Goal: Task Accomplishment & Management: Complete application form

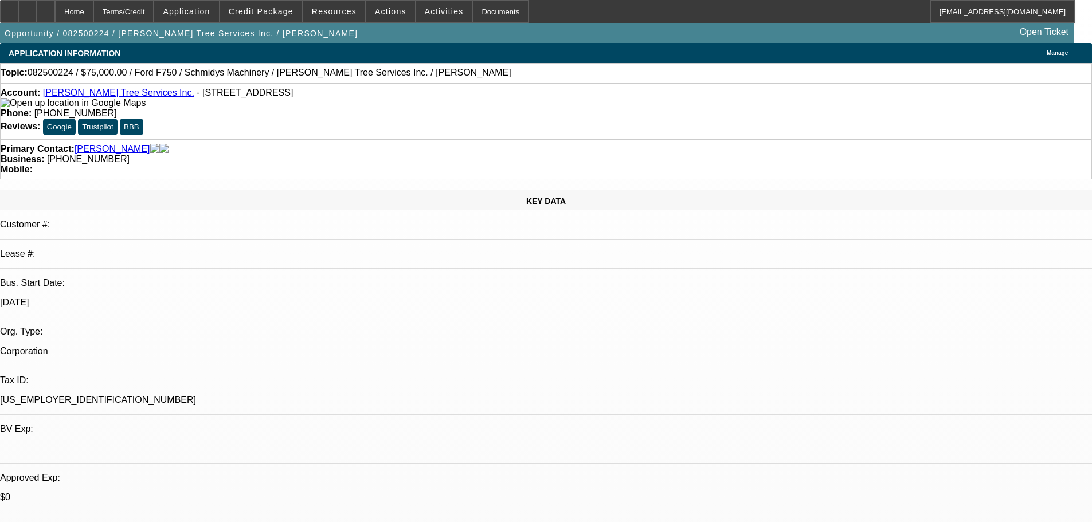
select select "0"
select select "6"
select select "0"
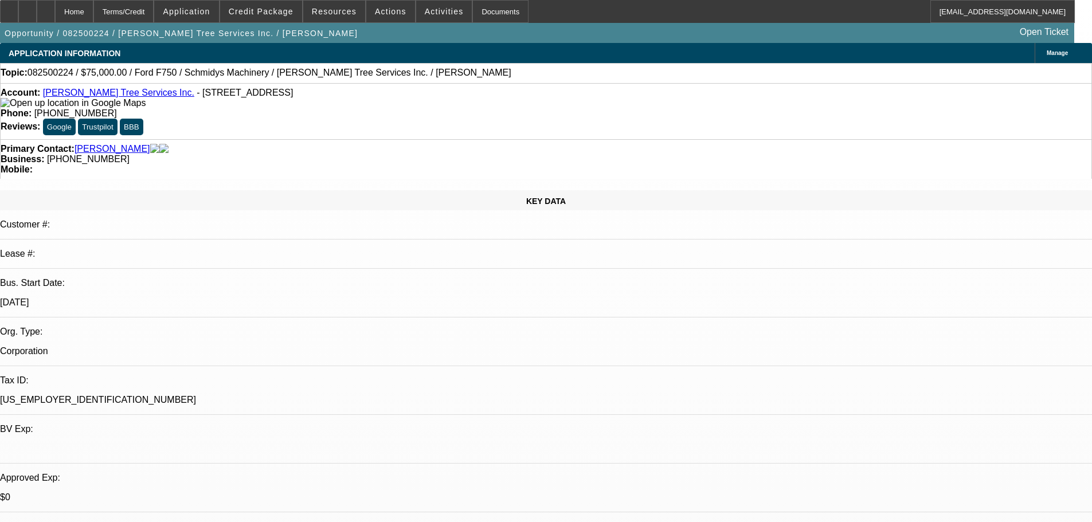
select select "0"
select select "6"
select select "0"
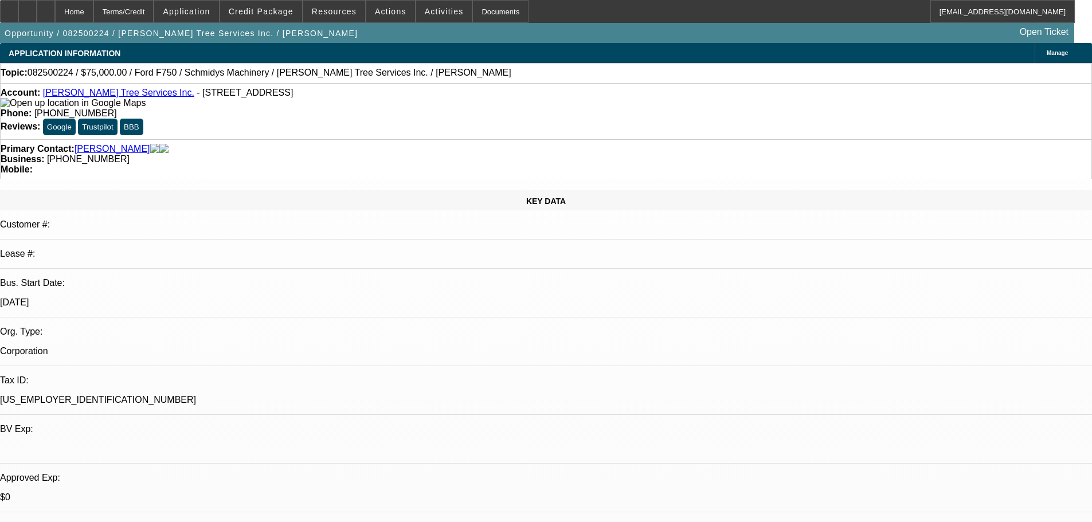
select select "0"
select select "6"
select select "0"
select select "3"
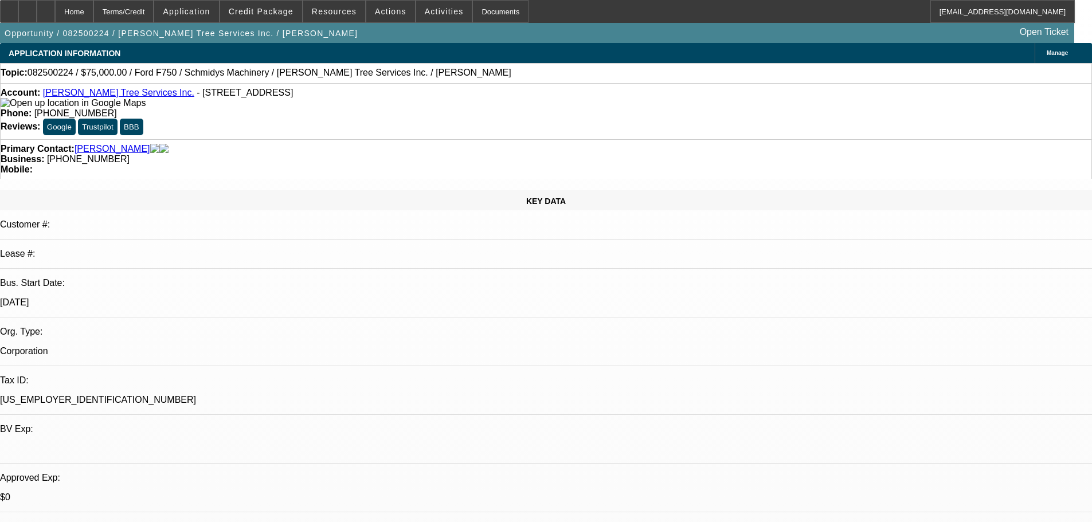
select select "0"
select select "6"
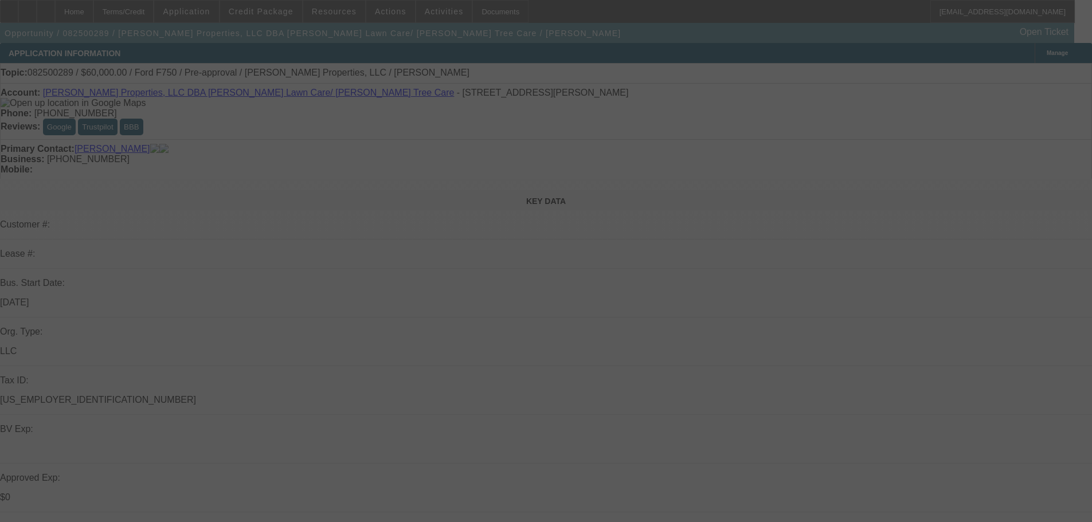
select select "0"
select select "6"
select select "0"
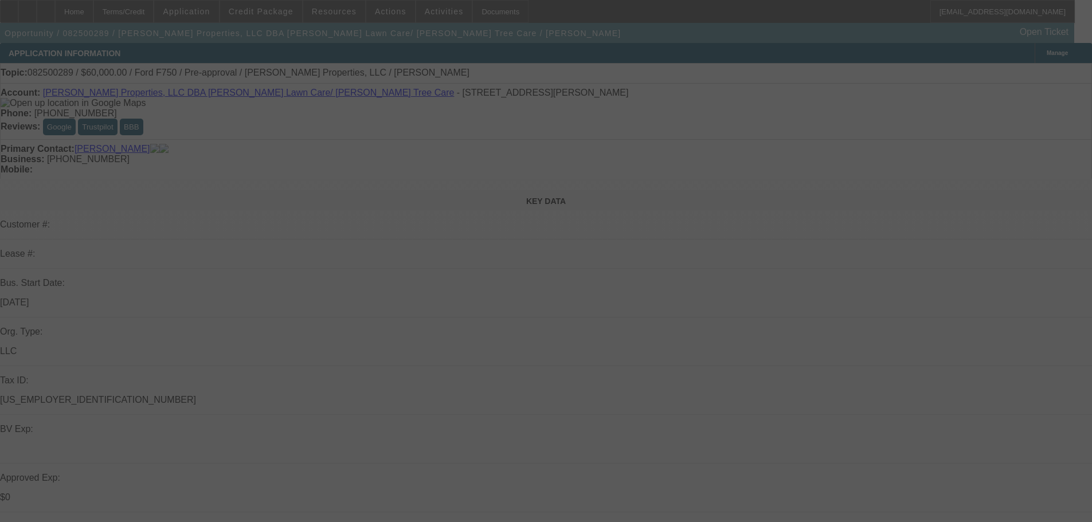
select select "0"
select select "6"
select select "0"
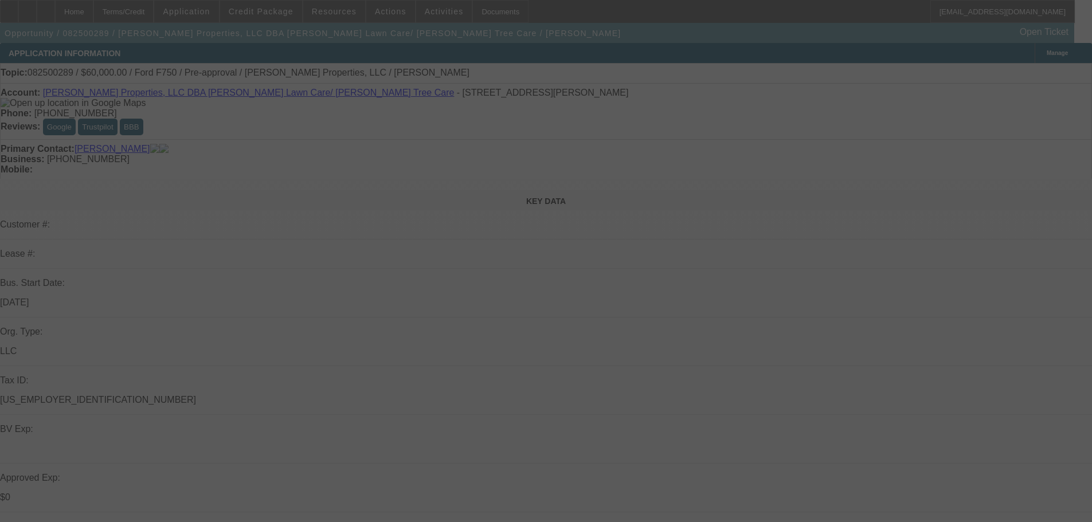
select select "0"
select select "6"
select select "0"
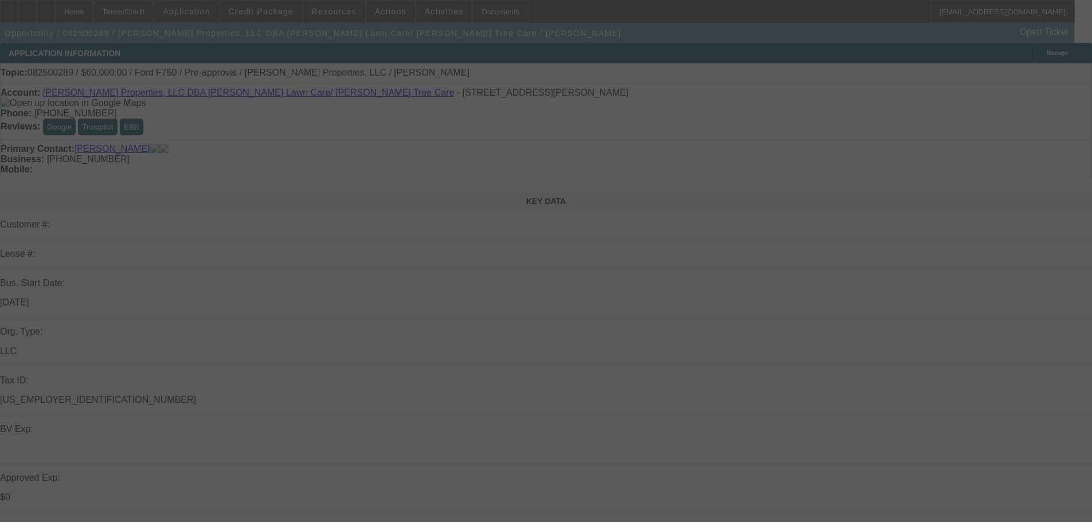
select select "6"
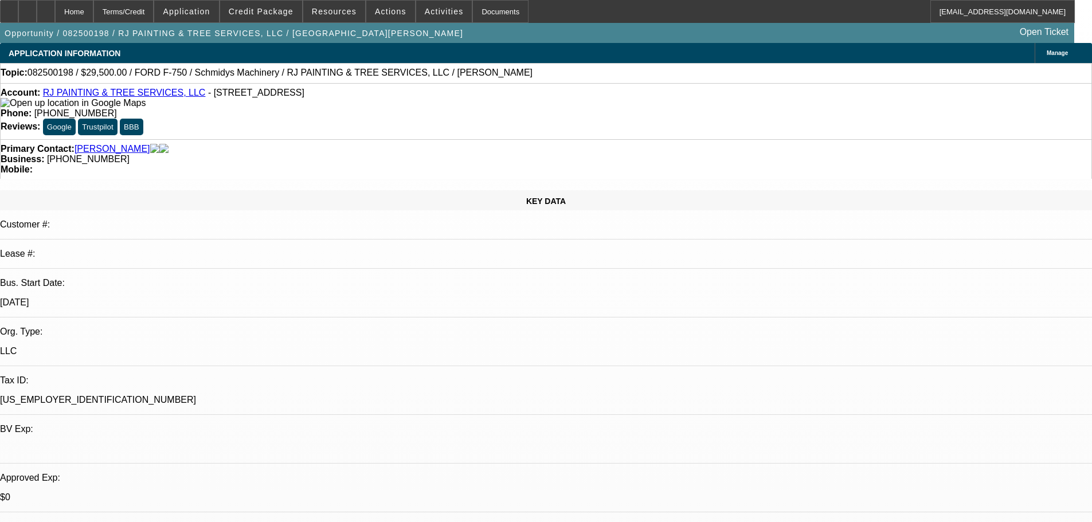
select select "0"
select select "2"
select select "0"
select select "2"
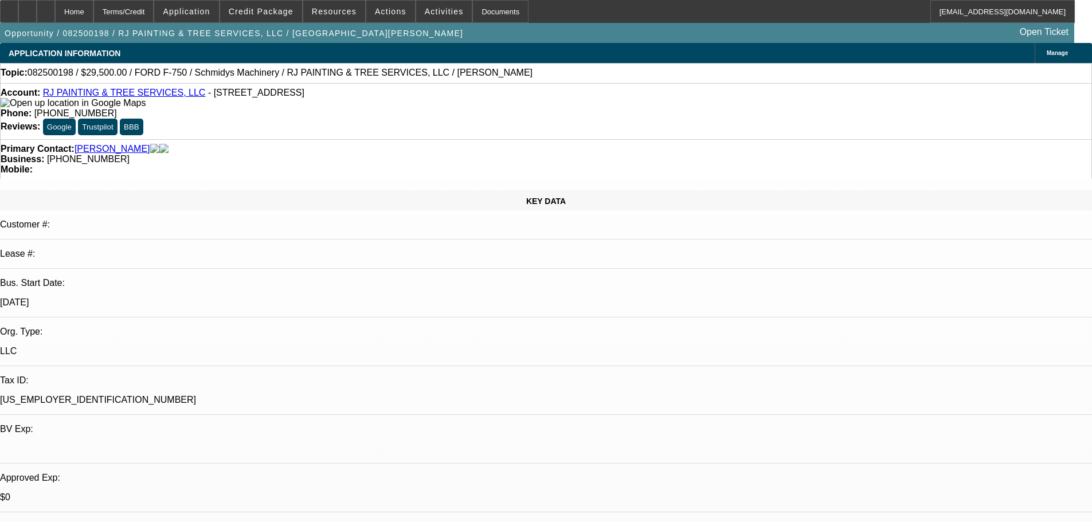
select select "0"
select select "1"
select select "2"
select select "6"
select select "1"
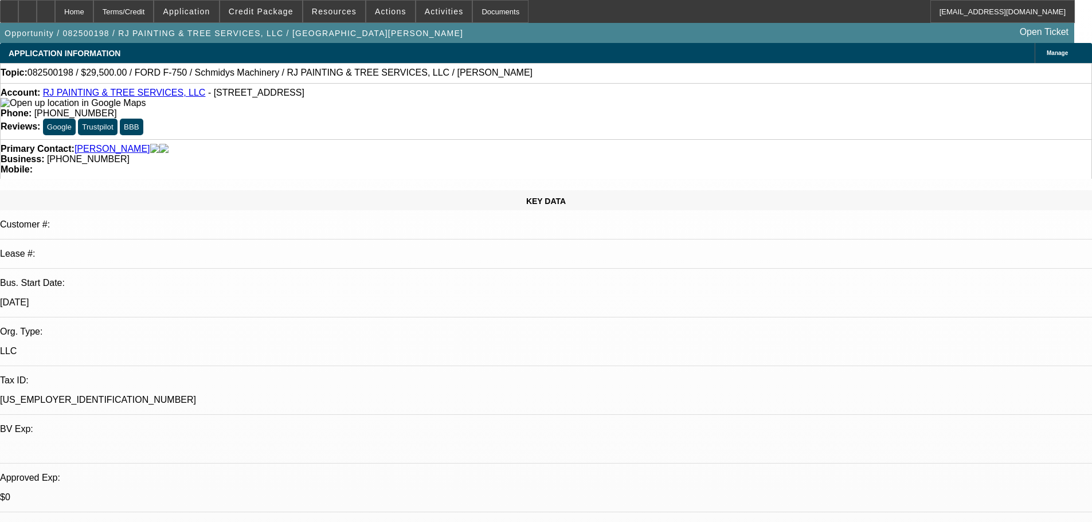
select select "2"
select select "6"
select select "0"
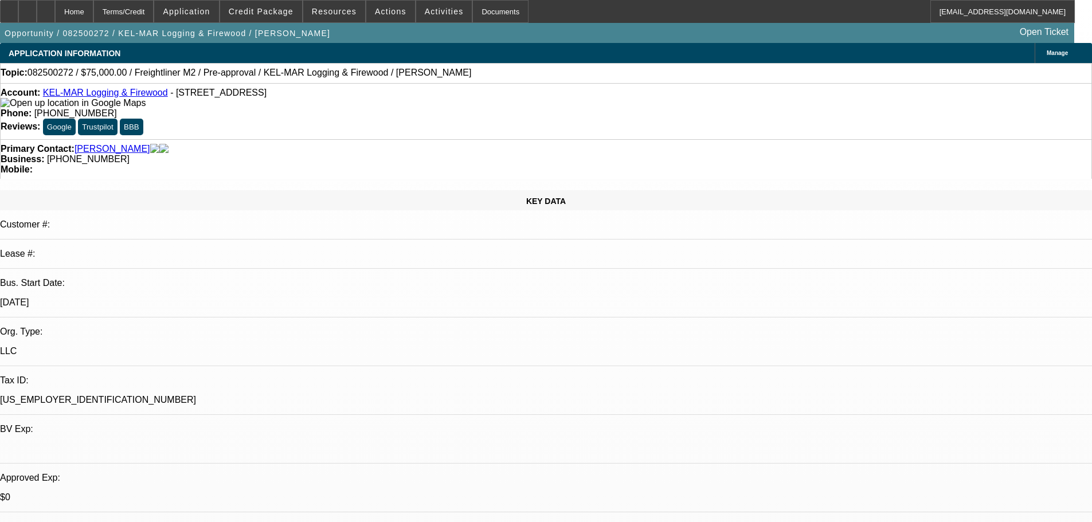
select select "6"
select select "0"
select select "6"
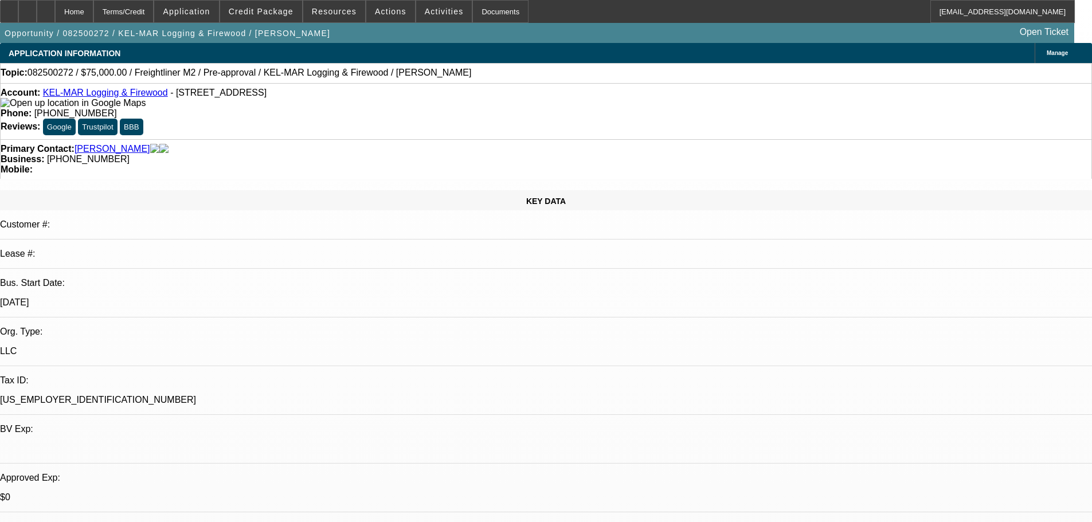
select select "0"
select select "6"
select select "0"
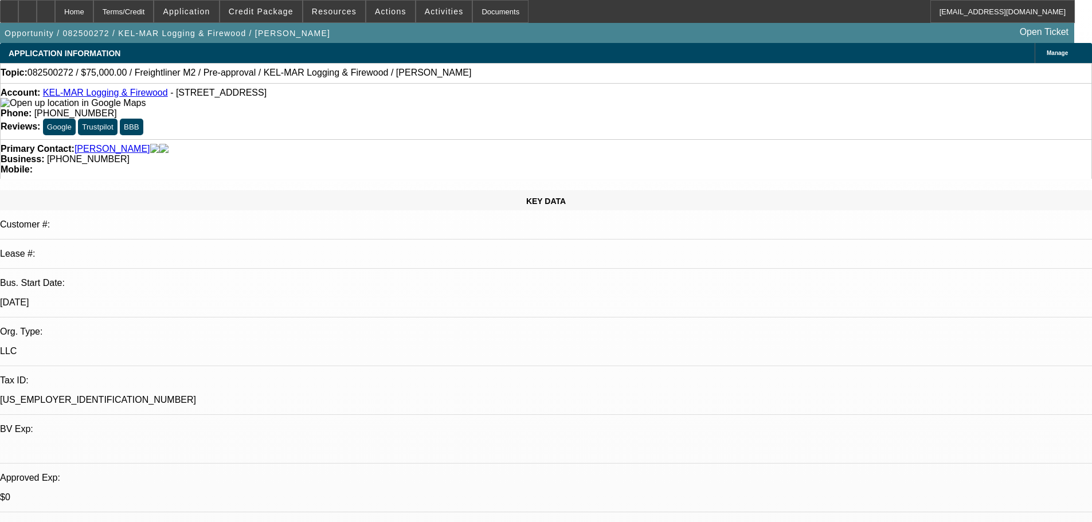
select select "0"
select select "6"
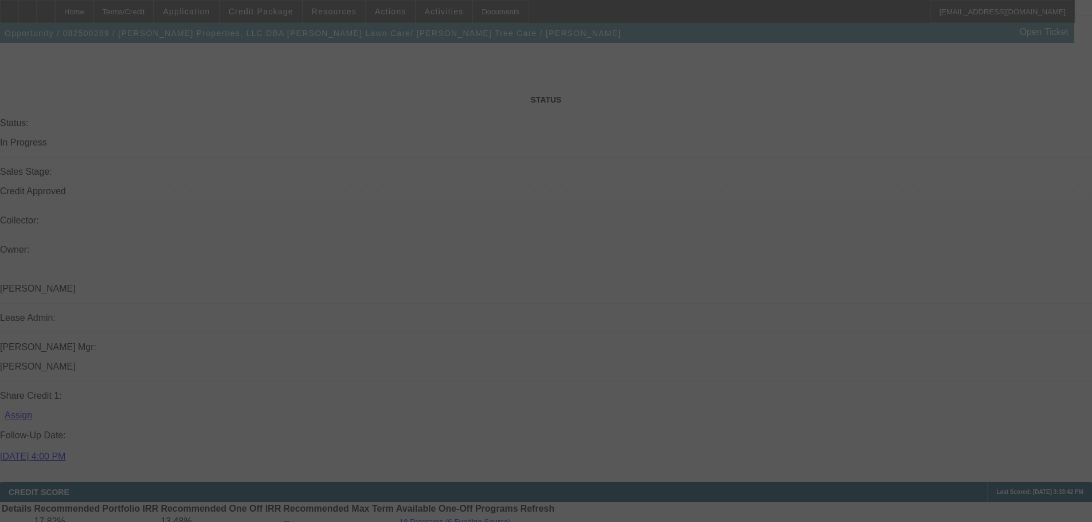
scroll to position [1577, 0]
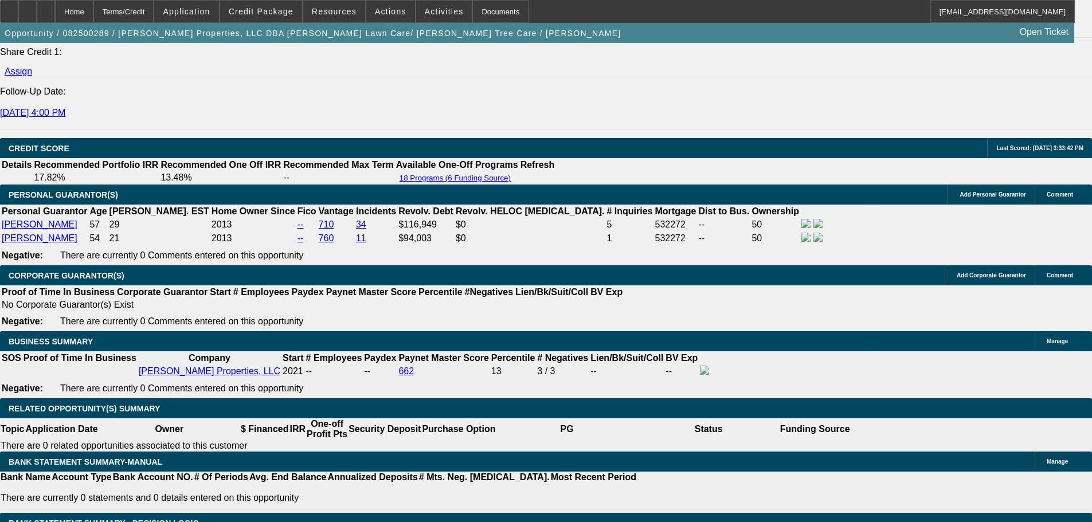
select select "0"
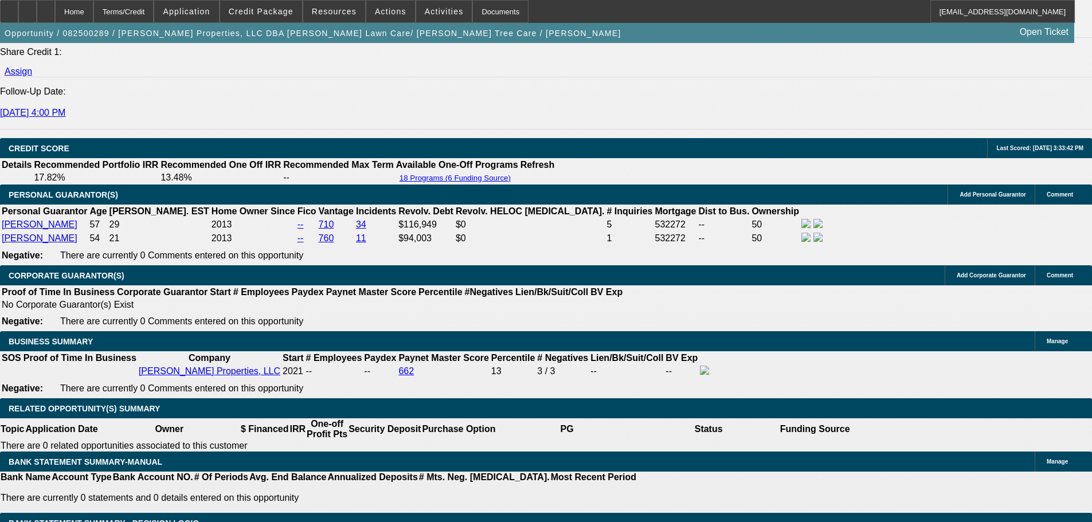
select select "0"
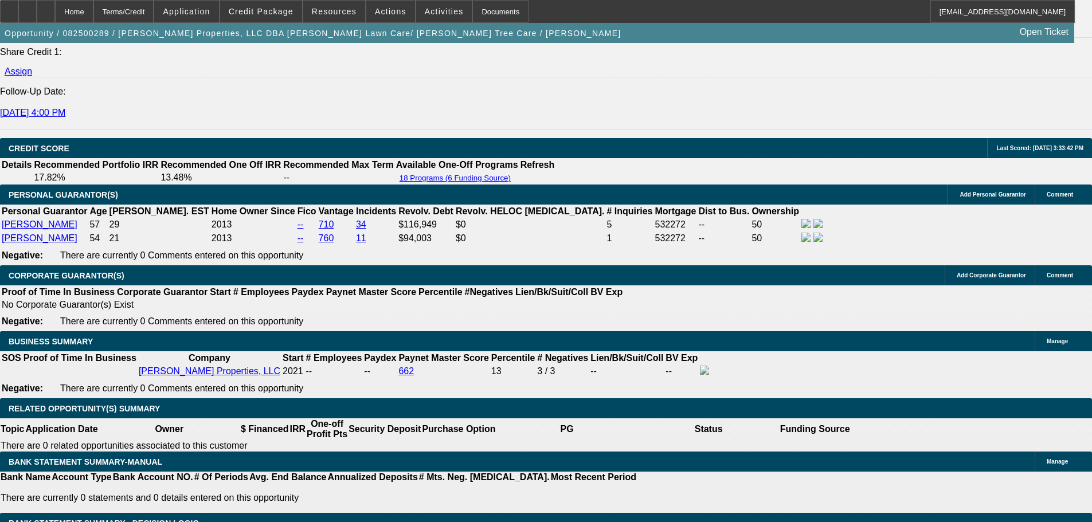
select select "0"
select select "1"
select select "6"
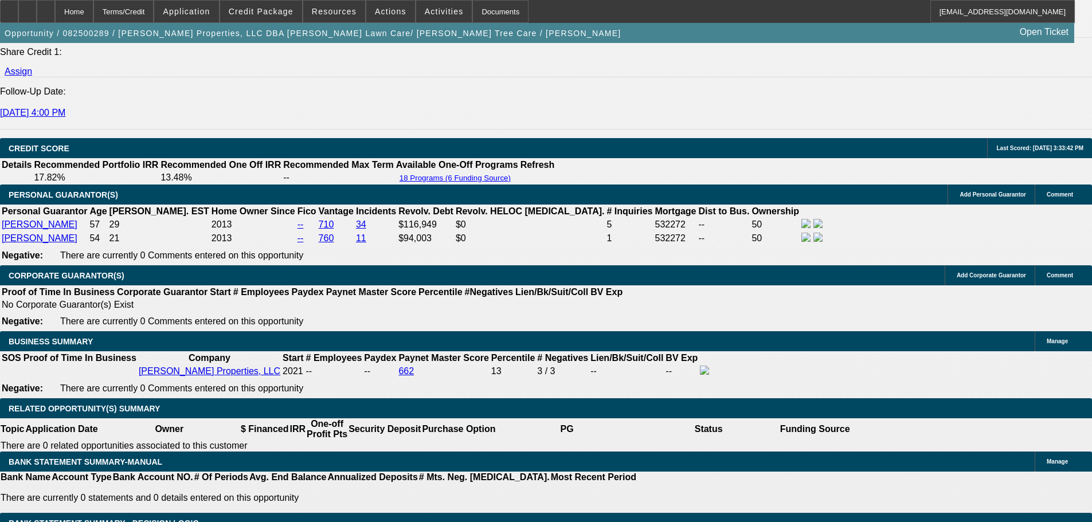
select select "1"
select select "6"
select select "1"
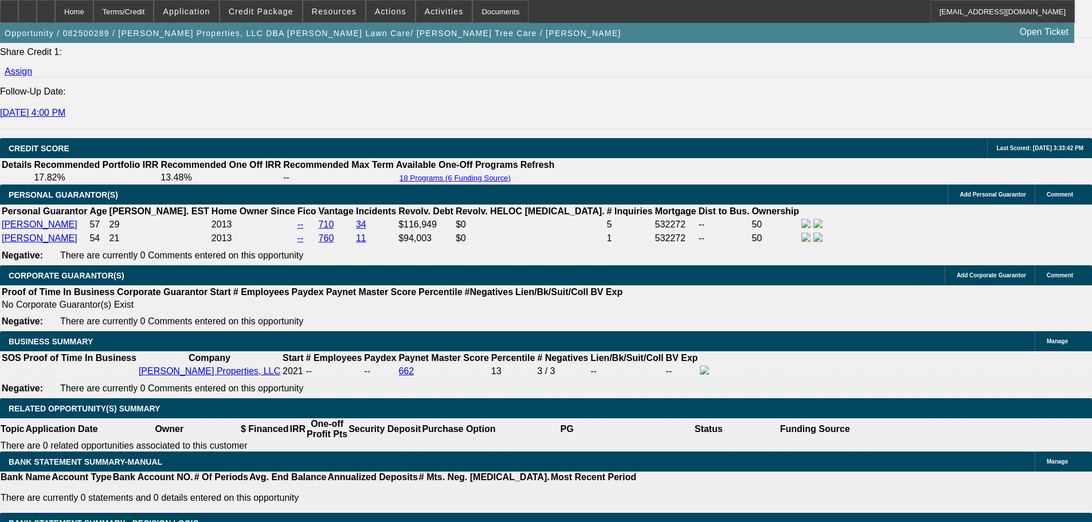
select select "6"
select select "1"
select select "6"
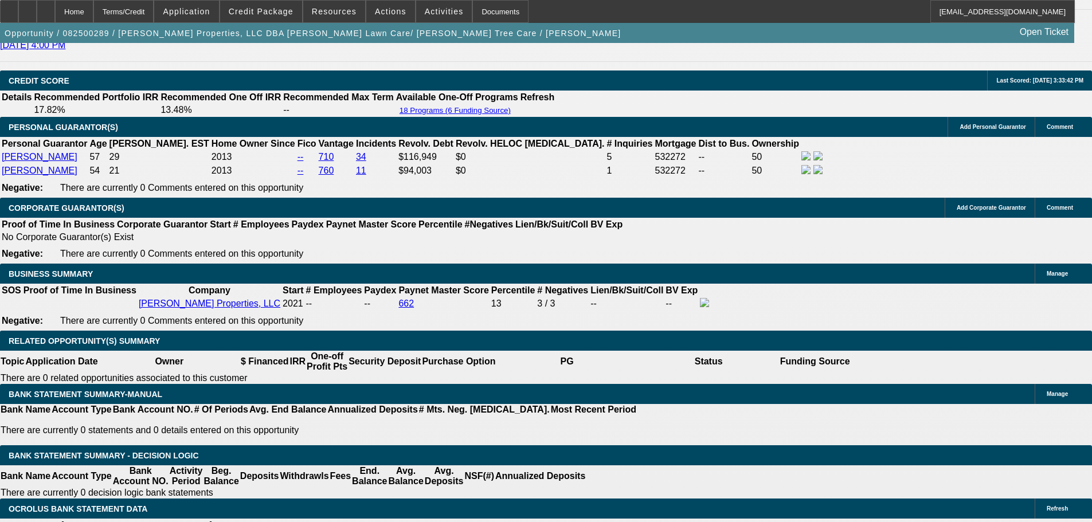
scroll to position [1749, 0]
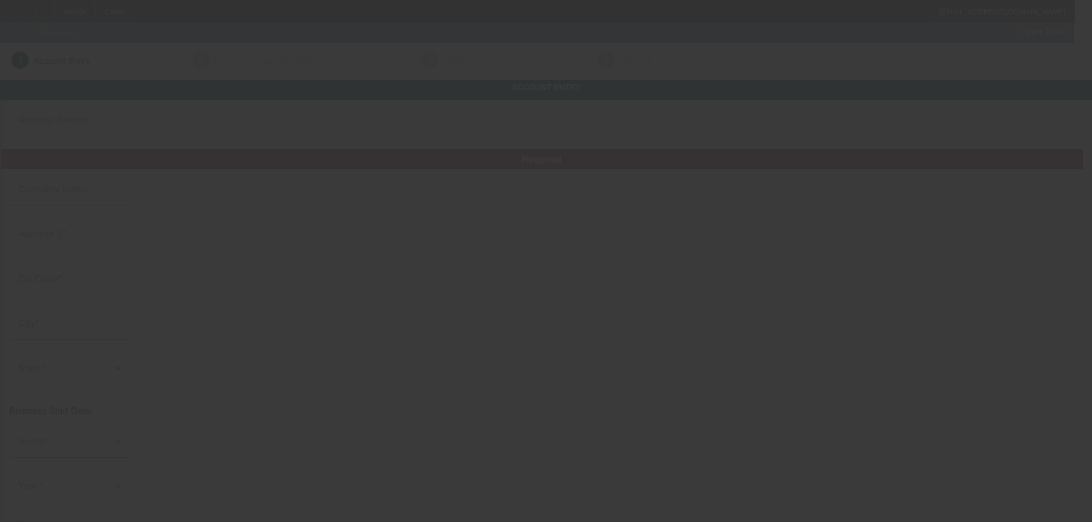
type input "Sharpvue"
type input "1"
type input "11111"
type input "1"
type input "[PHONE_NUMBER]"
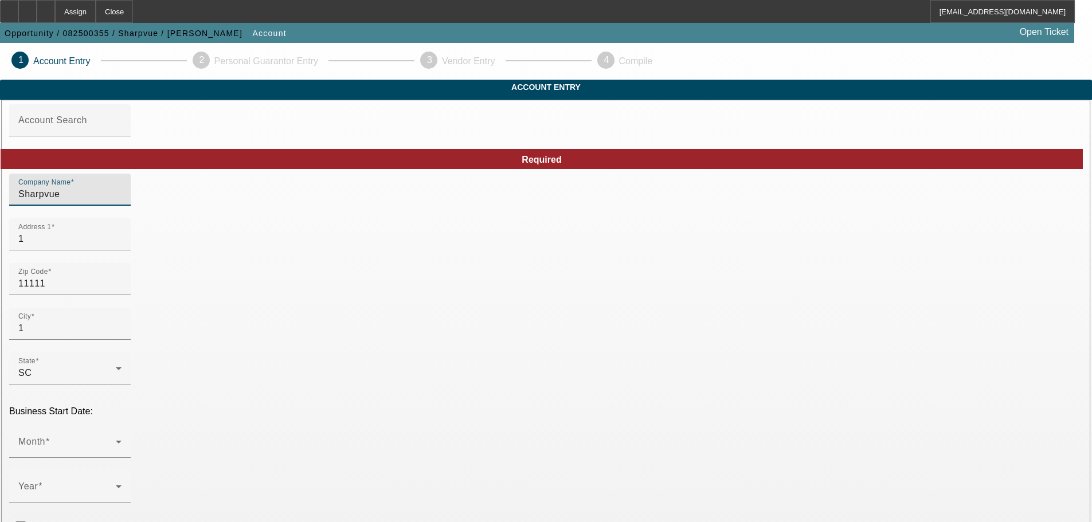
click at [122, 201] on input "Sharpvue" at bounding box center [69, 195] width 103 height 14
type input "Sharpvue, Inc."
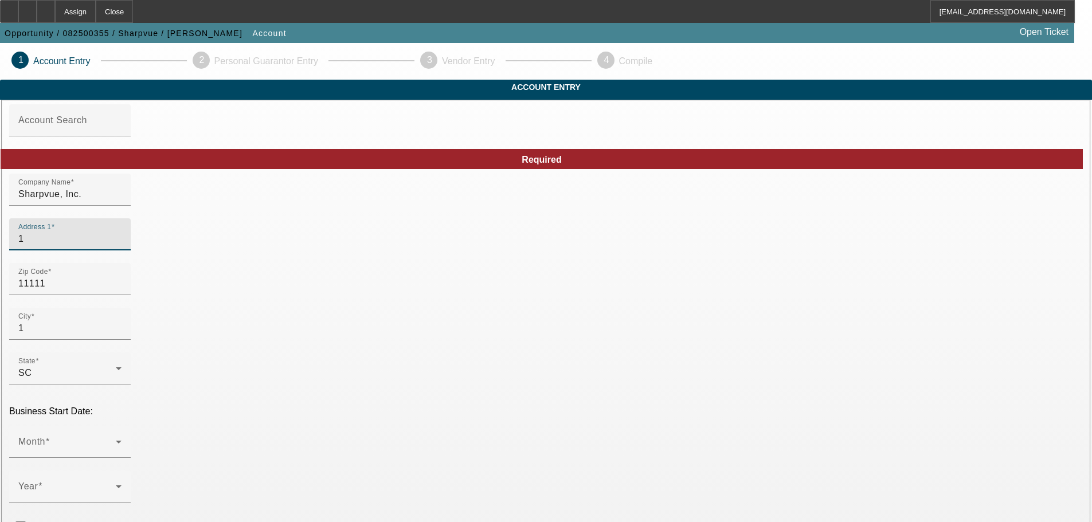
drag, startPoint x: 259, startPoint y: 266, endPoint x: 209, endPoint y: 267, distance: 49.3
type input "2381 Dutch Fork Road"
type input "29036"
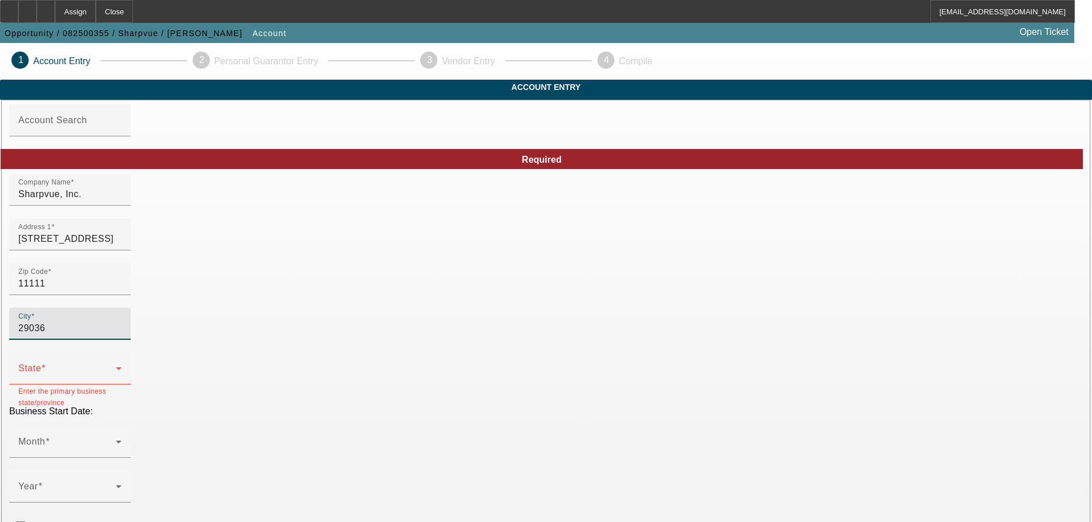
drag, startPoint x: 270, startPoint y: 347, endPoint x: 163, endPoint y: 352, distance: 106.8
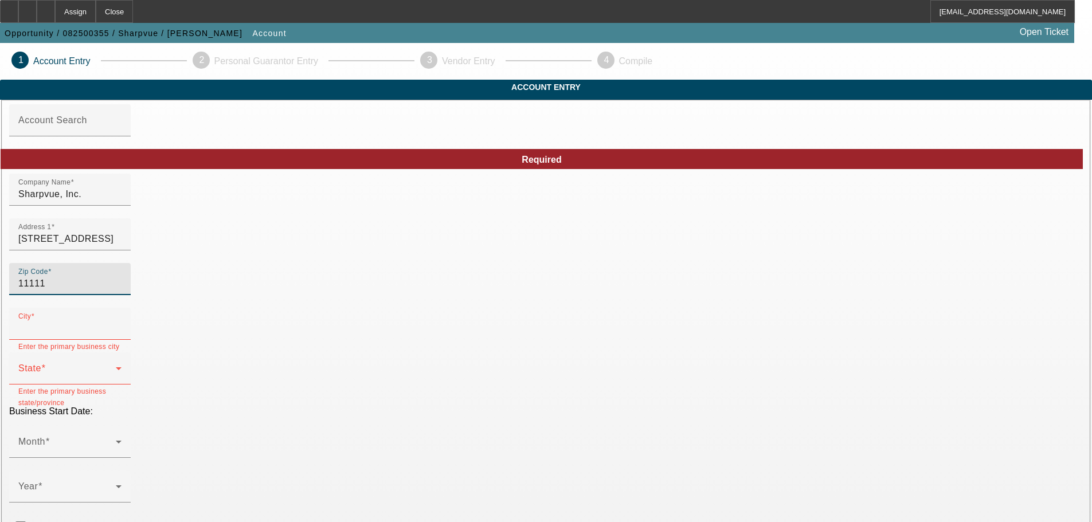
drag, startPoint x: 280, startPoint y: 307, endPoint x: 150, endPoint y: 317, distance: 130.5
type input "29036"
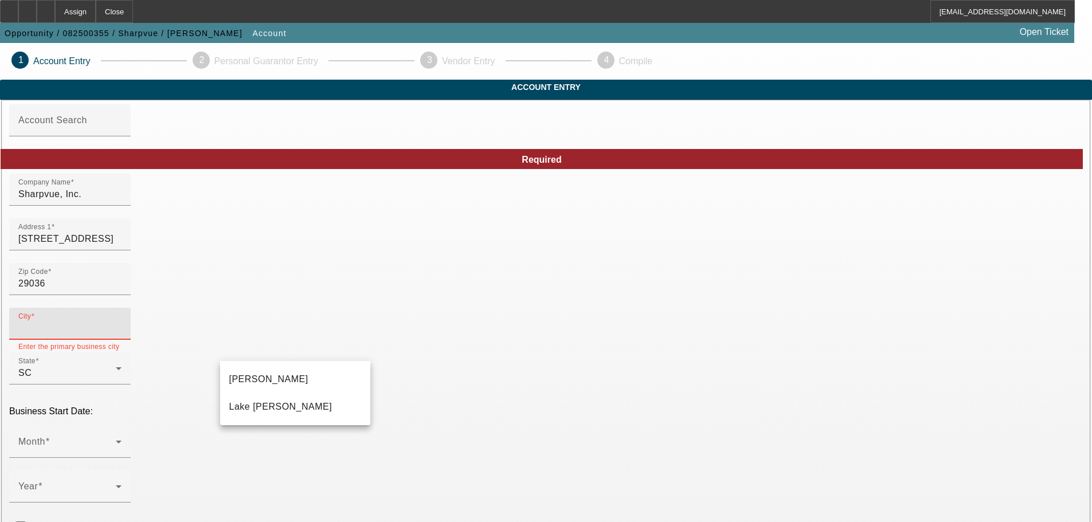
type input "Richland"
click at [251, 377] on span "Chapin" at bounding box center [268, 379] width 79 height 10
type input "Chapin"
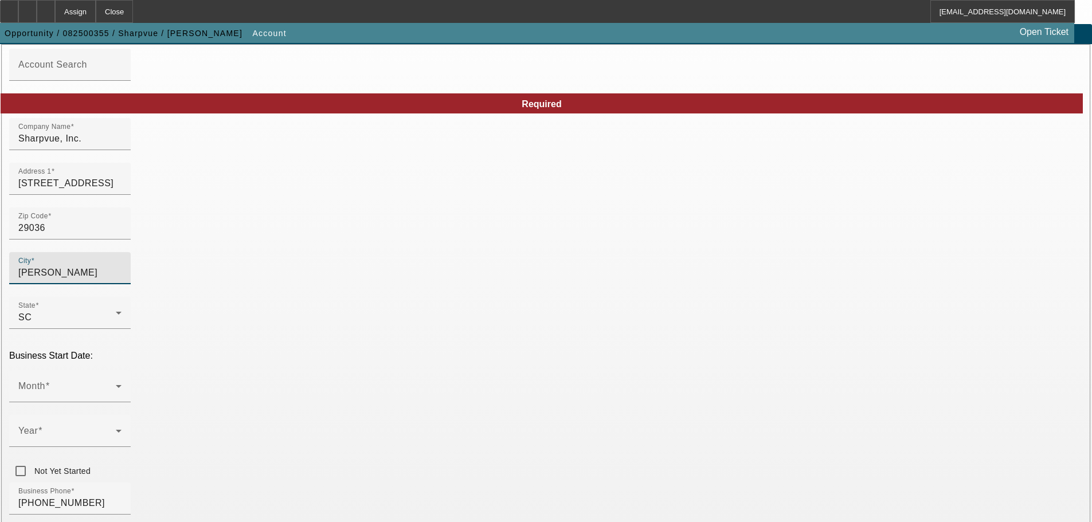
scroll to position [172, 0]
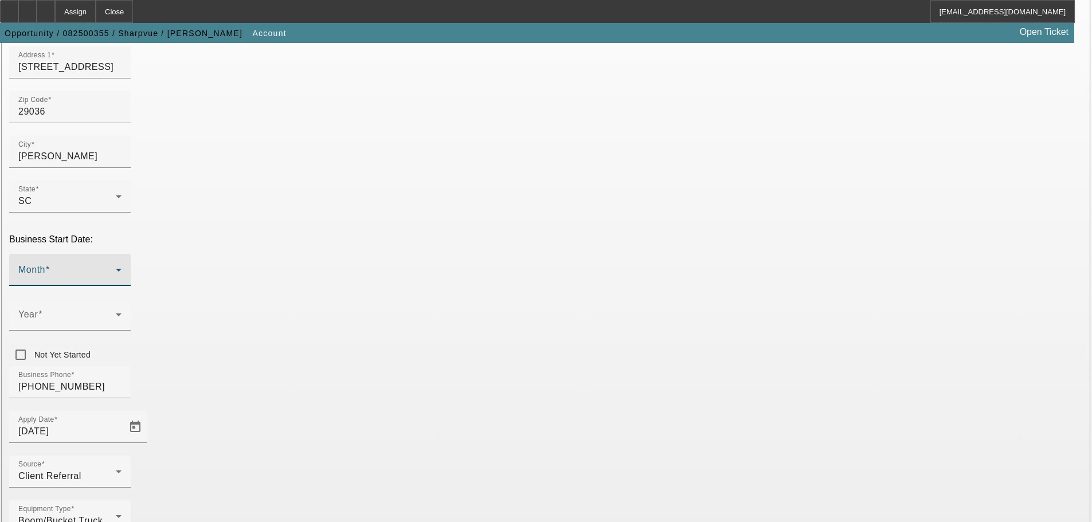
click at [116, 268] on span at bounding box center [66, 275] width 97 height 14
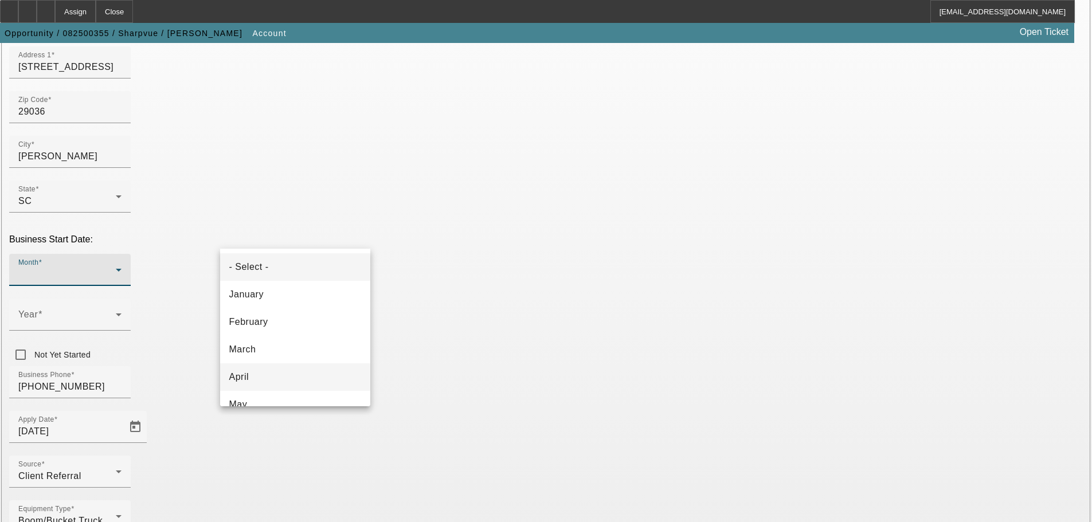
click at [284, 376] on mat-option "April" at bounding box center [295, 378] width 150 height 28
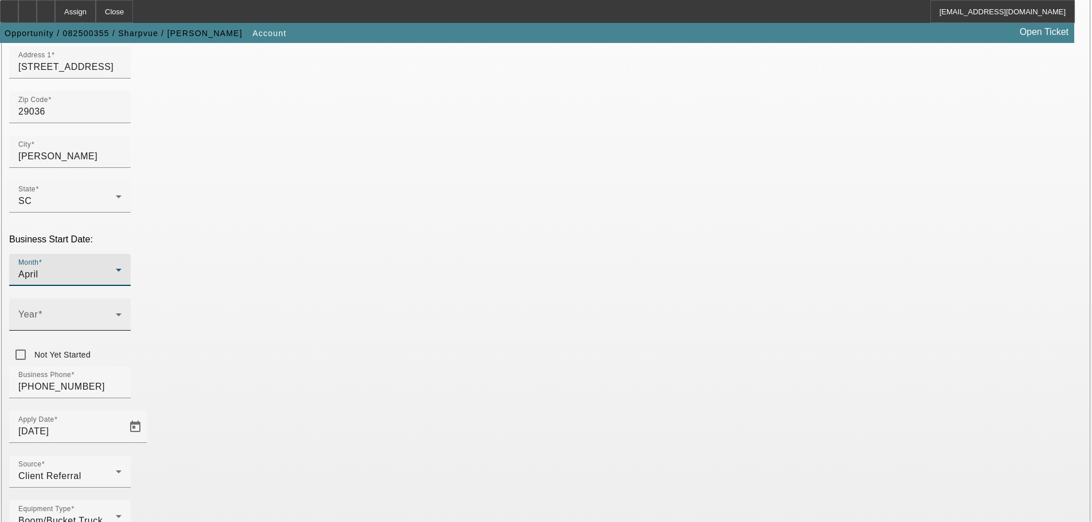
click at [116, 313] on span at bounding box center [66, 320] width 97 height 14
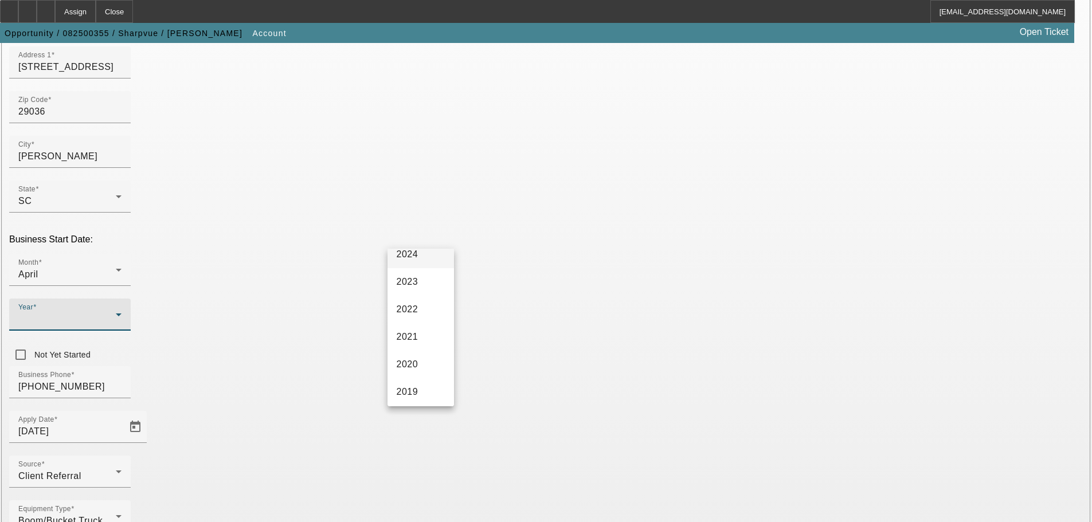
scroll to position [229, 0]
click at [411, 395] on span "2015" at bounding box center [408, 396] width 22 height 14
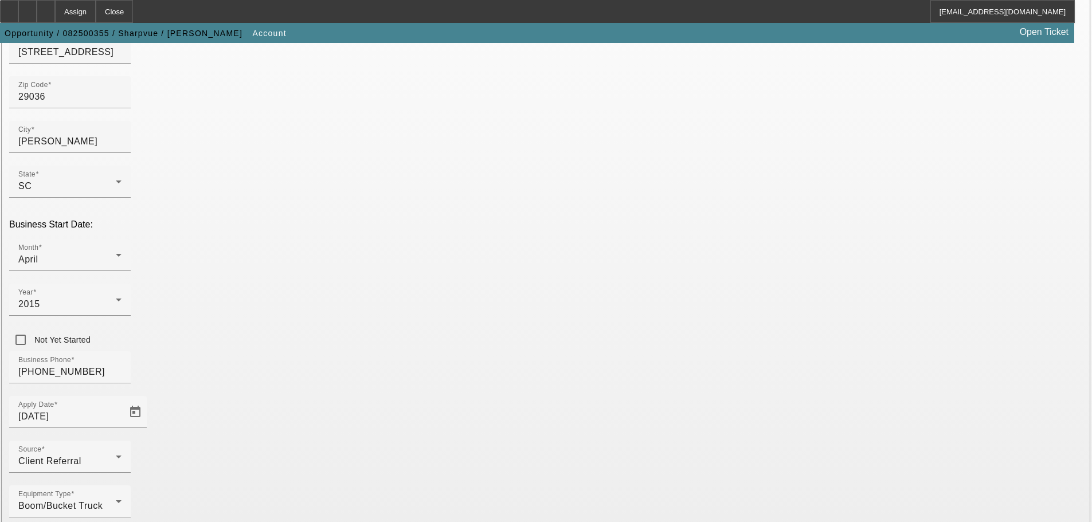
scroll to position [201, 0]
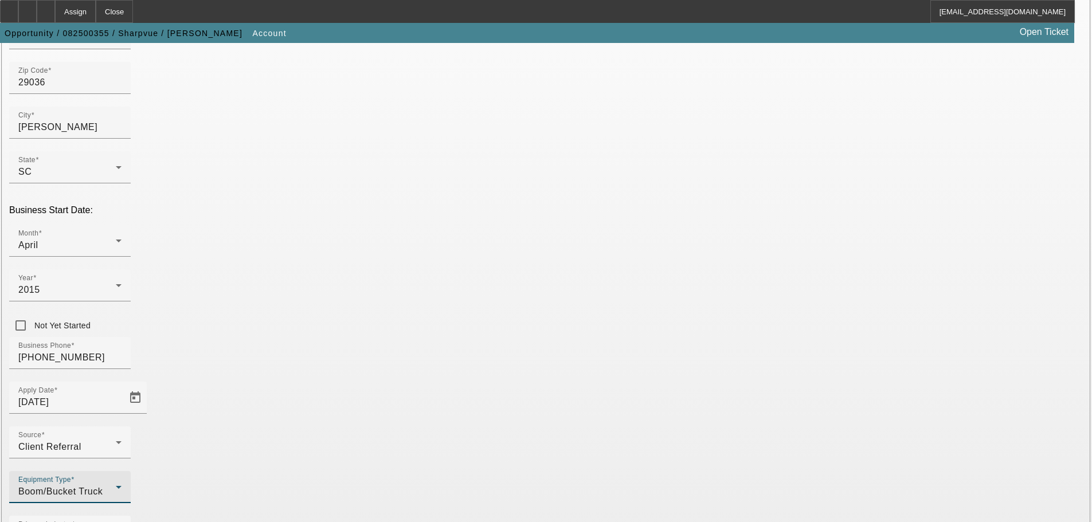
click at [116, 485] on div "Boom/Bucket Truck" at bounding box center [66, 492] width 97 height 14
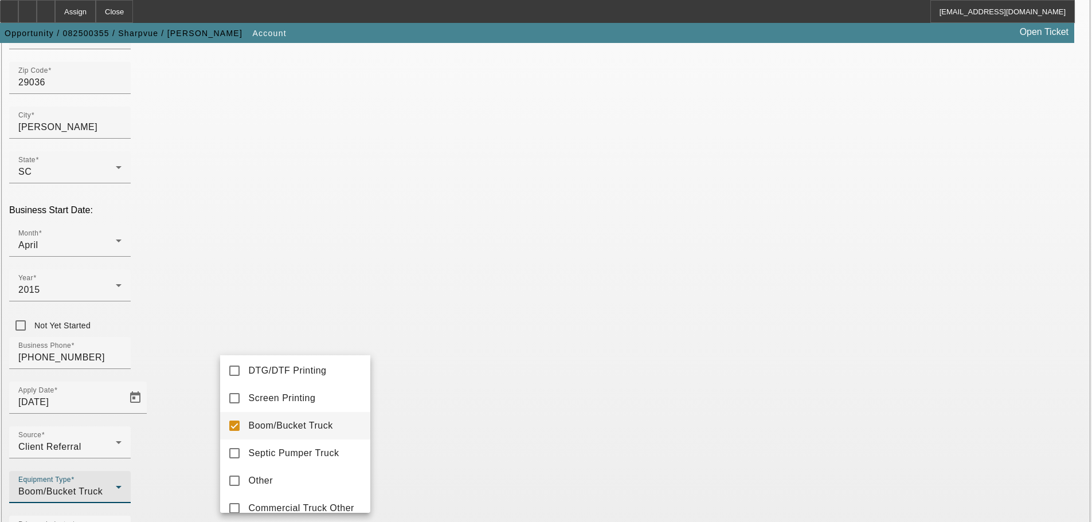
scroll to position [163, 0]
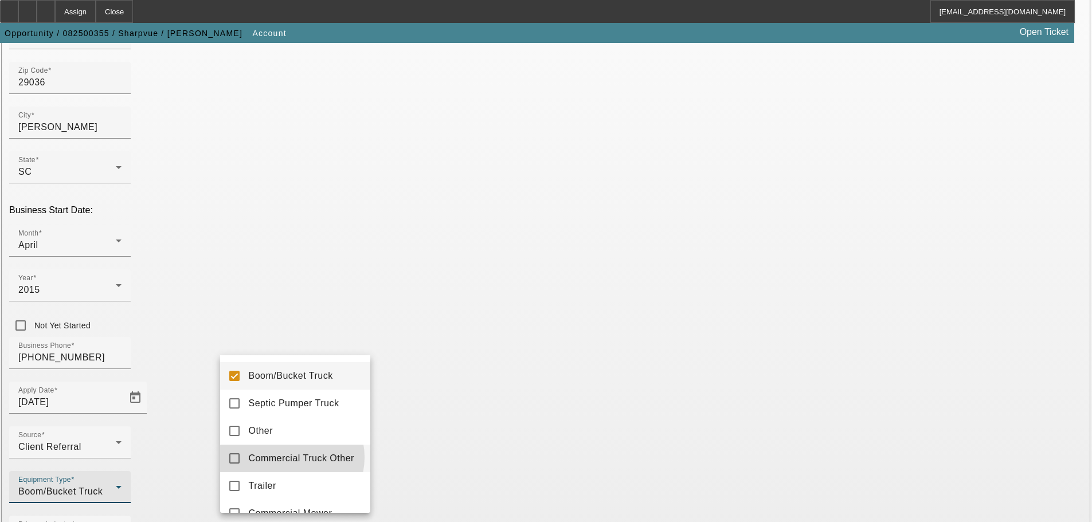
click at [291, 463] on span "Commercial Truck Other" at bounding box center [302, 459] width 106 height 14
click at [443, 381] on div at bounding box center [546, 261] width 1092 height 522
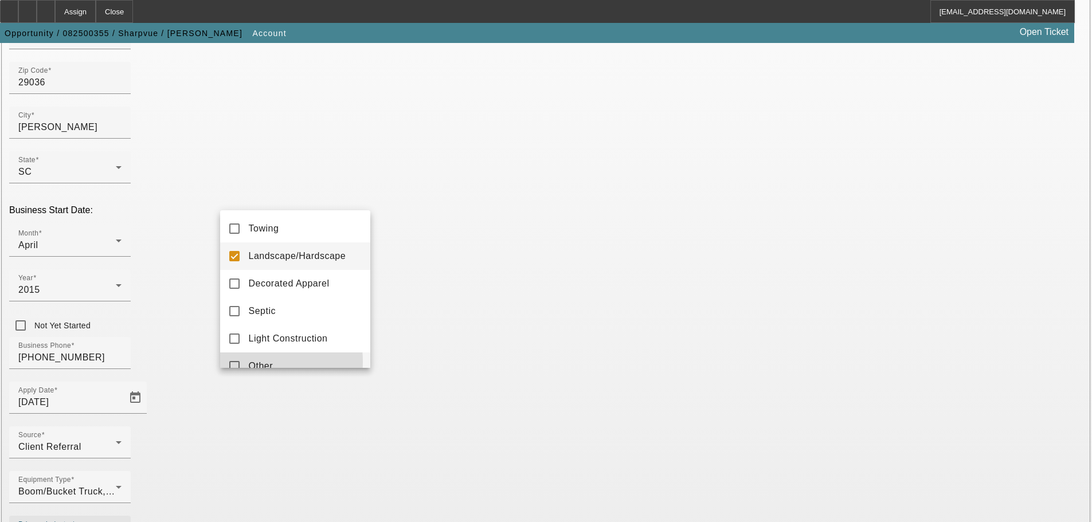
click at [251, 362] on span "Other" at bounding box center [261, 367] width 25 height 14
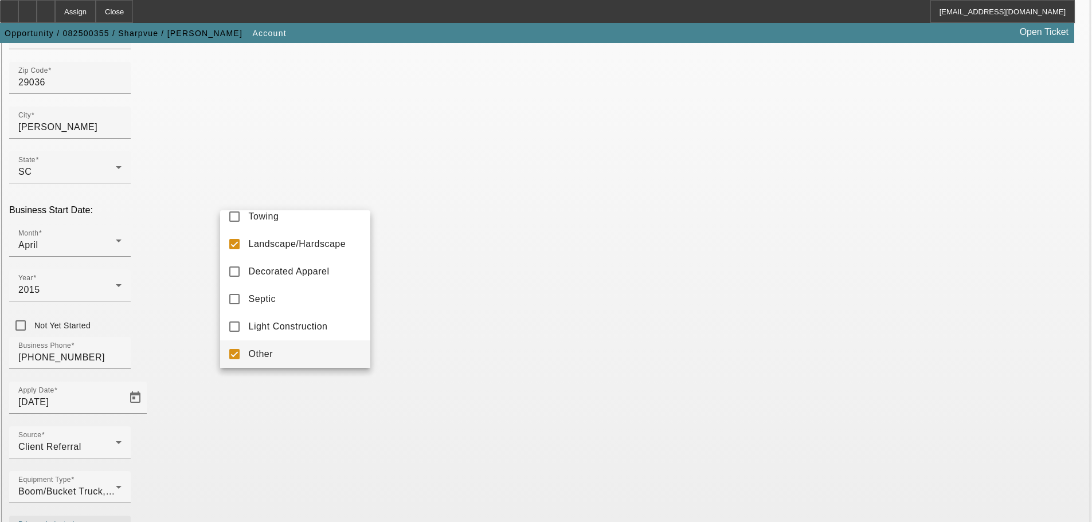
click at [452, 382] on div at bounding box center [546, 261] width 1092 height 522
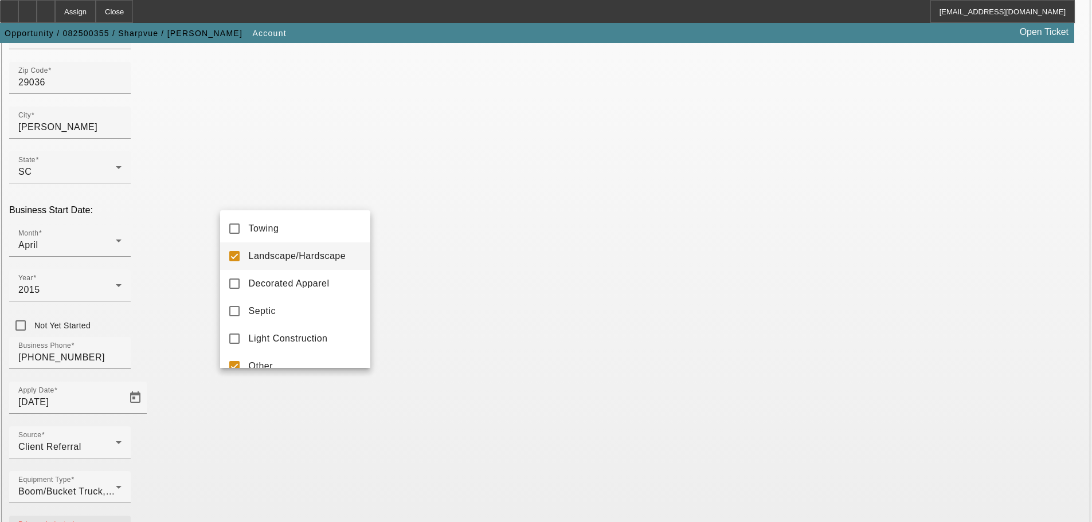
click at [240, 256] on mat-option "Landscape/Hardscape" at bounding box center [295, 257] width 150 height 28
click at [427, 377] on div at bounding box center [546, 261] width 1092 height 522
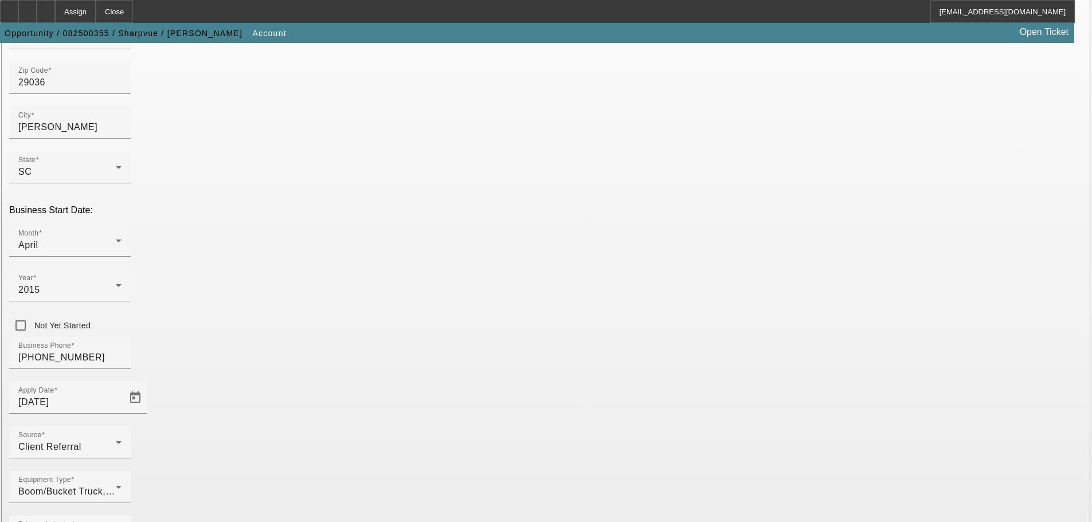
type input "39-3505348"
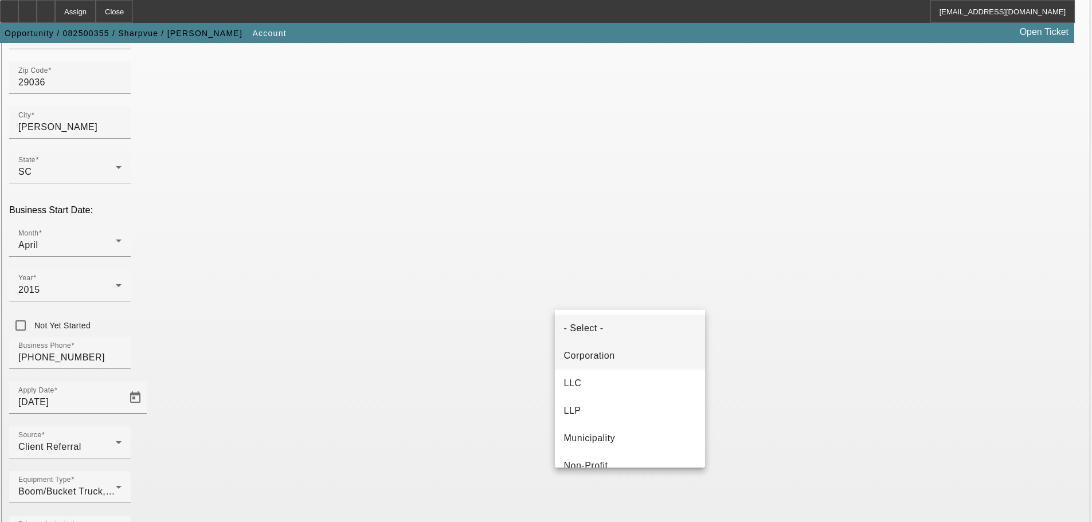
click at [624, 360] on mat-option "Corporation" at bounding box center [630, 356] width 150 height 28
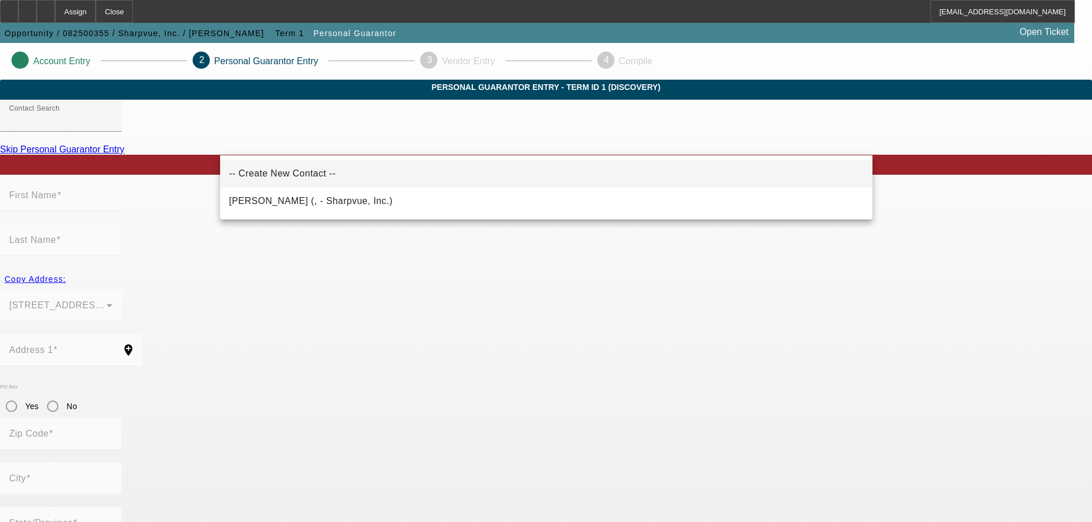
click at [272, 172] on span "-- Create New Contact --" at bounding box center [282, 174] width 107 height 10
type input "-- Create New Contact --"
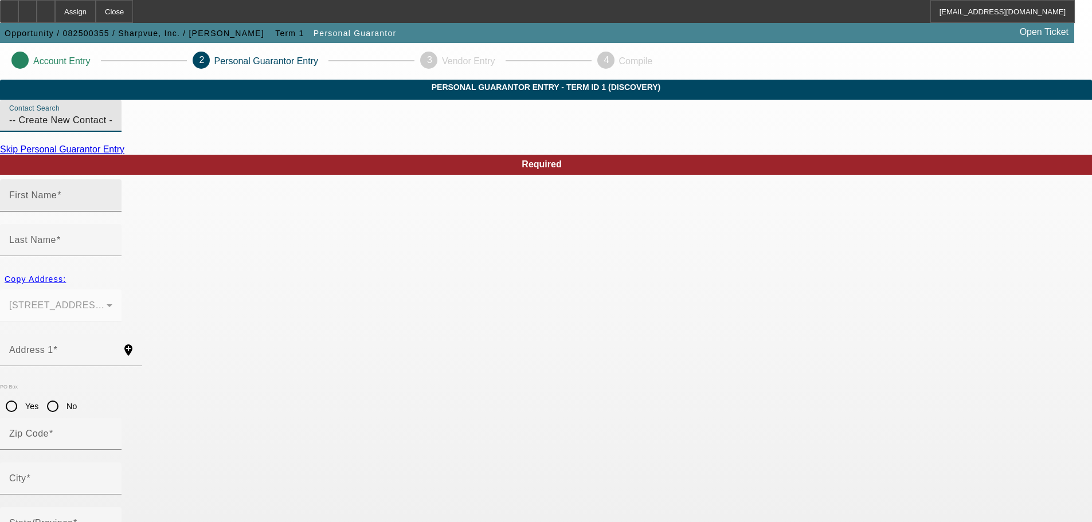
click at [57, 200] on mat-label "First Name" at bounding box center [33, 195] width 48 height 10
click at [112, 207] on input "First Name" at bounding box center [60, 200] width 103 height 14
type input "Andre"
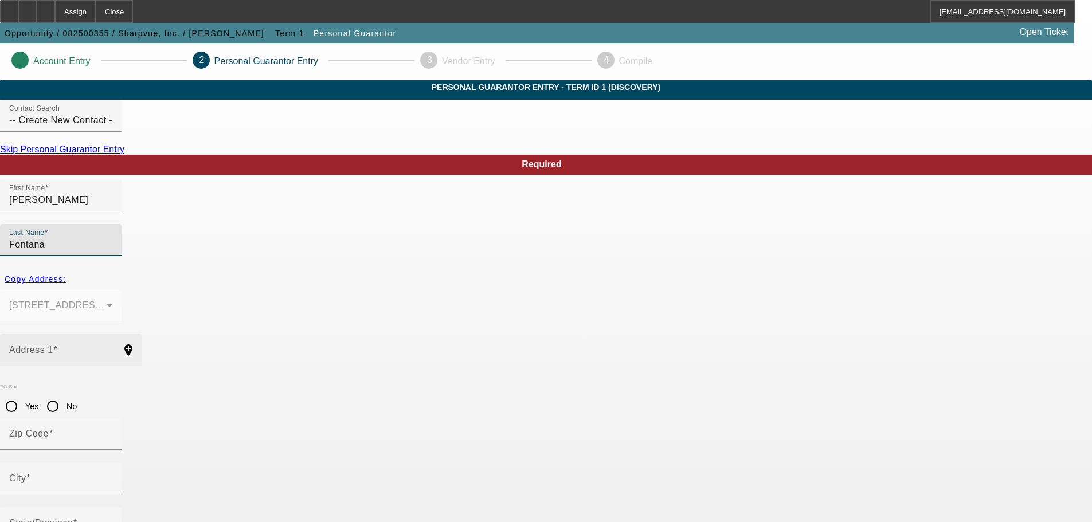
type input "Fontana"
click at [112, 334] on div "Address 1" at bounding box center [60, 350] width 103 height 32
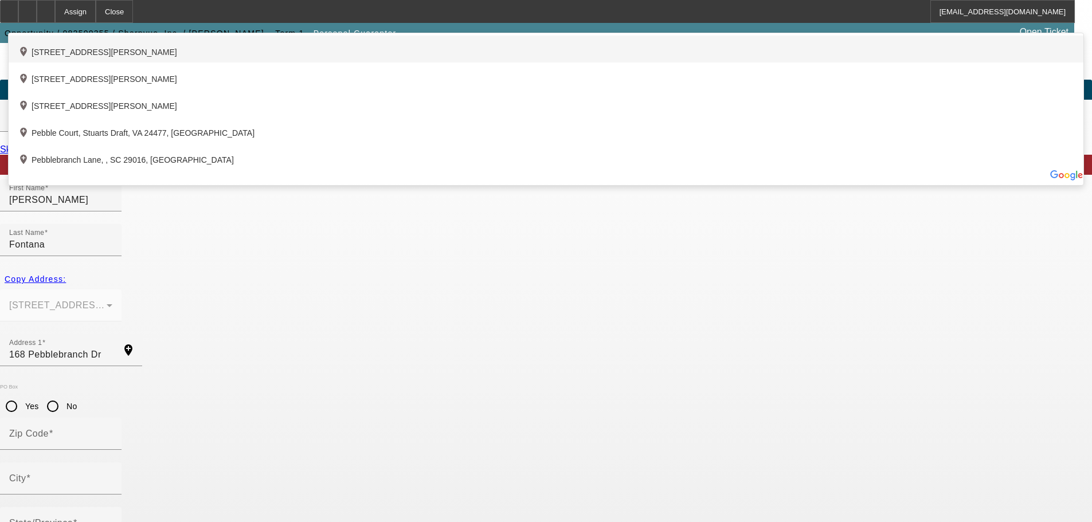
click at [290, 63] on div "add_location 168 Pebblebranch Drive, Chapin, SC 29036, US" at bounding box center [546, 49] width 1075 height 27
type input "168 Pebblebranch Drive"
type input "29036"
type input "Chapin"
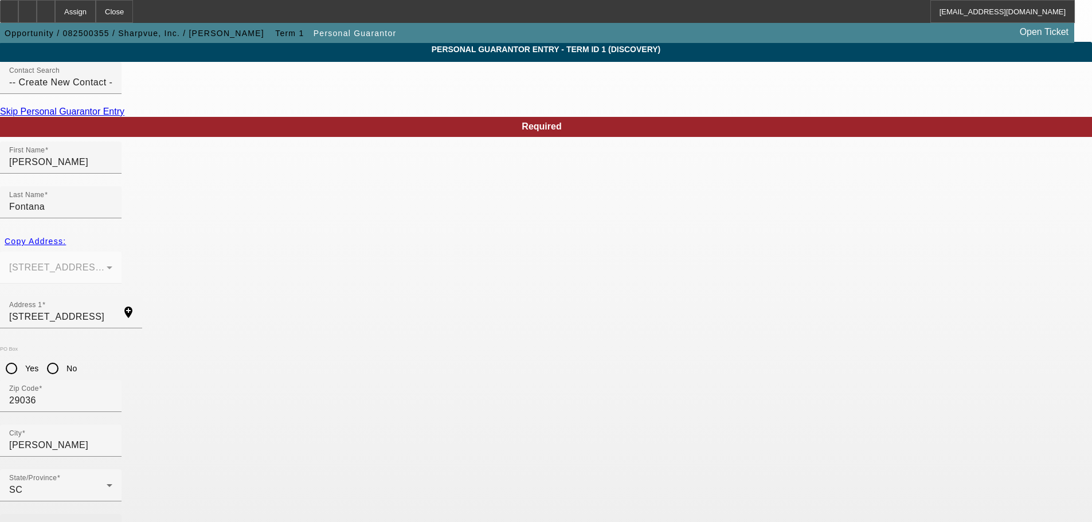
scroll to position [38, 0]
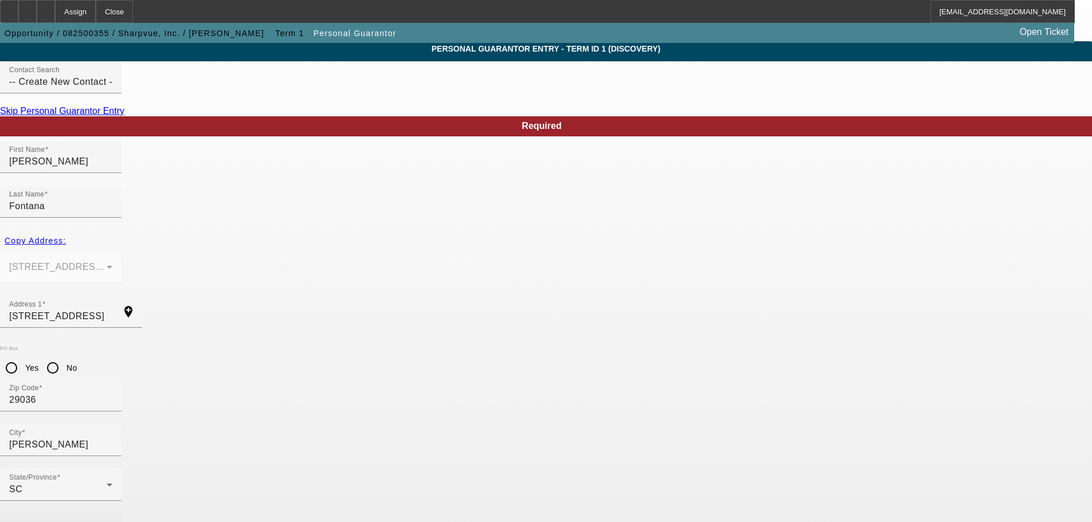
click at [80, 522] on mat-label "Business Phone" at bounding box center [44, 530] width 71 height 10
drag, startPoint x: 312, startPoint y: 417, endPoint x: 117, endPoint y: 405, distance: 195.3
type input "(855) 742-7788"
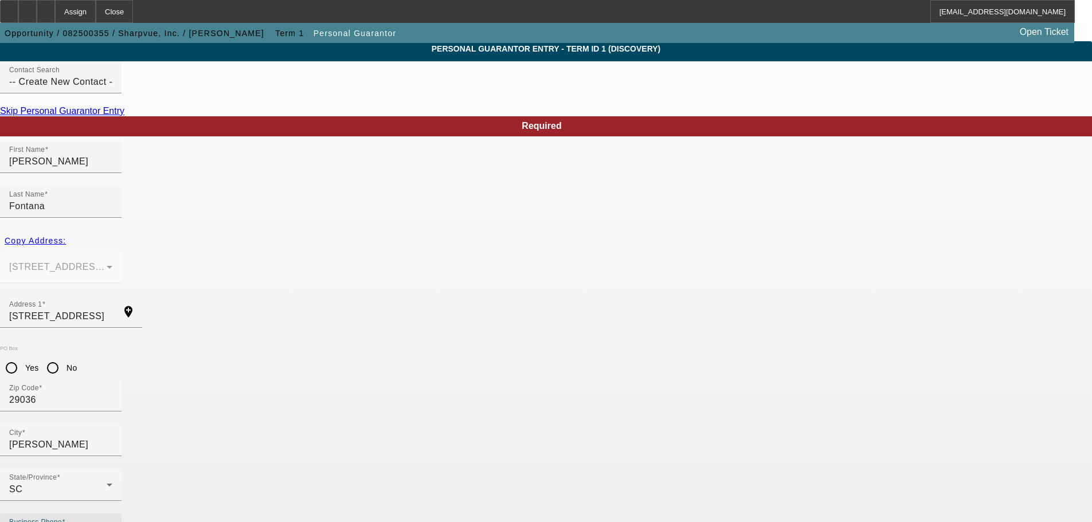
type input "(704) 777-3547"
type input "85"
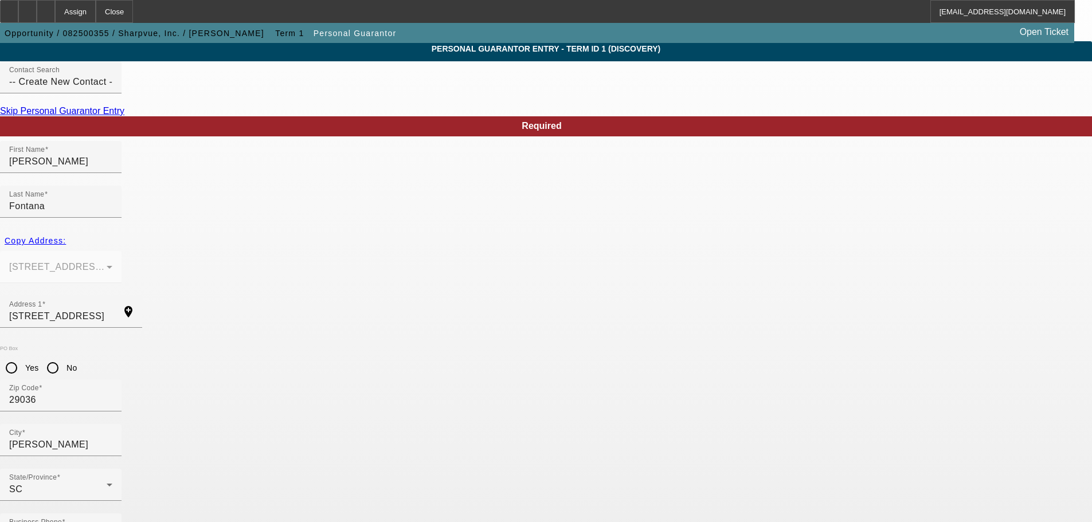
type input "450-77-9785"
type input "andre@sharpvue.com"
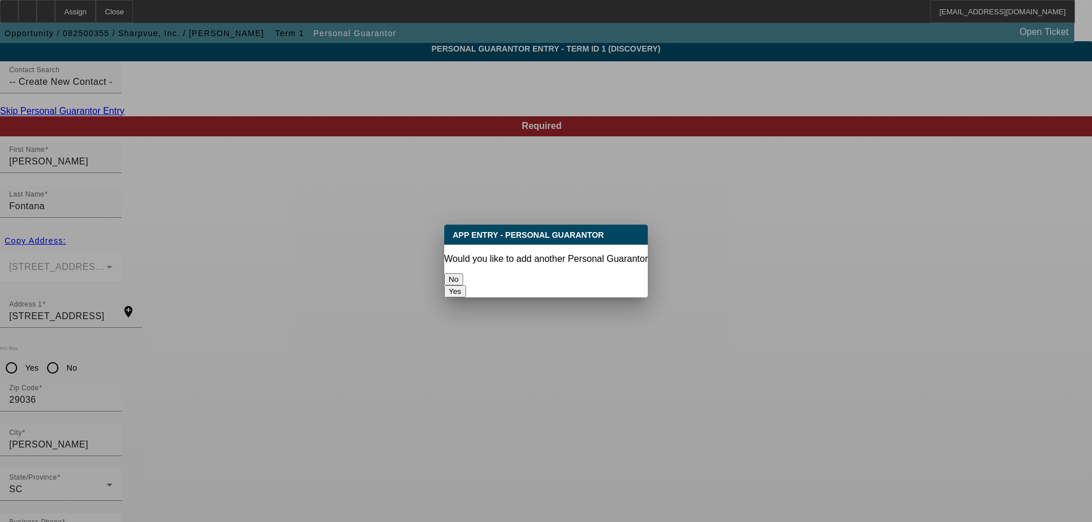
click at [463, 274] on button "No" at bounding box center [453, 280] width 19 height 12
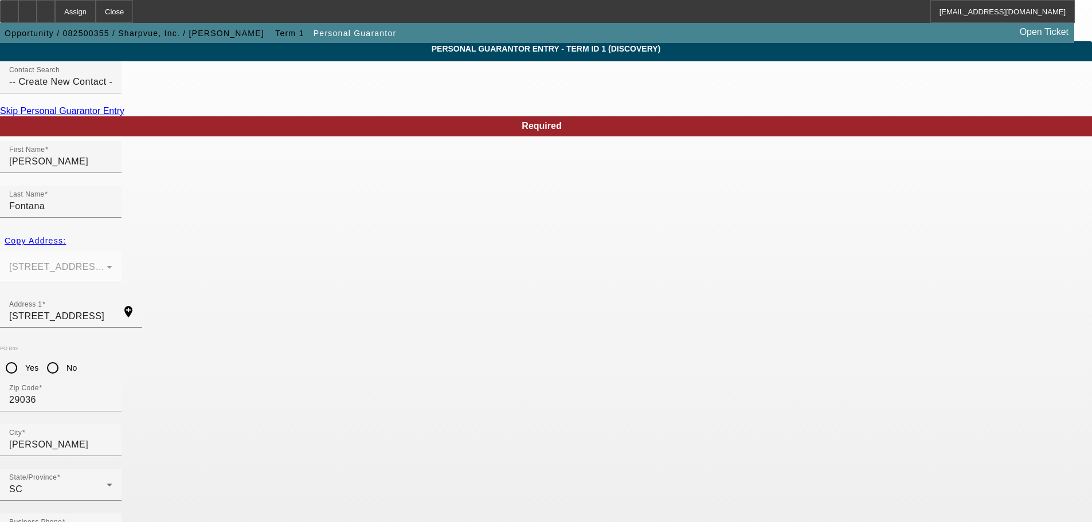
scroll to position [38, 0]
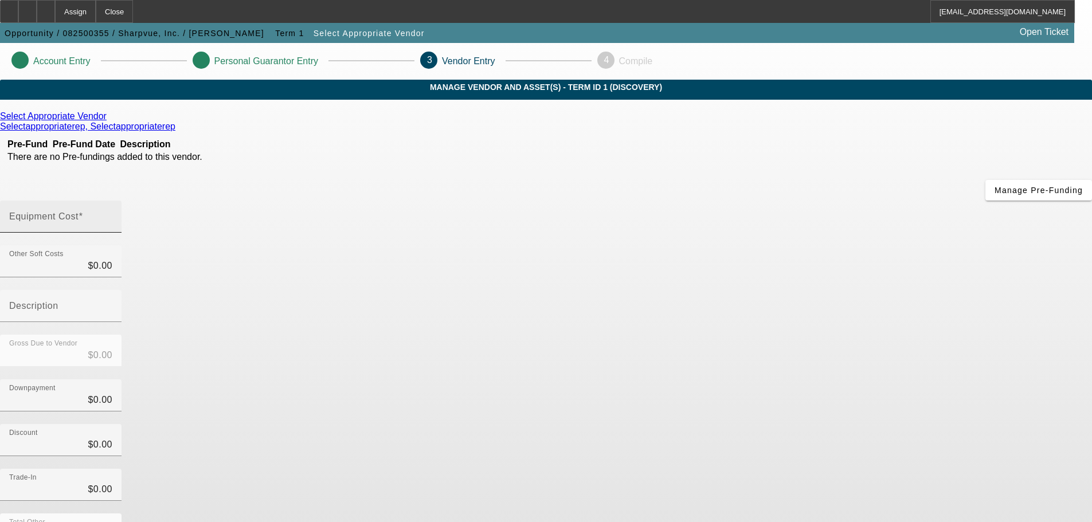
click at [112, 214] on input "Equipment Cost" at bounding box center [60, 221] width 103 height 14
type input "7"
type input "$7.00"
type input "79"
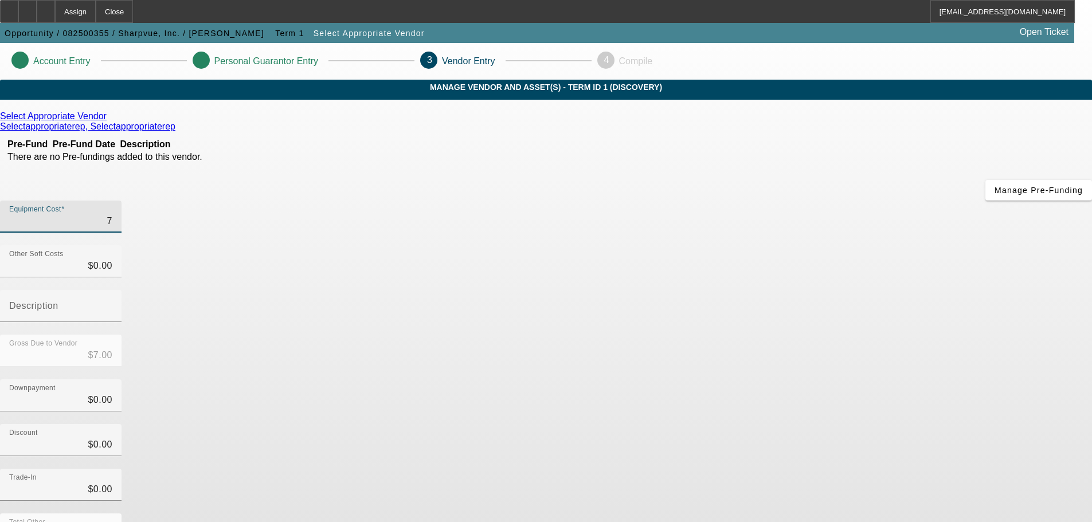
type input "$79.00"
type input "799"
type input "$799.00"
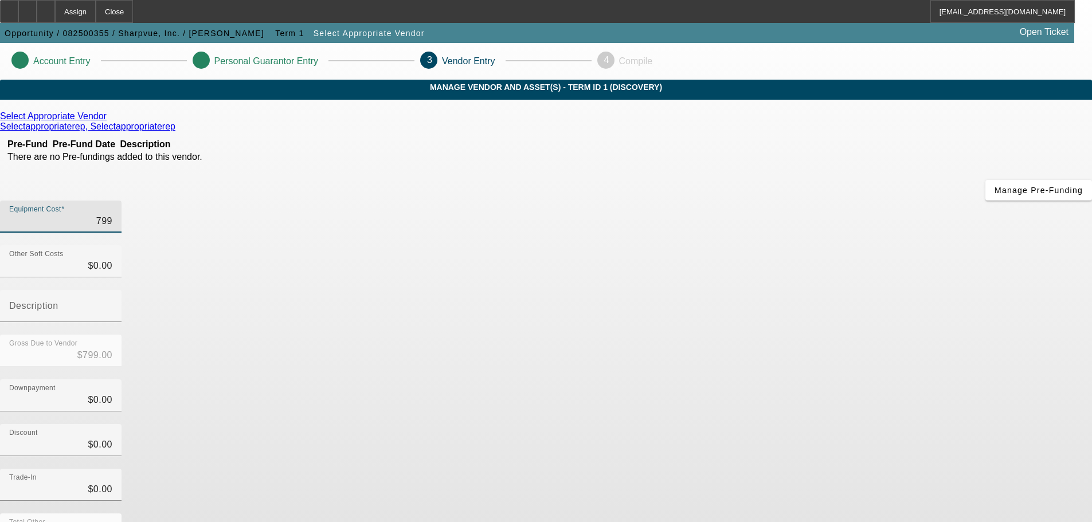
type input "7993"
type input "$7,993.00"
type input "79932"
type input "$79,932.00"
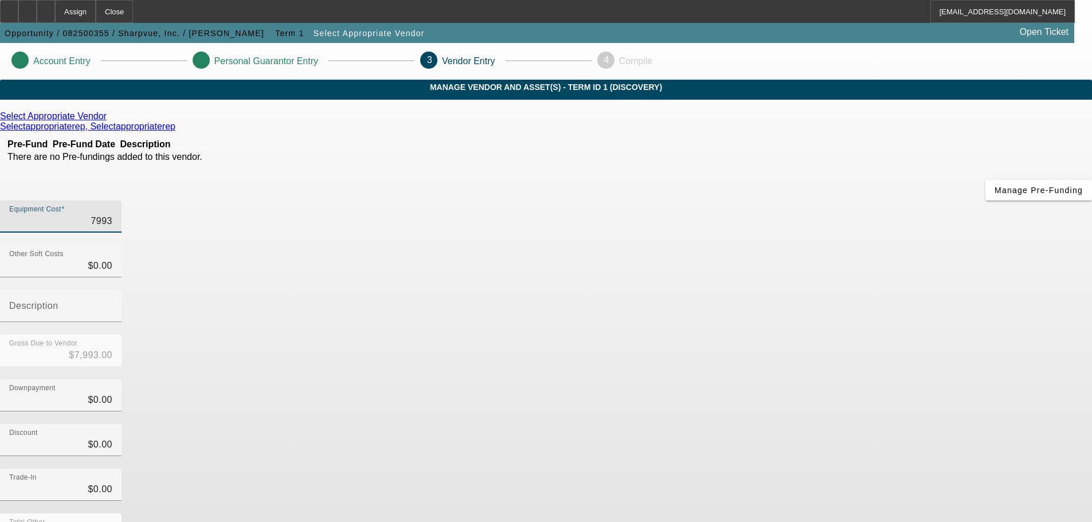
type input "$79,932.00"
type input "79932.5"
type input "$79,932.50"
type input "79932.53"
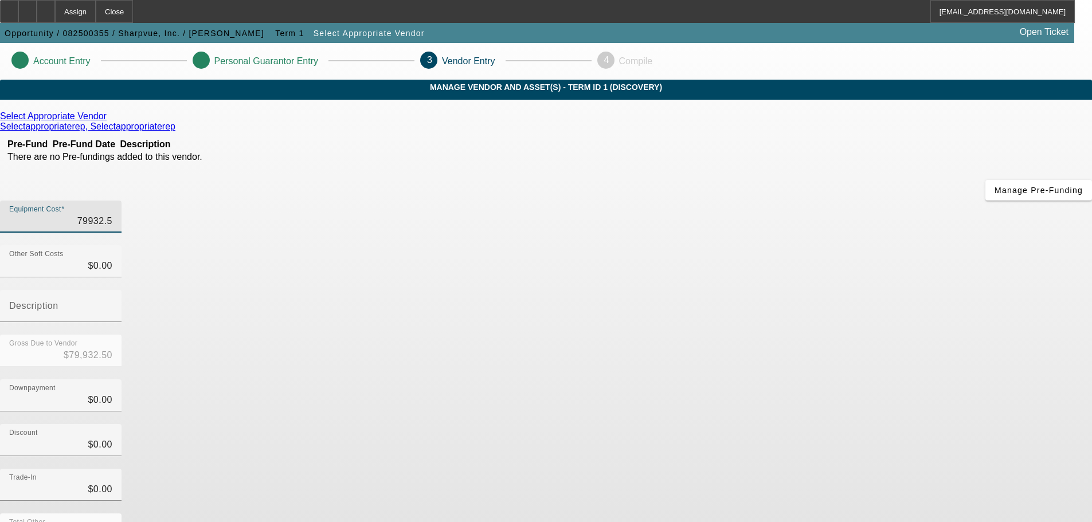
type input "$79,932.53"
click at [781, 380] on div "Downpayment $0.00" at bounding box center [546, 402] width 1092 height 45
click at [110, 121] on icon at bounding box center [110, 116] width 0 height 10
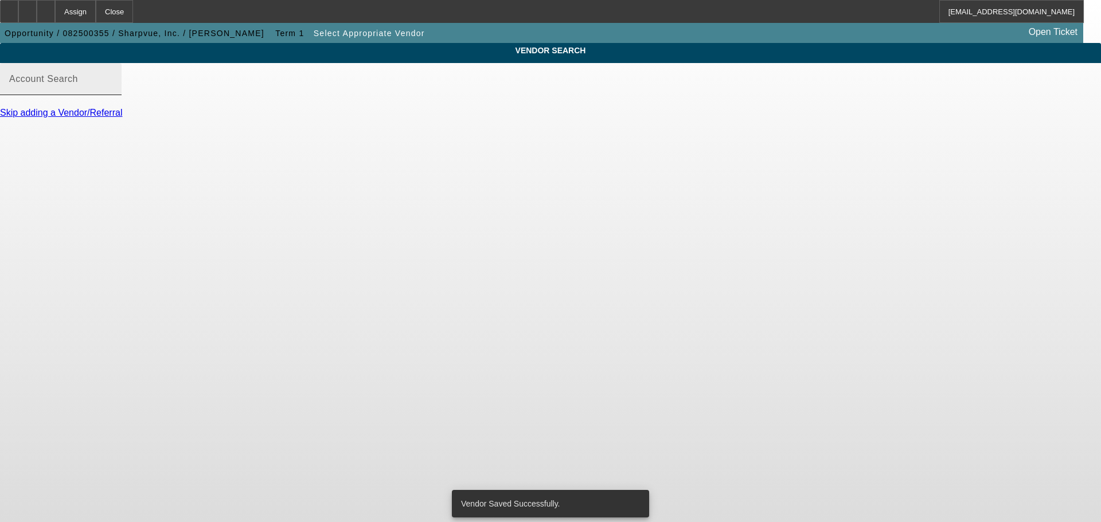
click at [112, 95] on div "Account Search" at bounding box center [60, 79] width 103 height 32
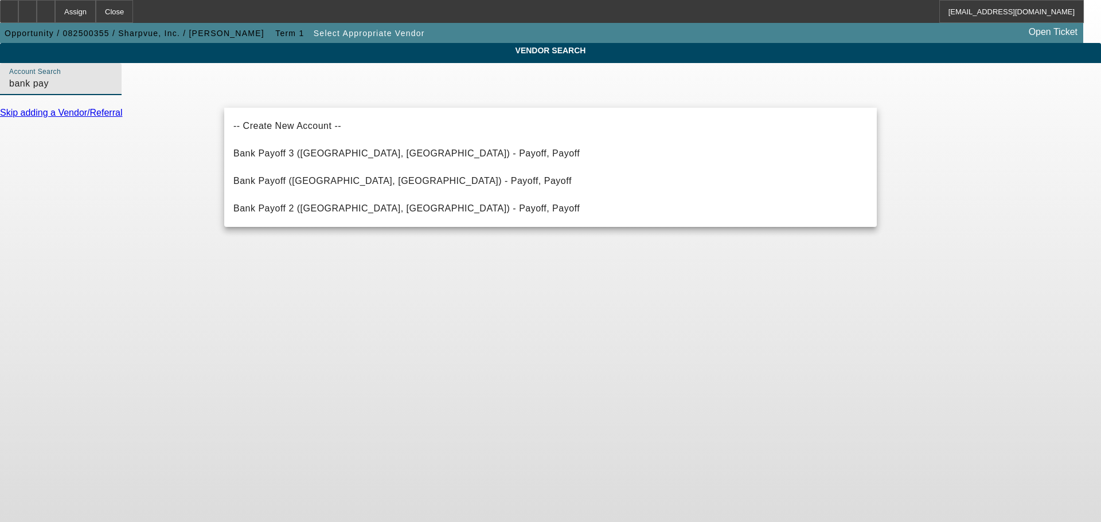
click at [323, 153] on span "Bank Payoff 3 (Northbrook, IL) - Payoff, Payoff" at bounding box center [406, 154] width 346 height 10
type input "Bank Payoff 3 (Northbrook, IL) - Payoff, Payoff"
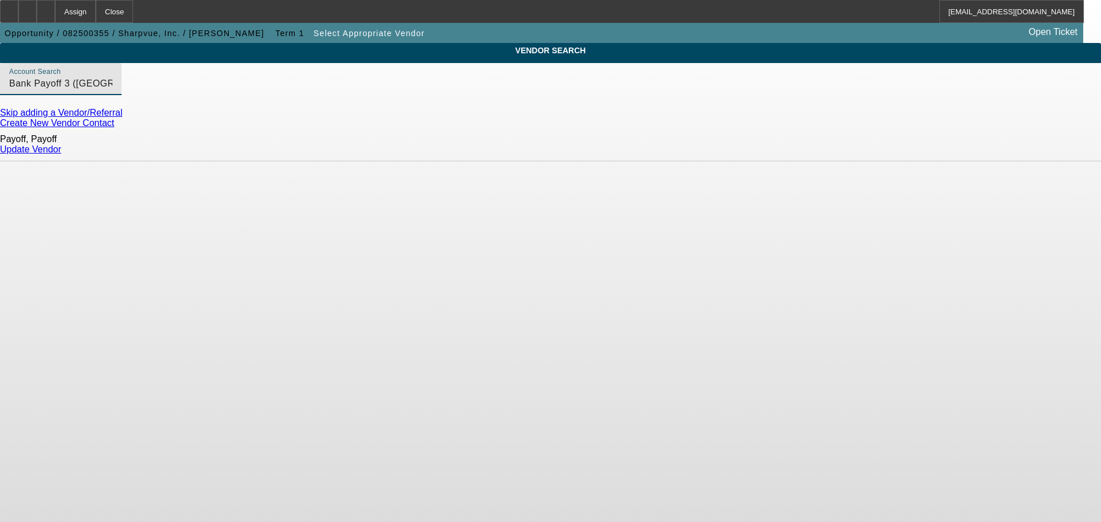
click at [61, 147] on link "Update Vendor" at bounding box center [30, 150] width 61 height 10
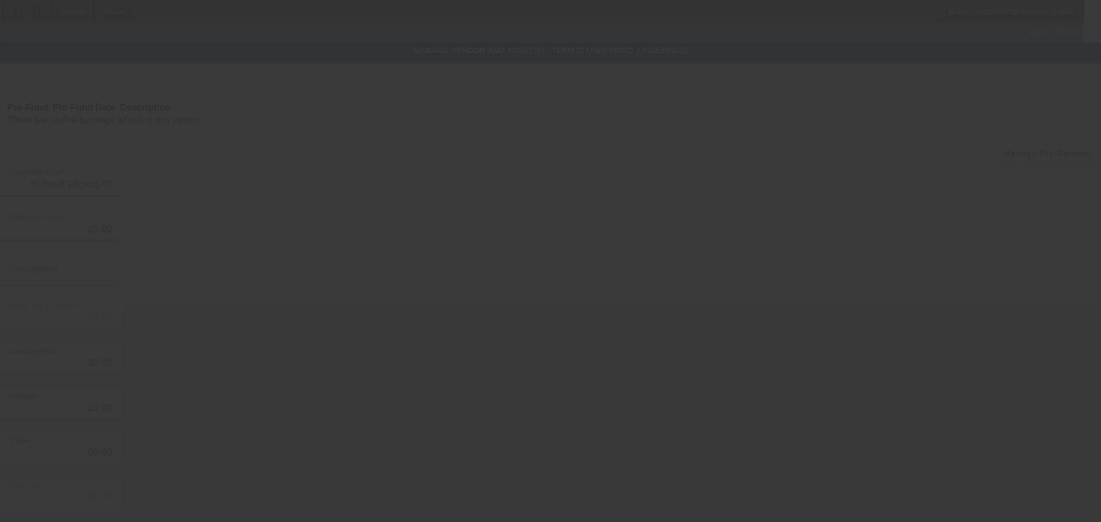
type input "$79,932.53"
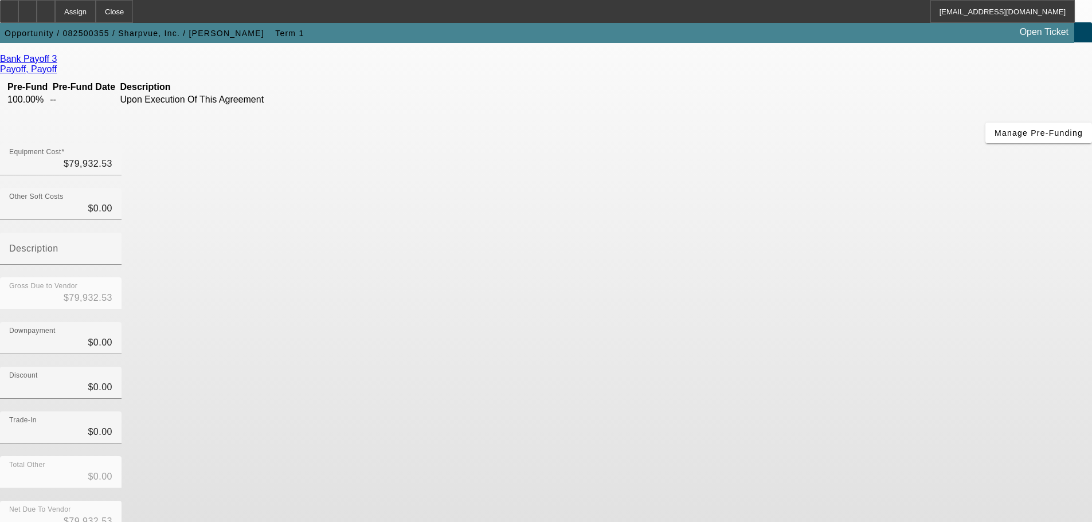
scroll to position [58, 0]
drag, startPoint x: 650, startPoint y: 88, endPoint x: 803, endPoint y: 83, distance: 152.6
click at [796, 142] on div "Equipment Cost 79932.53" at bounding box center [546, 164] width 1092 height 45
type input "4"
type input "$4.00"
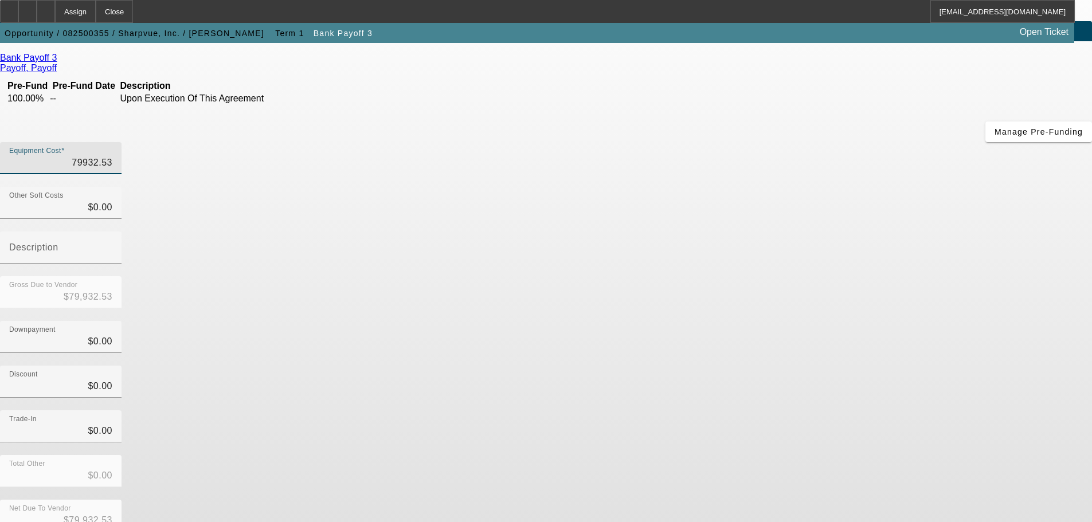
type input "$4.00"
type input "42"
type input "$42.00"
type input "422"
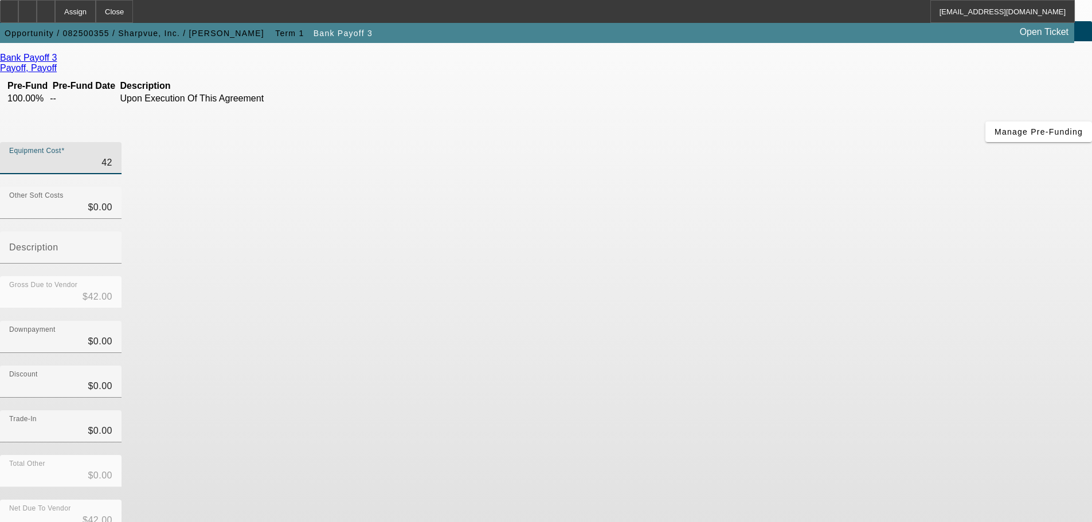
type input "$422.00"
type input "4228"
type input "$4,228.00"
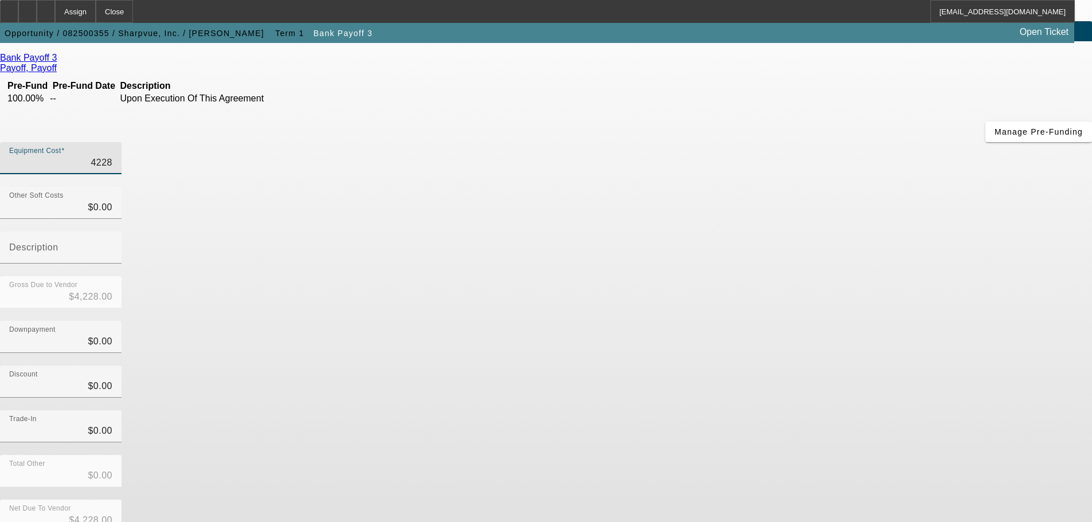
type input "42288"
type input "$42,288.00"
type input "42288.5"
type input "$42,288.50"
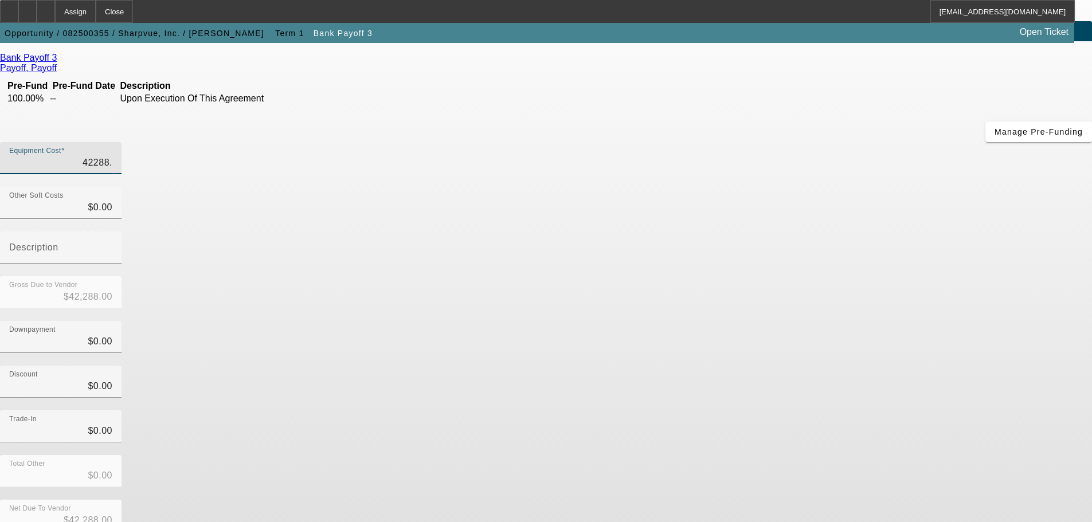
type input "$42,288.50"
type input "42288.53"
type input "$42,288.53"
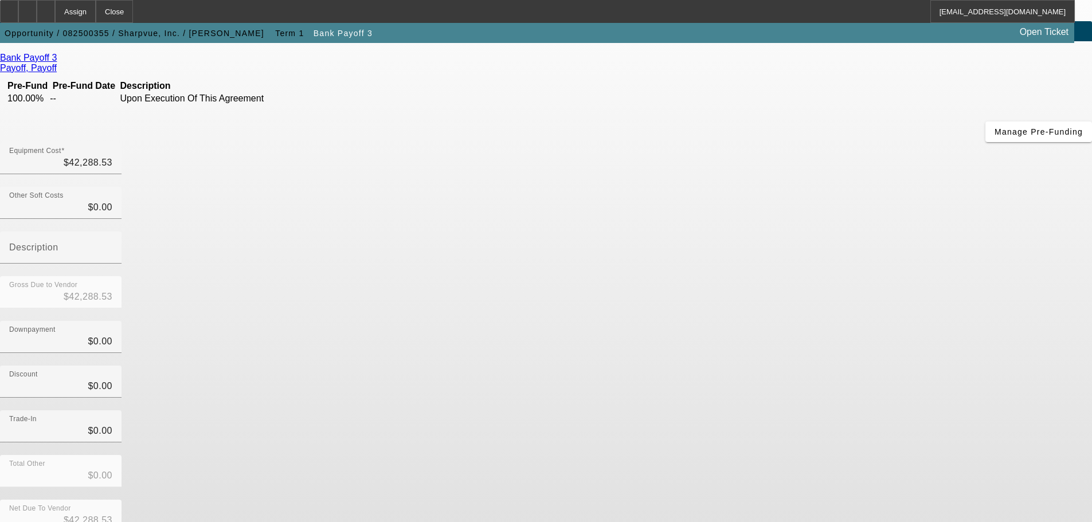
click at [809, 321] on div "Downpayment $0.00" at bounding box center [546, 343] width 1092 height 45
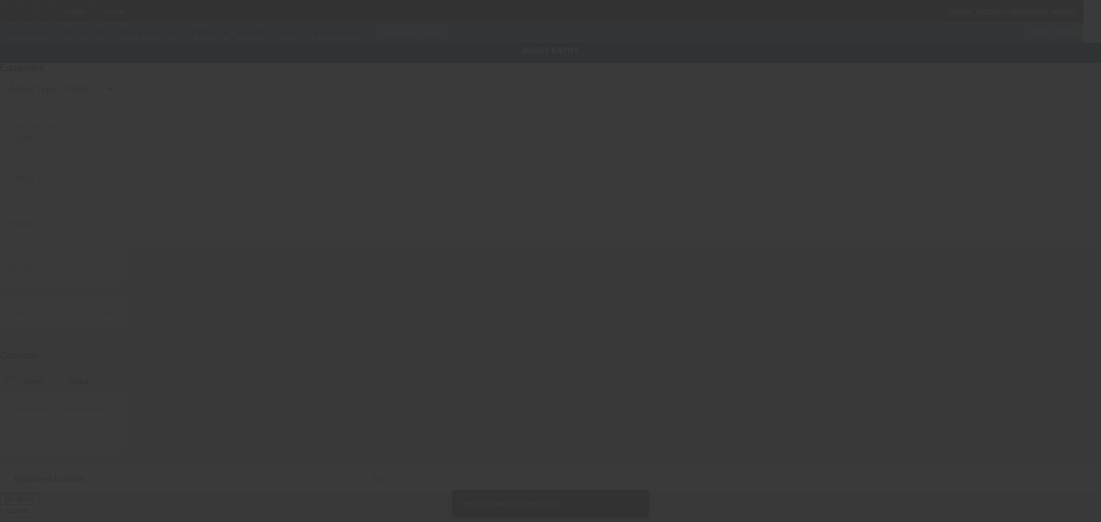
type input "2381 Dutch Fork Road"
type input "Chapin"
type input "29036"
type input "Richland"
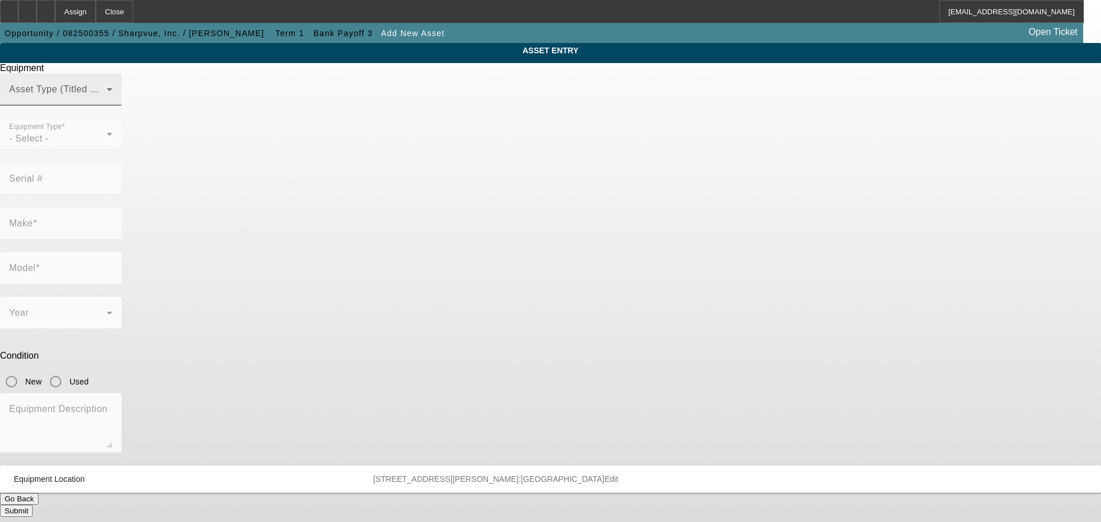
click at [107, 101] on span at bounding box center [57, 94] width 97 height 14
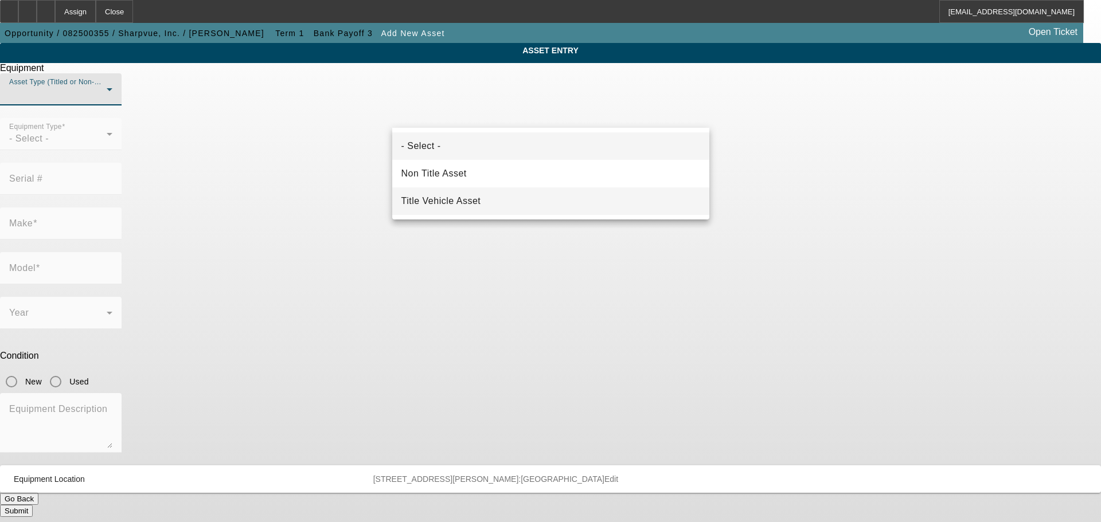
click at [463, 198] on span "Title Vehicle Asset" at bounding box center [441, 201] width 80 height 14
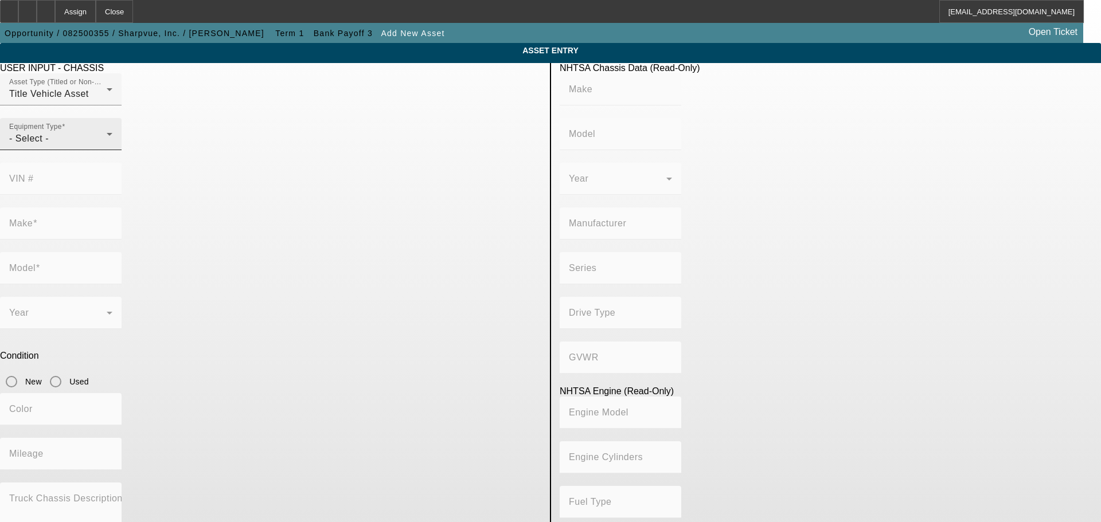
click at [107, 146] on div "- Select -" at bounding box center [57, 139] width 97 height 14
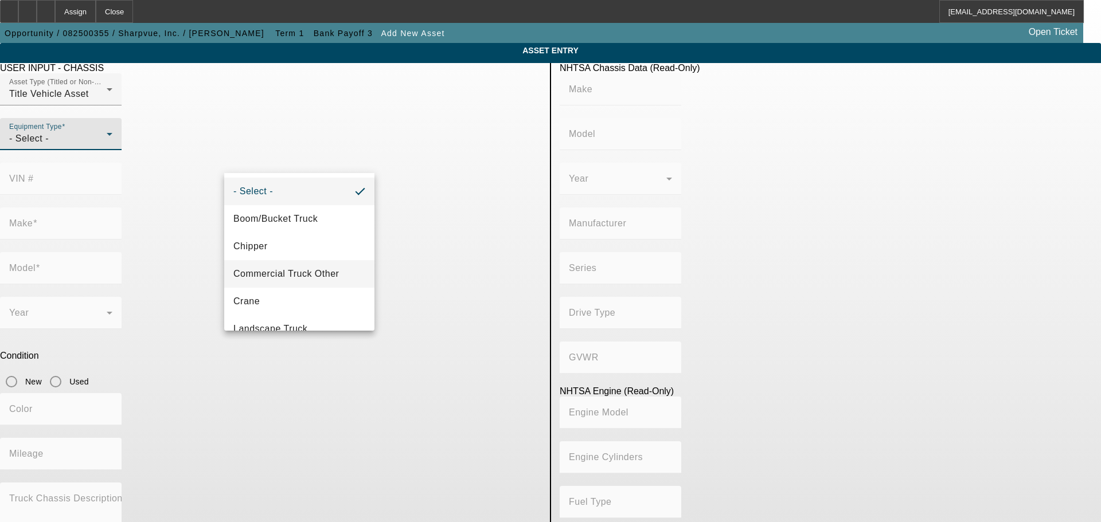
click at [295, 278] on span "Commercial Truck Other" at bounding box center [286, 274] width 106 height 14
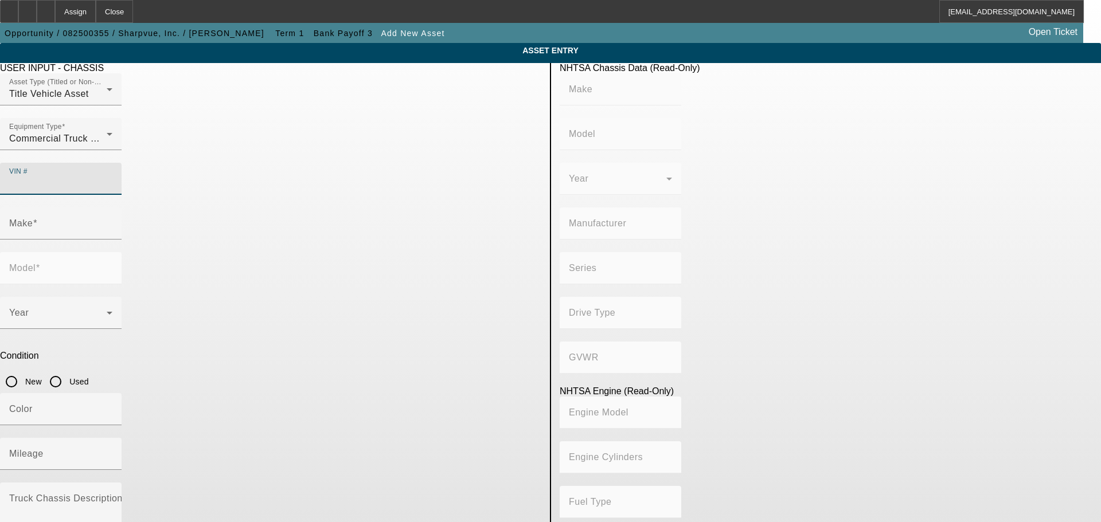
click at [112, 177] on input "VIN #" at bounding box center [60, 184] width 103 height 14
paste input "2"
type input "2GC4YNEY2R1161330"
type input "CHEVROLET"
type input "Silverado HD"
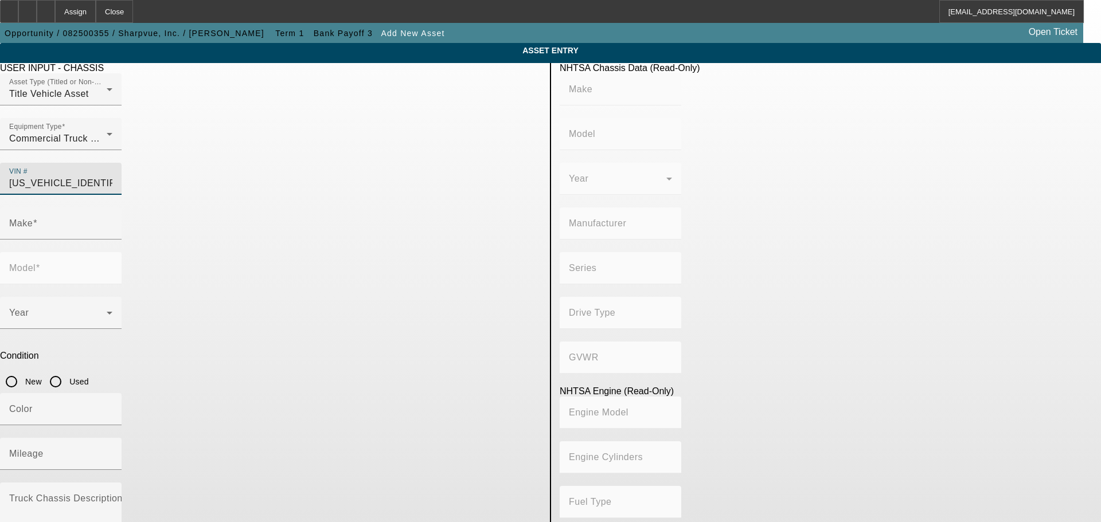
type input "GENERAL MOTORS LLC"
type input "2500"
type input "4WD/4-Wheel Drive/4x4"
type input "Class 3: 10,001 - 14,000 lb (4,536 - 6,350 kg)"
type input "L5P"
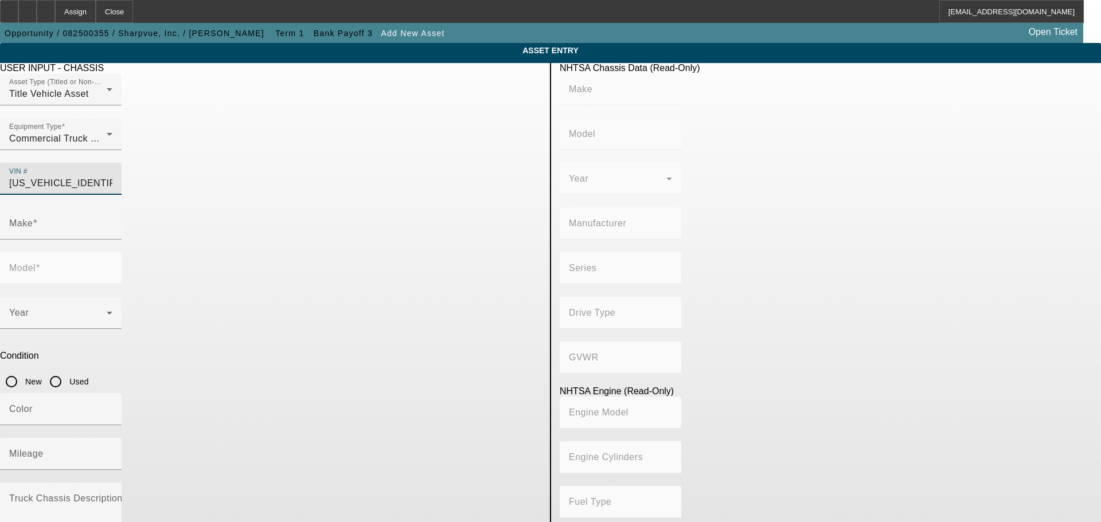
type input "8"
type input "Diesel"
type input "402.75671102523"
type input "6.6"
type input "CHEVROLET"
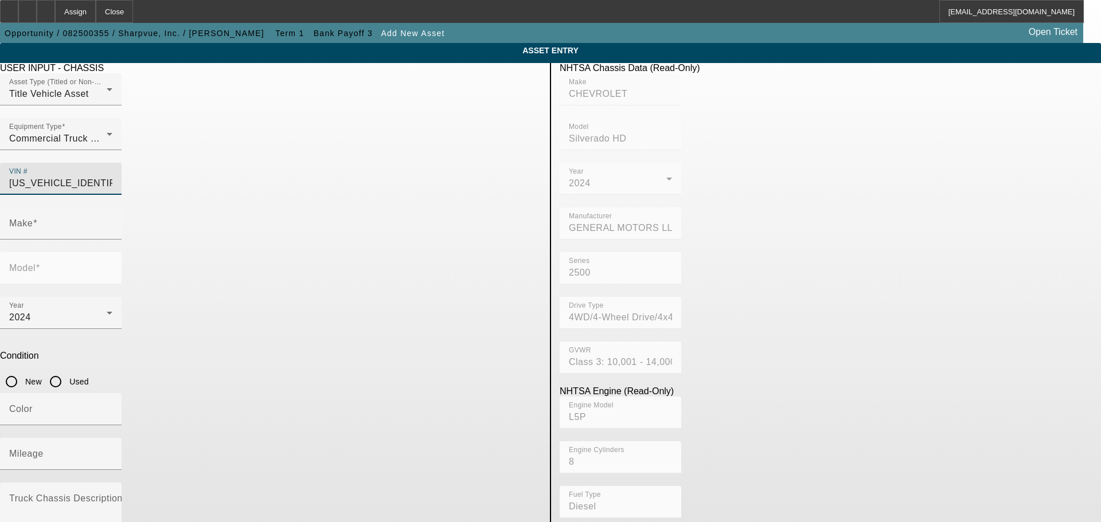
type input "Silverado HD"
type input "2GC4YNEY2R1161330"
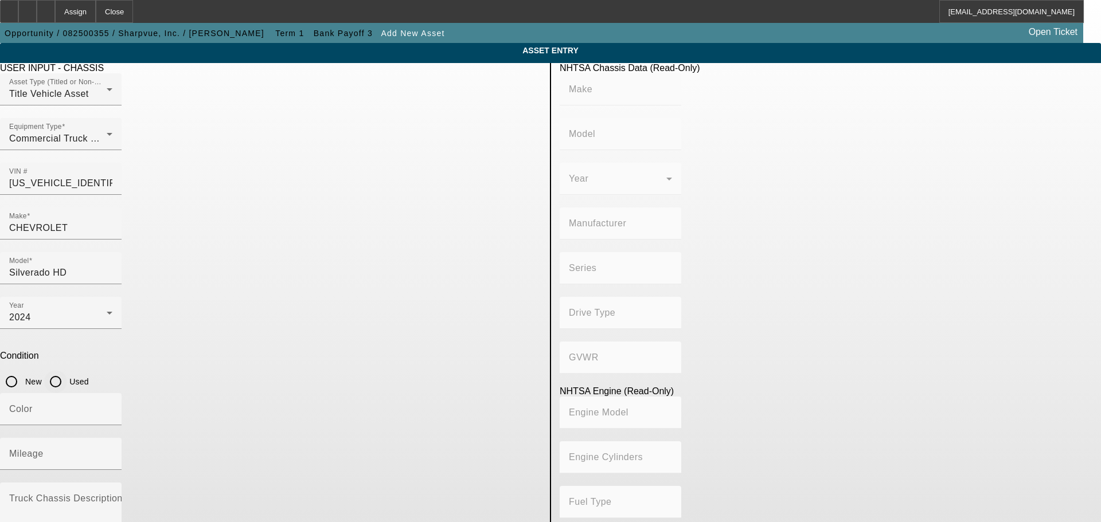
click at [67, 370] on input "Used" at bounding box center [55, 381] width 23 height 23
radio input "true"
click at [638, 163] on mat-form-field "Year" at bounding box center [621, 185] width 122 height 45
type input "CHEVROLET"
type input "Silverado HD"
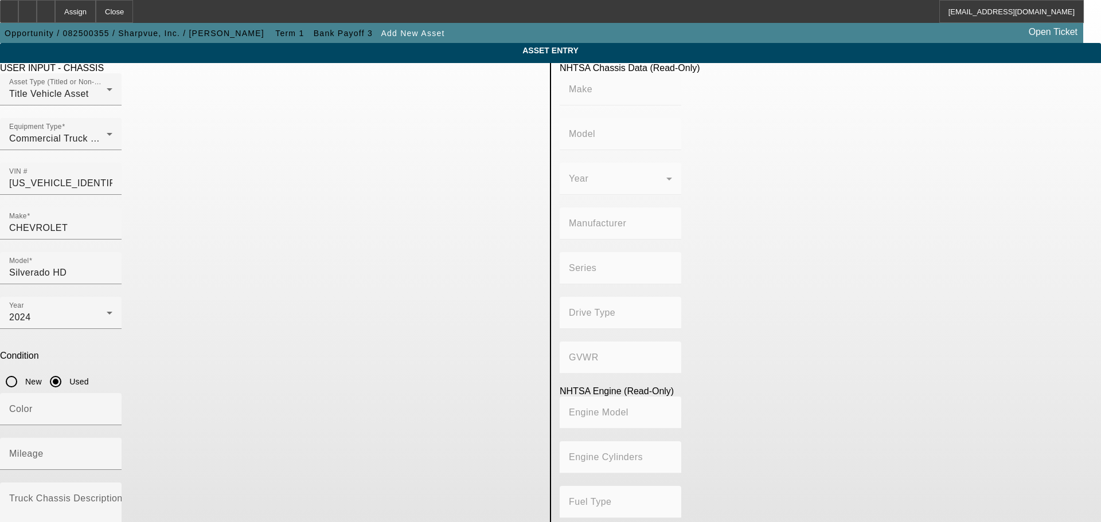
type input "GENERAL MOTORS LLC"
type input "2500"
type input "4WD/4-Wheel Drive/4x4"
type input "Class 3: 10,001 - 14,000 lb (4,536 - 6,350 kg)"
type input "L5P"
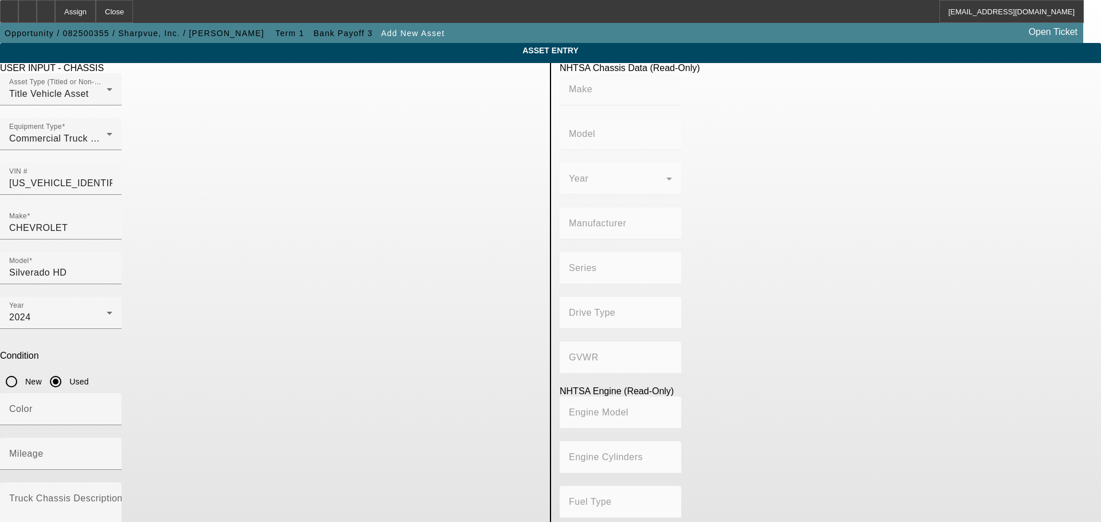
type input "8"
type input "Diesel"
type input "402.75671102523"
type input "6.6"
click at [112, 452] on input "Mileage" at bounding box center [60, 459] width 103 height 14
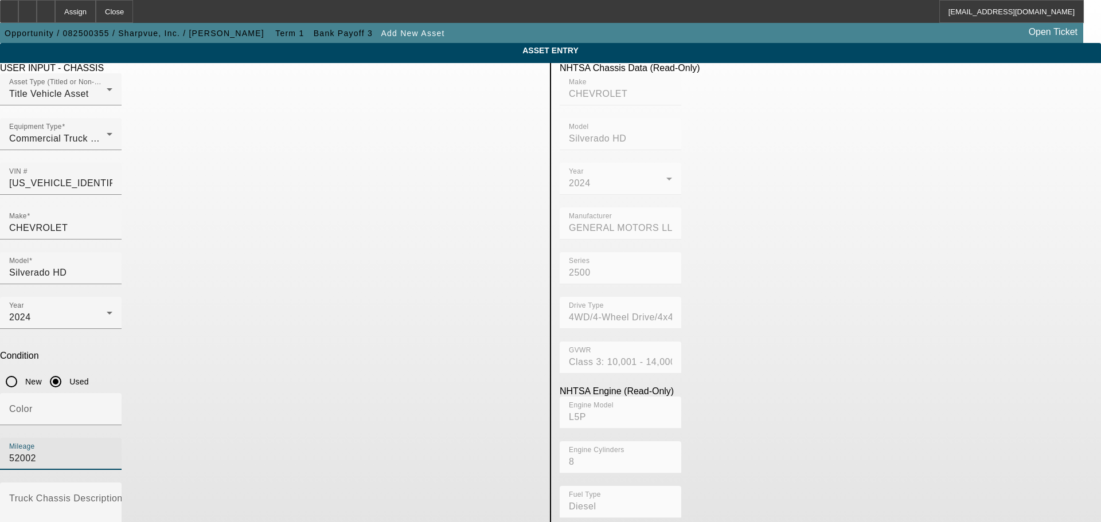
type input "52002"
click at [152, 296] on app-asset-collateral-manage "ASSET ENTRY USER INPUT - CHASSIS Asset Type (Titled or Non-Titled) Title Vehicl…" at bounding box center [550, 361] width 1101 height 636
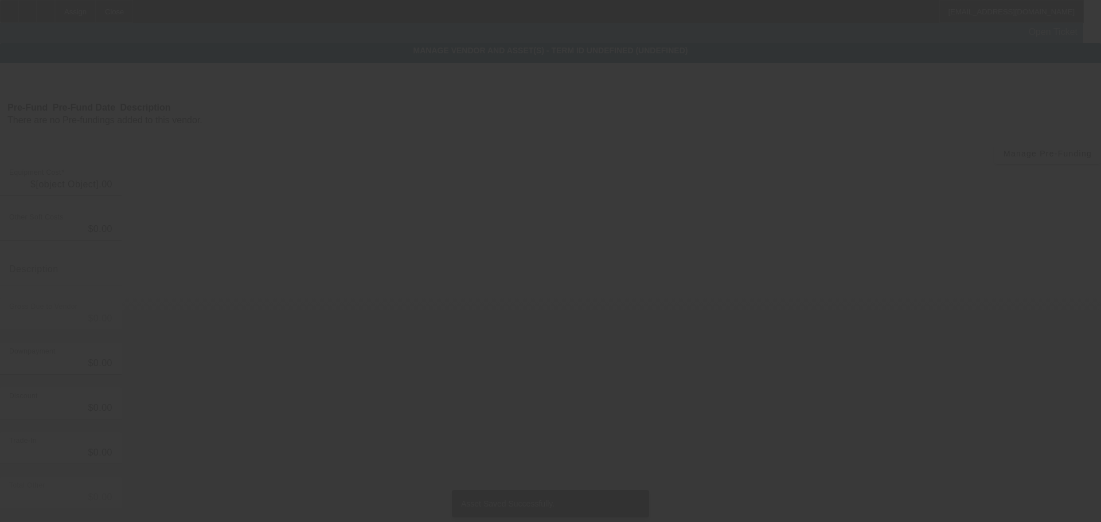
type input "$42,288.53"
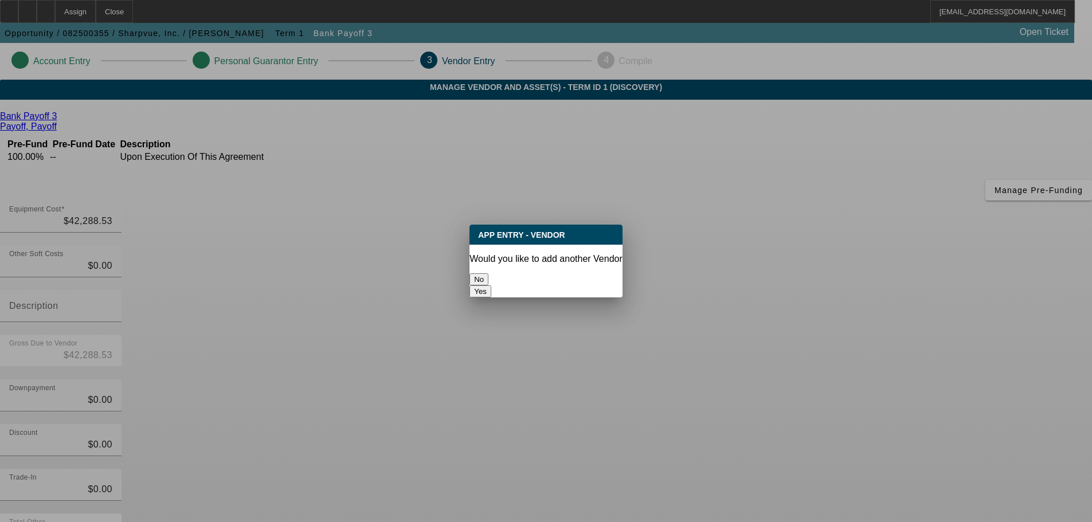
click at [489, 274] on button "No" at bounding box center [479, 280] width 19 height 12
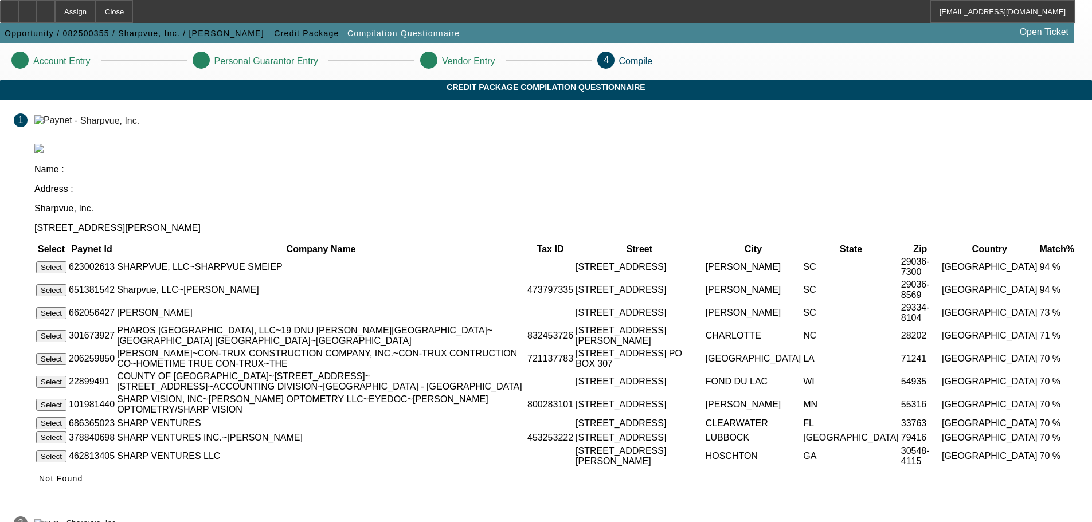
click at [67, 284] on button "Select" at bounding box center [51, 290] width 30 height 12
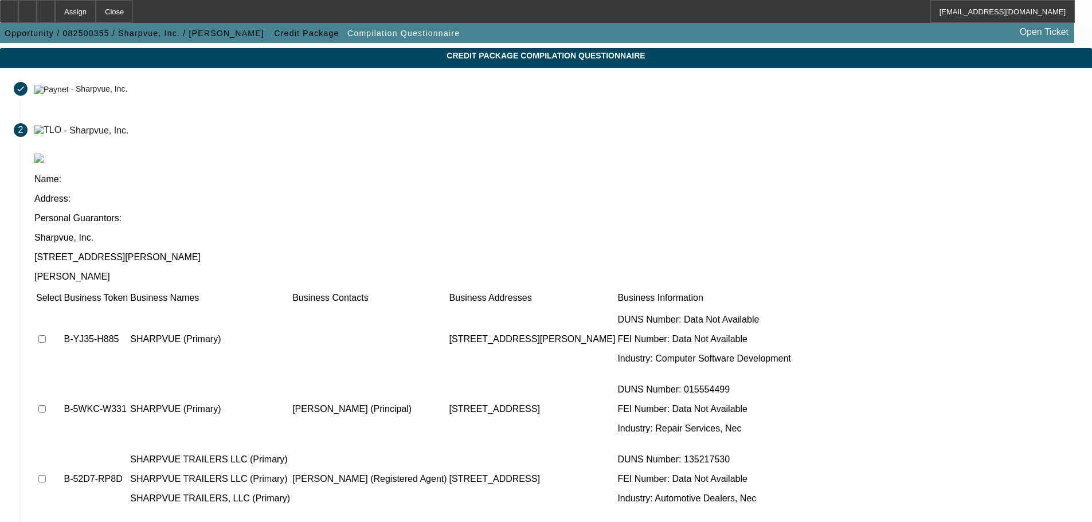
click at [62, 445] on td at bounding box center [49, 479] width 26 height 69
click at [46, 475] on input "checkbox" at bounding box center [41, 478] width 7 height 7
checkbox input "true"
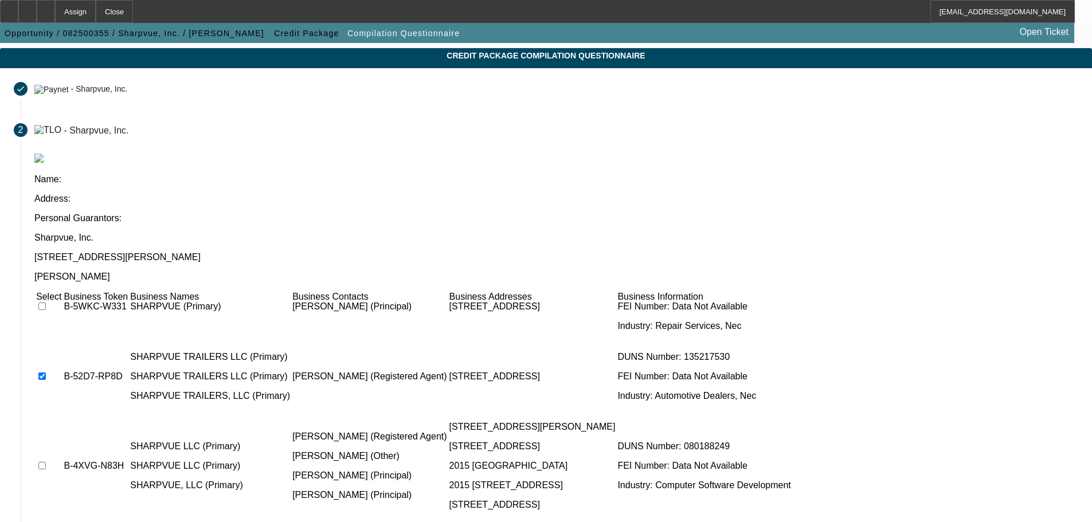
scroll to position [112, 0]
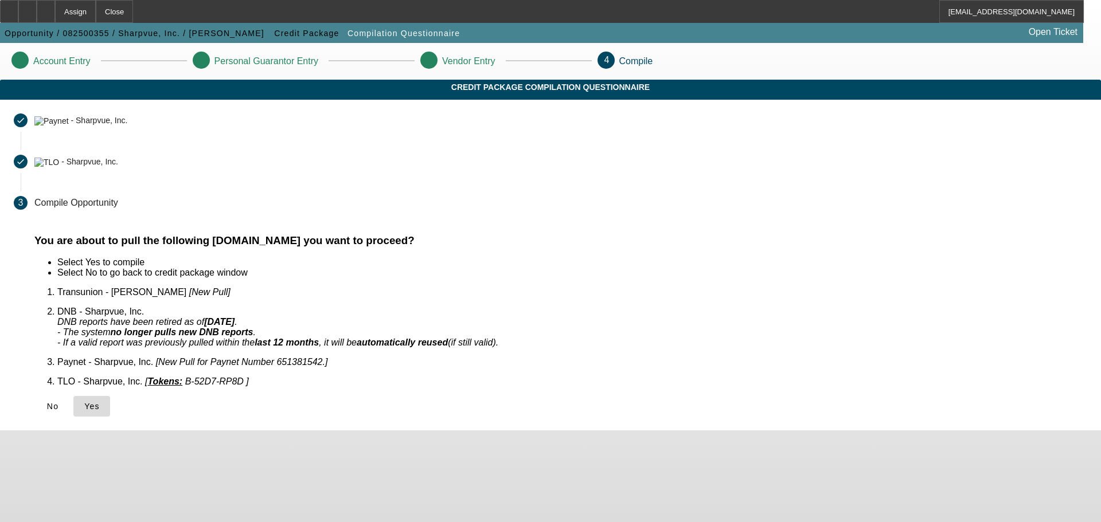
click at [100, 402] on span "Yes" at bounding box center [91, 406] width 15 height 9
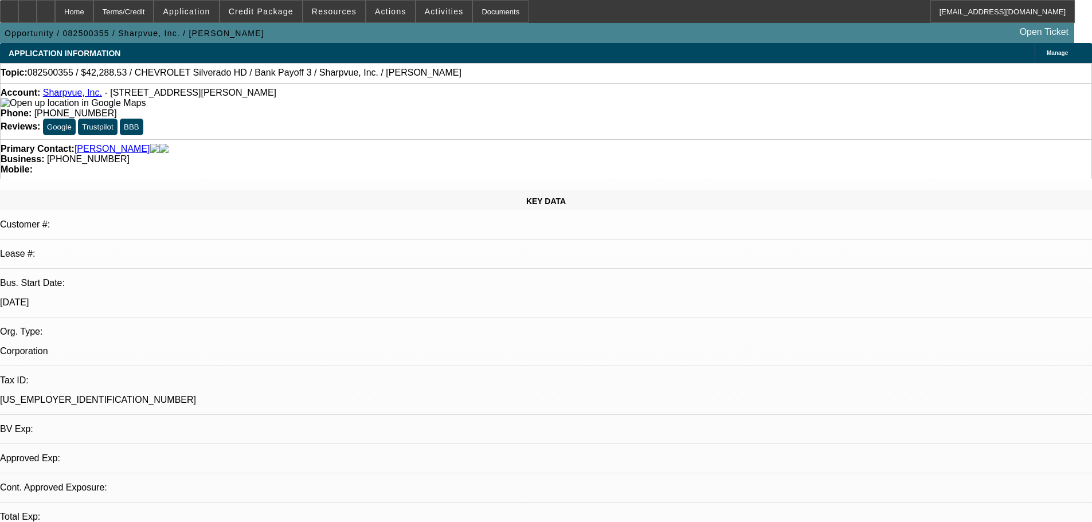
select select "0"
select select "2"
select select "0.1"
select select "4"
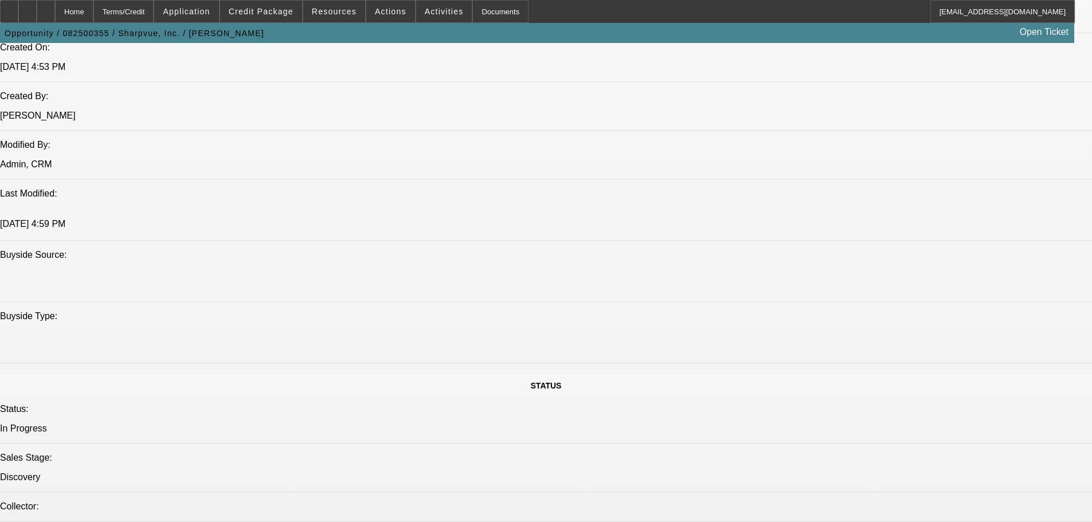
scroll to position [1204, 0]
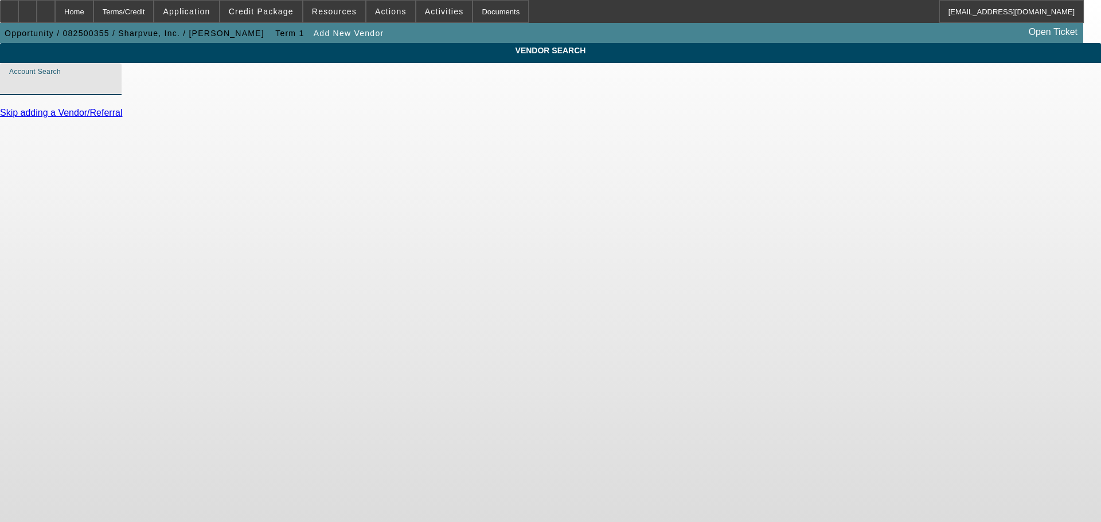
click at [112, 91] on input "Account Search" at bounding box center [60, 84] width 103 height 14
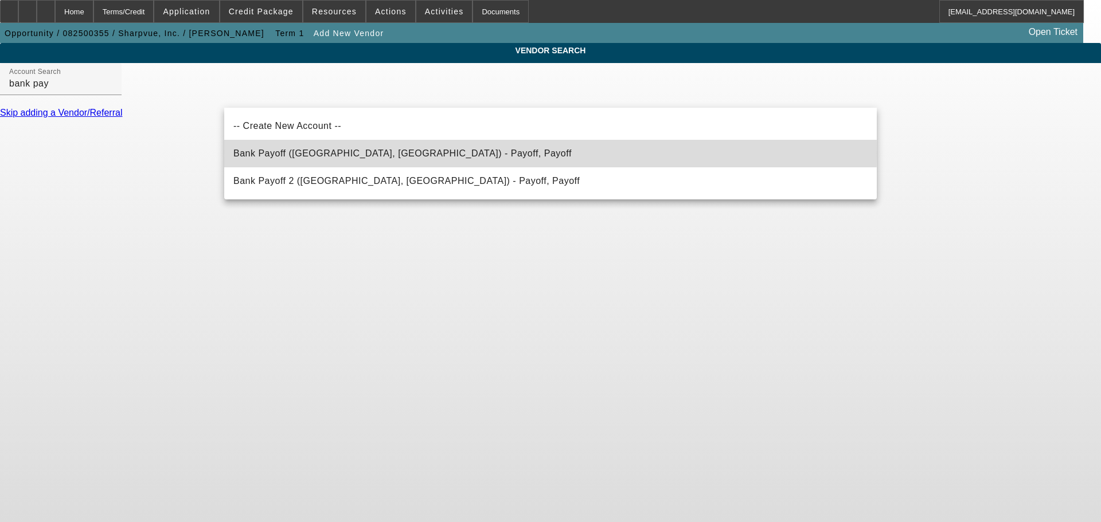
click at [345, 153] on span "Bank Payoff (Northbrook, IL) - Payoff, Payoff" at bounding box center [402, 154] width 338 height 10
type input "Bank Payoff (Northbrook, IL) - Payoff, Payoff"
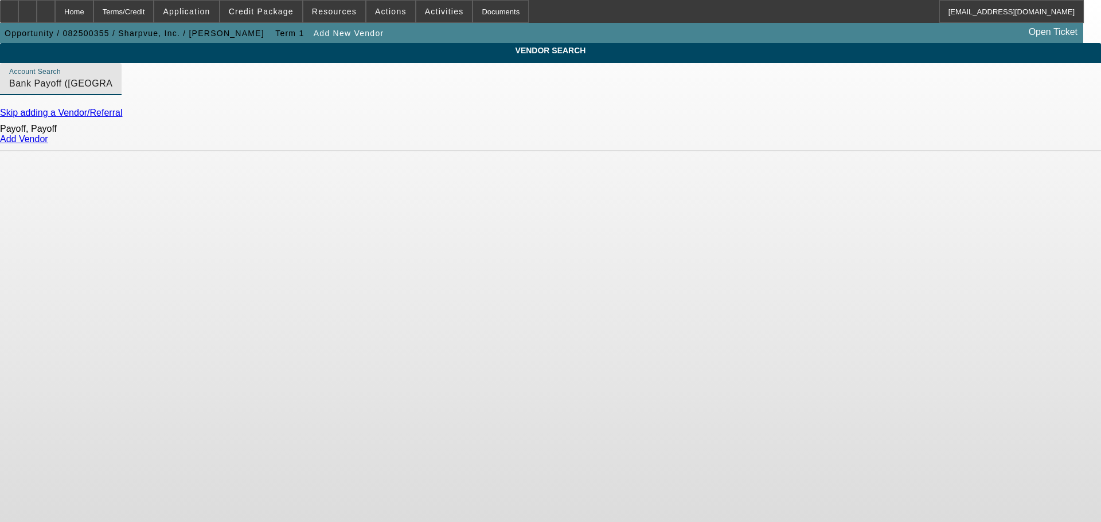
click at [48, 144] on link "Add Vendor" at bounding box center [24, 139] width 48 height 10
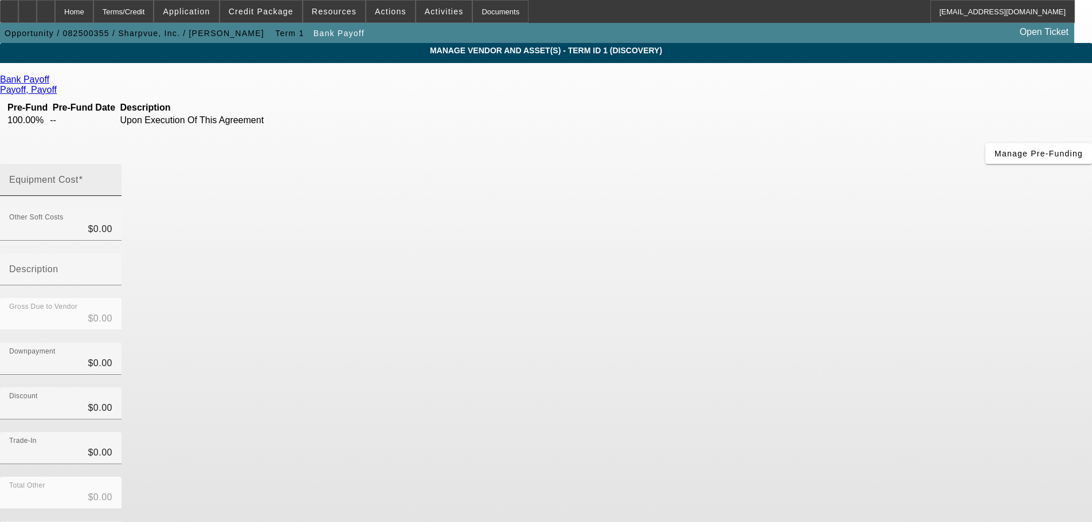
click at [112, 178] on input "Equipment Cost" at bounding box center [60, 185] width 103 height 14
type input "3"
type input "$3.00"
type input "37"
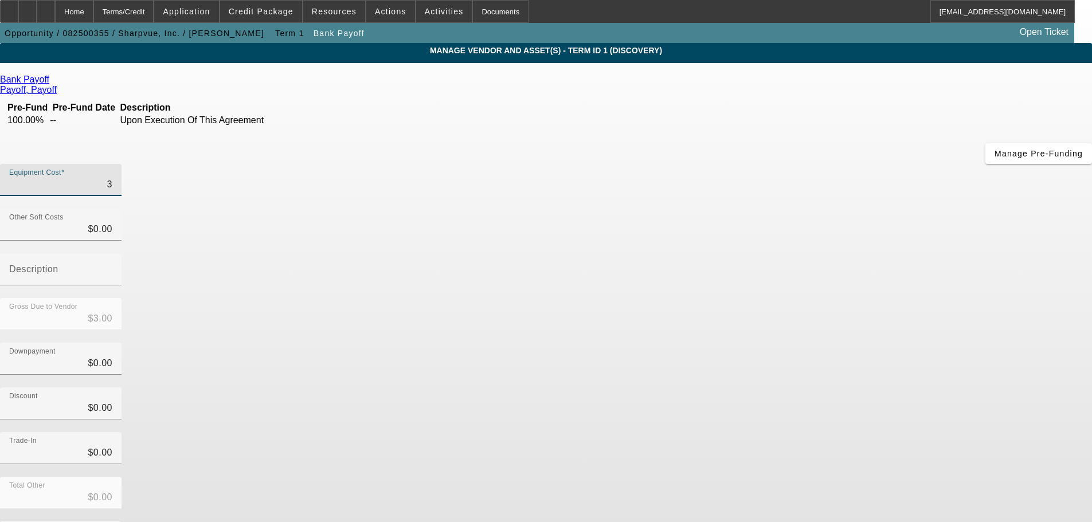
type input "$37.00"
type input "376"
type input "$376.00"
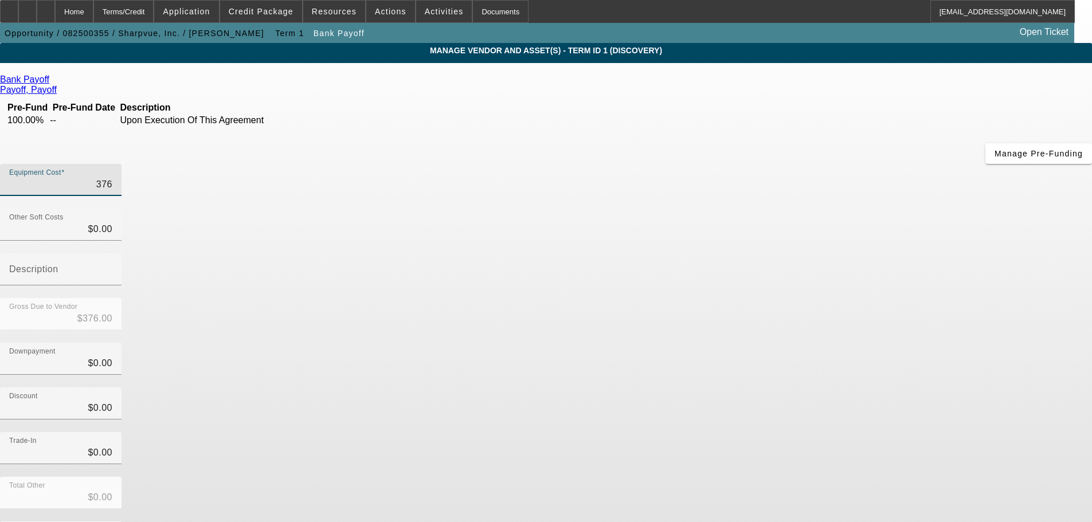
type input "3764"
type input "$3,764.00"
type input "37644"
type input "$37,644.00"
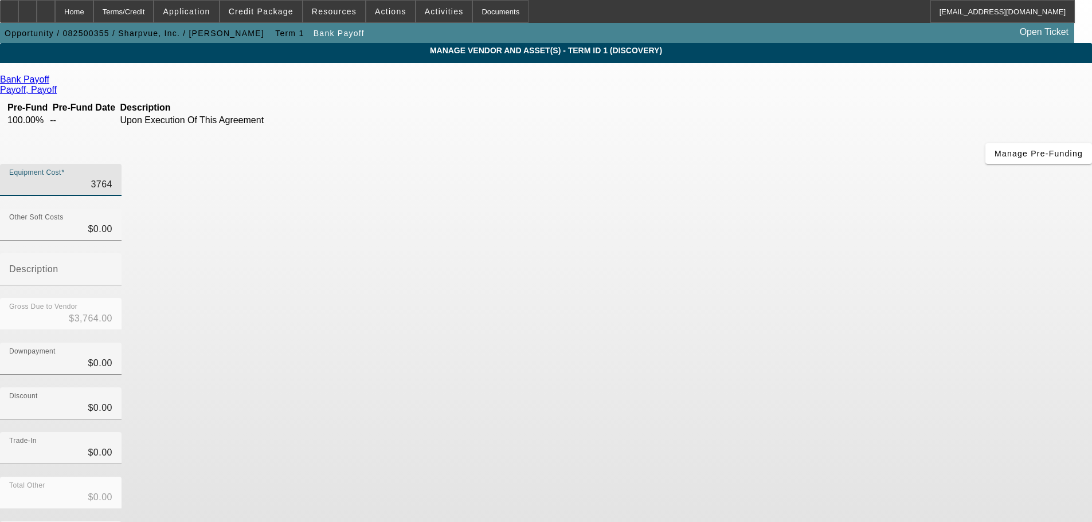
type input "$37,644.00"
type input "37644.08"
type input "$37,644.08"
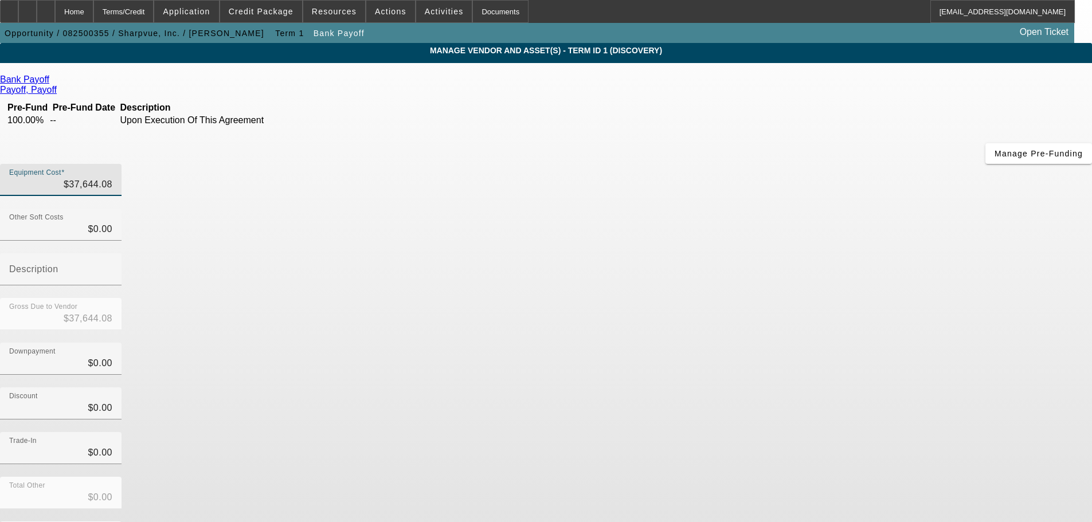
click at [821, 343] on div "Downpayment $0.00" at bounding box center [546, 365] width 1092 height 45
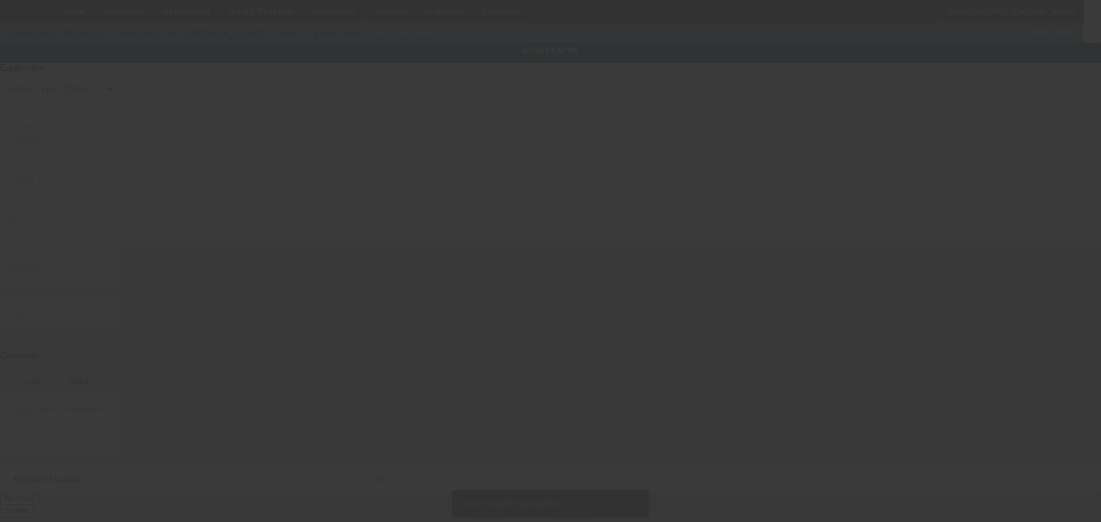
type input "2381 Dutch Fork Road"
type input "Chapin"
type input "29036"
type input "Richland"
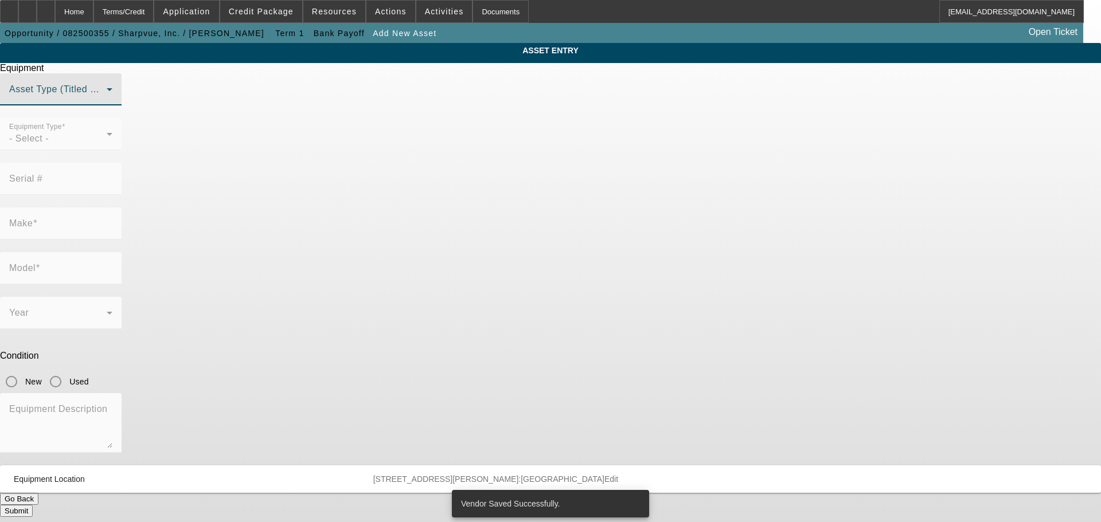
click at [107, 101] on span at bounding box center [57, 94] width 97 height 14
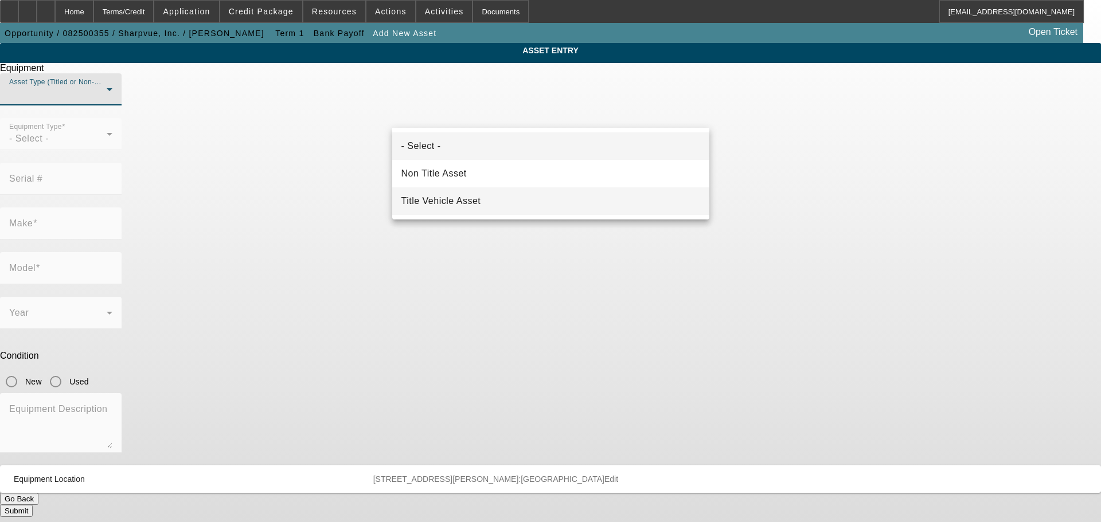
click at [462, 201] on span "Title Vehicle Asset" at bounding box center [441, 201] width 80 height 14
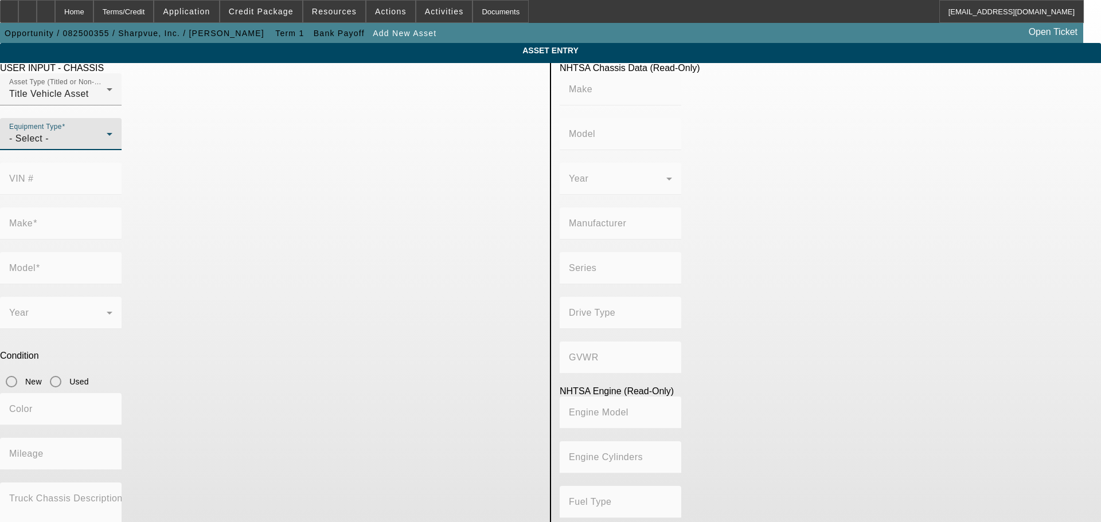
click at [107, 146] on div "- Select -" at bounding box center [57, 139] width 97 height 14
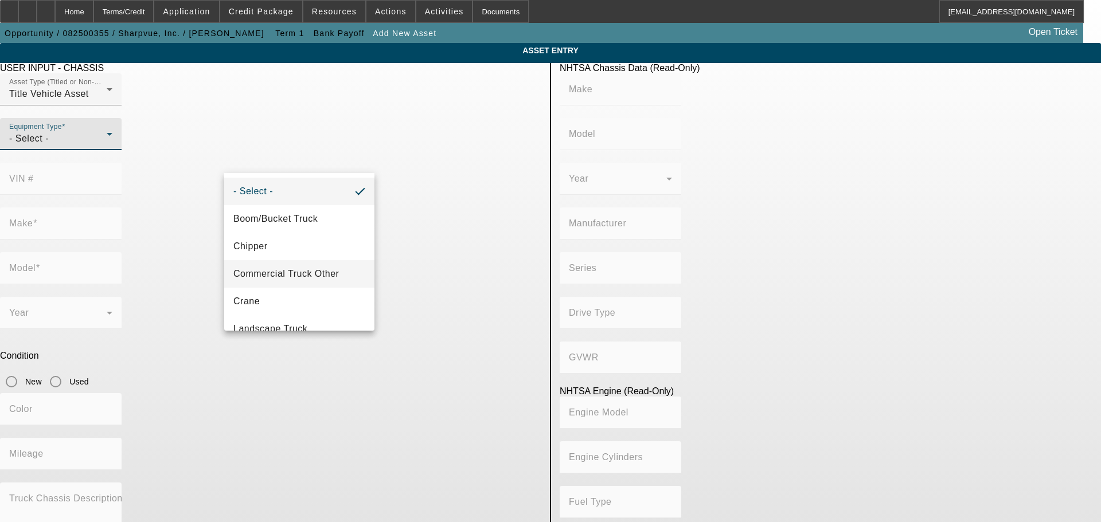
click at [325, 274] on span "Commercial Truck Other" at bounding box center [286, 274] width 106 height 14
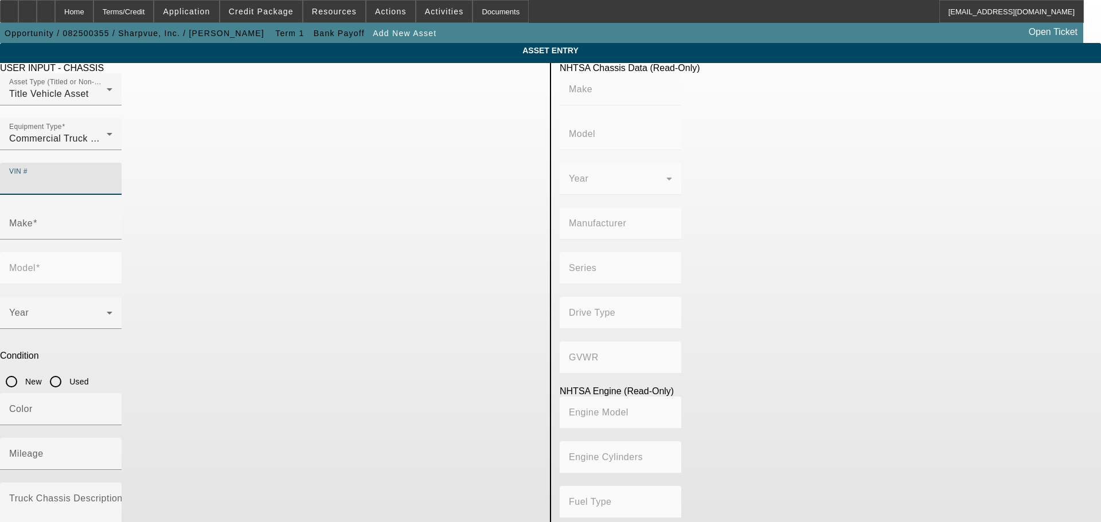
click at [112, 177] on input "VIN #" at bounding box center [60, 184] width 103 height 14
click at [112, 221] on input "Make" at bounding box center [60, 228] width 103 height 14
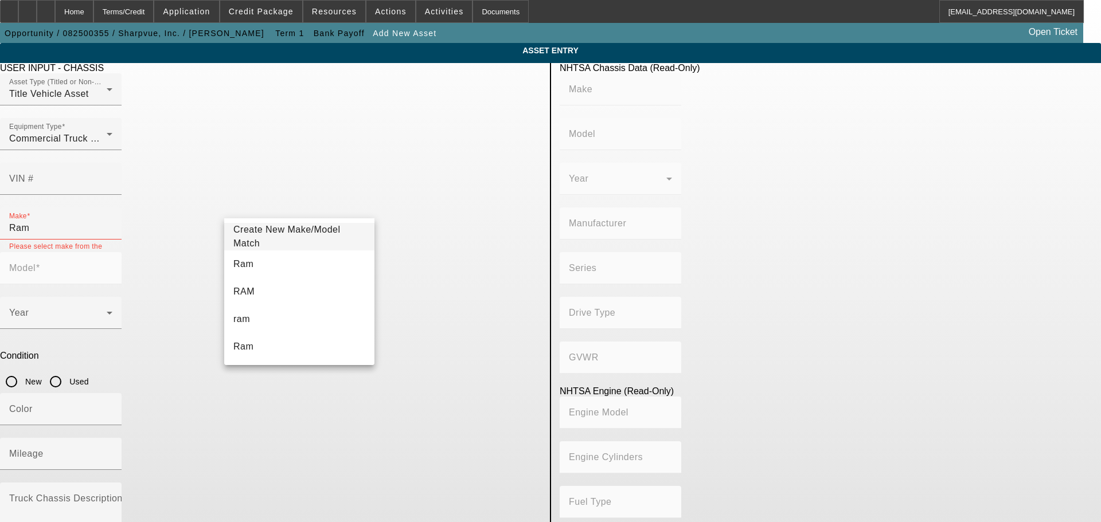
click at [40, 263] on span at bounding box center [38, 268] width 5 height 10
click at [112, 221] on input "Ram" at bounding box center [60, 228] width 103 height 14
click at [270, 267] on mat-option "Ram" at bounding box center [299, 265] width 150 height 28
type input "Ram"
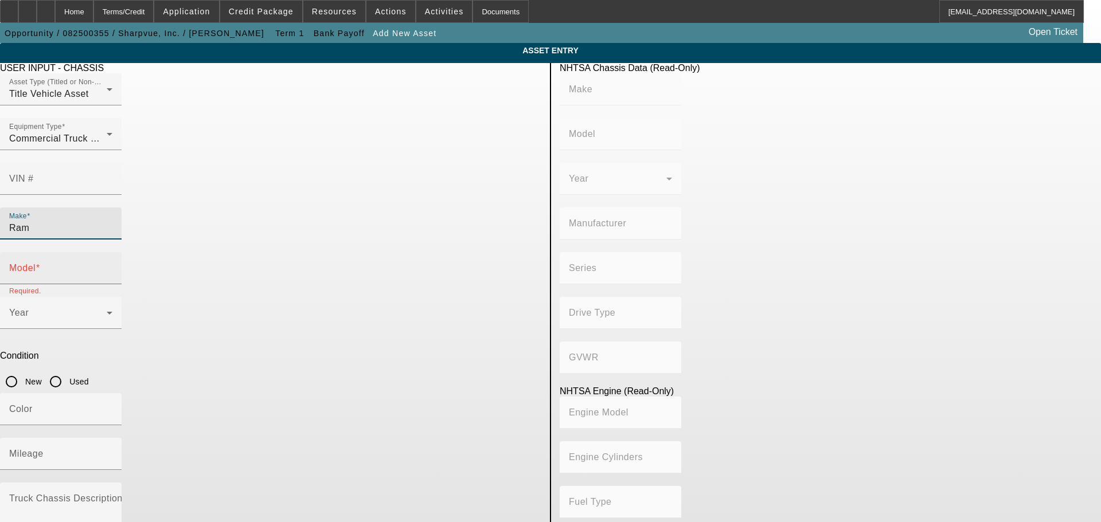
click at [112, 266] on input "Model" at bounding box center [60, 273] width 103 height 14
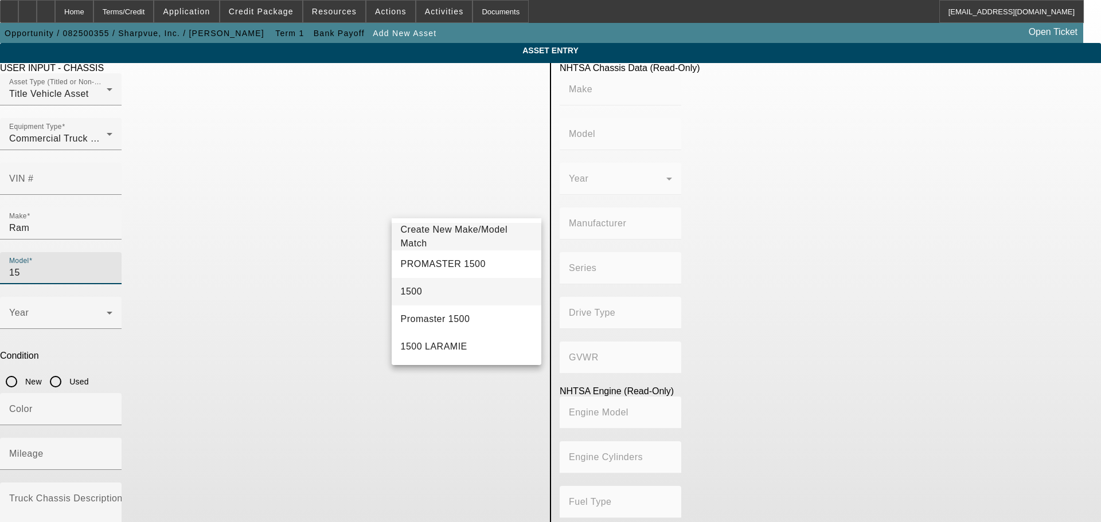
click at [417, 291] on span "1500" at bounding box center [412, 292] width 22 height 14
type input "1500"
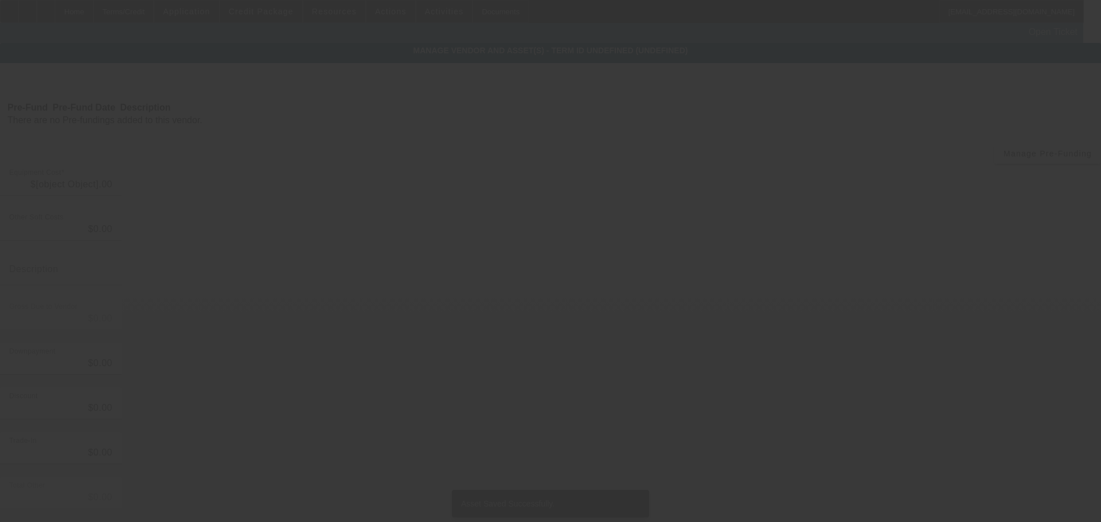
type input "$37,644.08"
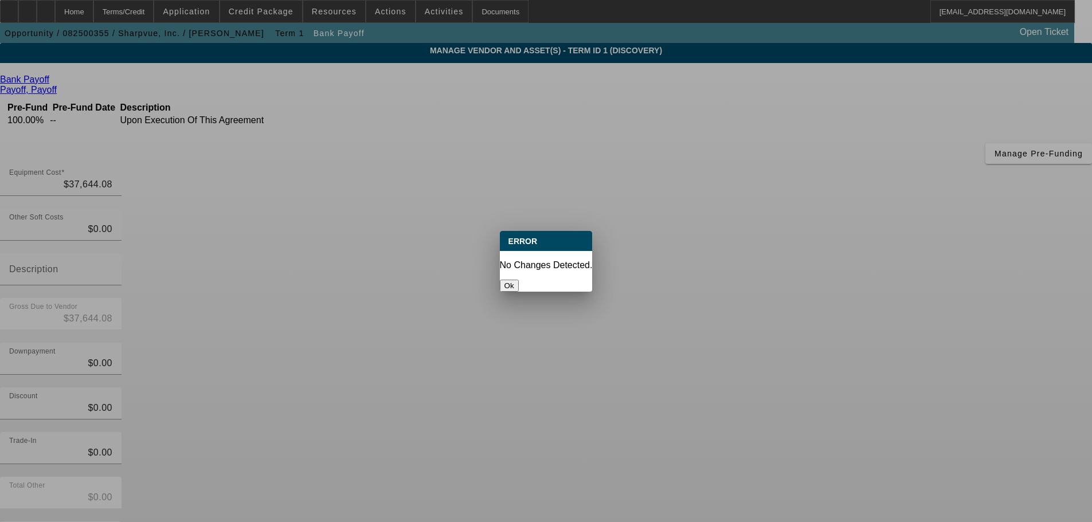
click at [519, 280] on button "Ok" at bounding box center [509, 286] width 19 height 12
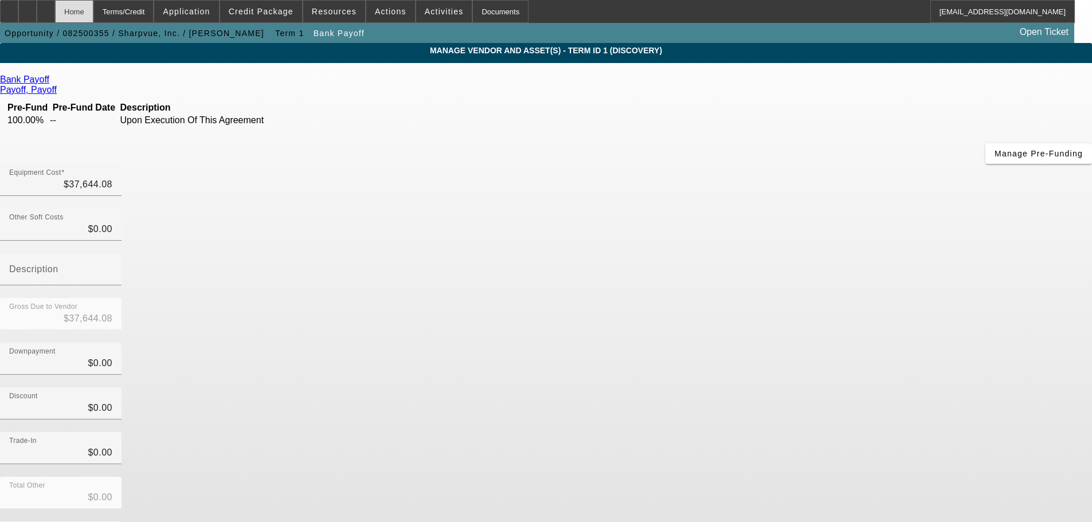
click at [93, 14] on div "Home" at bounding box center [74, 11] width 38 height 23
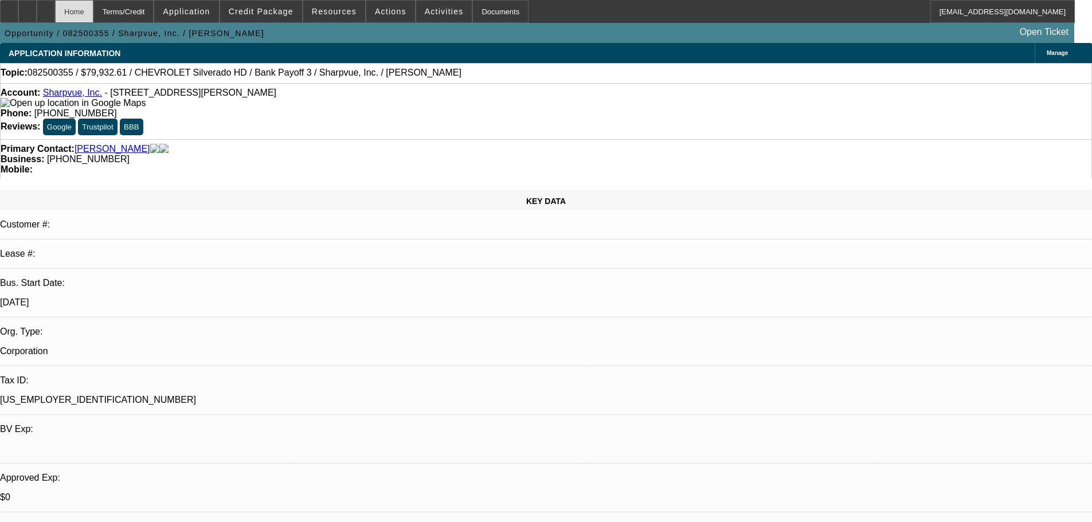
select select "0"
select select "2"
select select "0.1"
select select "4"
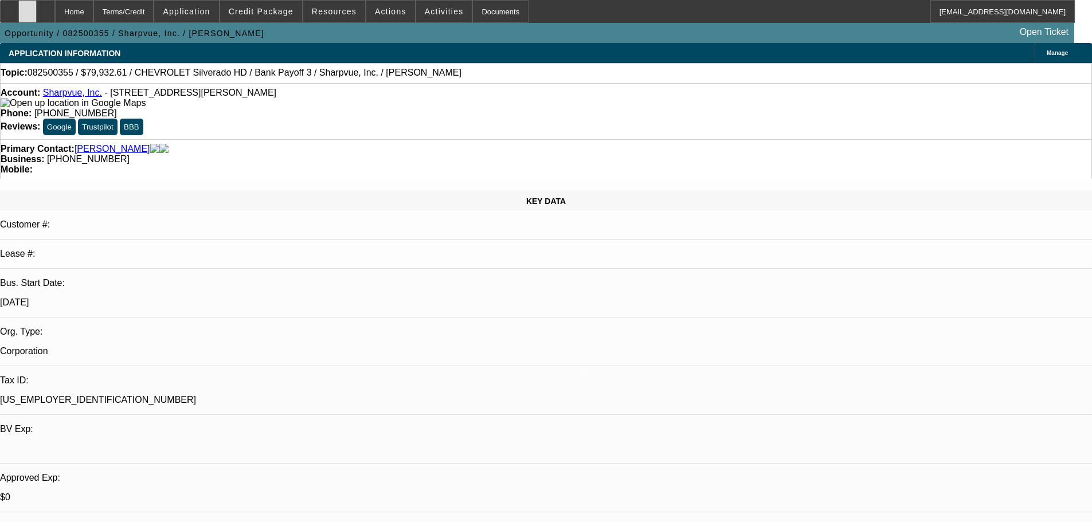
click at [37, 15] on div at bounding box center [27, 11] width 18 height 23
click at [277, 21] on span at bounding box center [261, 12] width 82 height 28
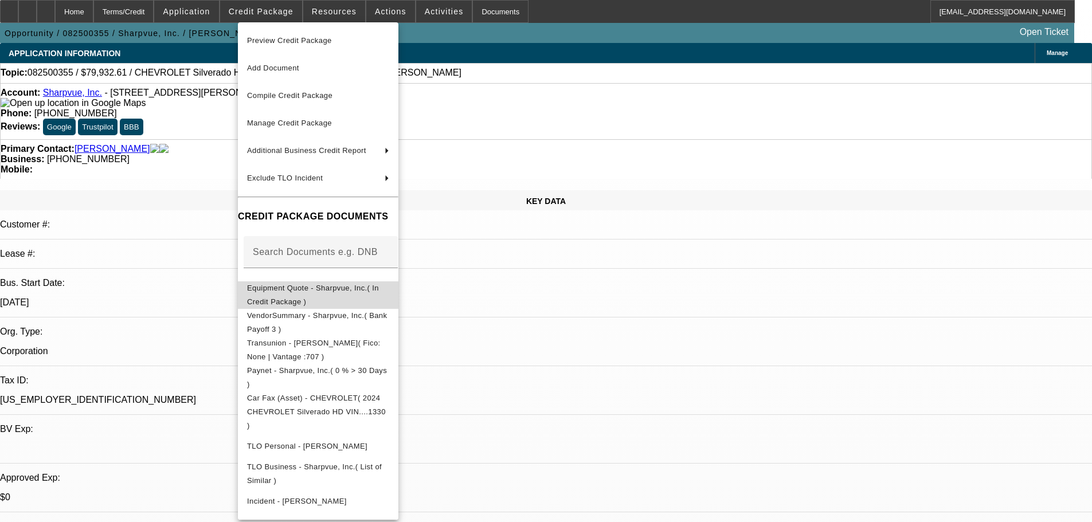
click at [348, 290] on span "Equipment Quote - Sharpvue, Inc.( In Credit Package )" at bounding box center [313, 295] width 132 height 22
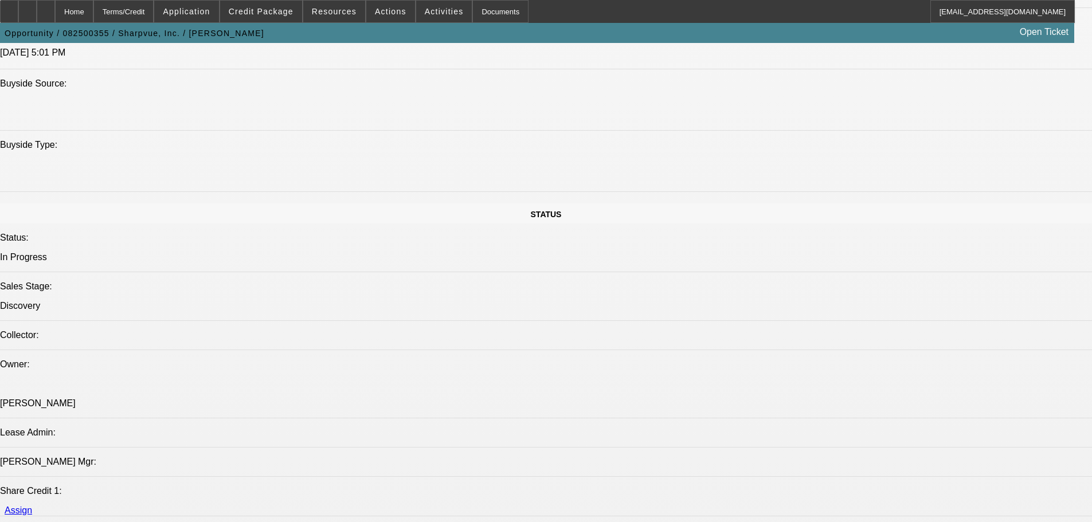
scroll to position [1262, 0]
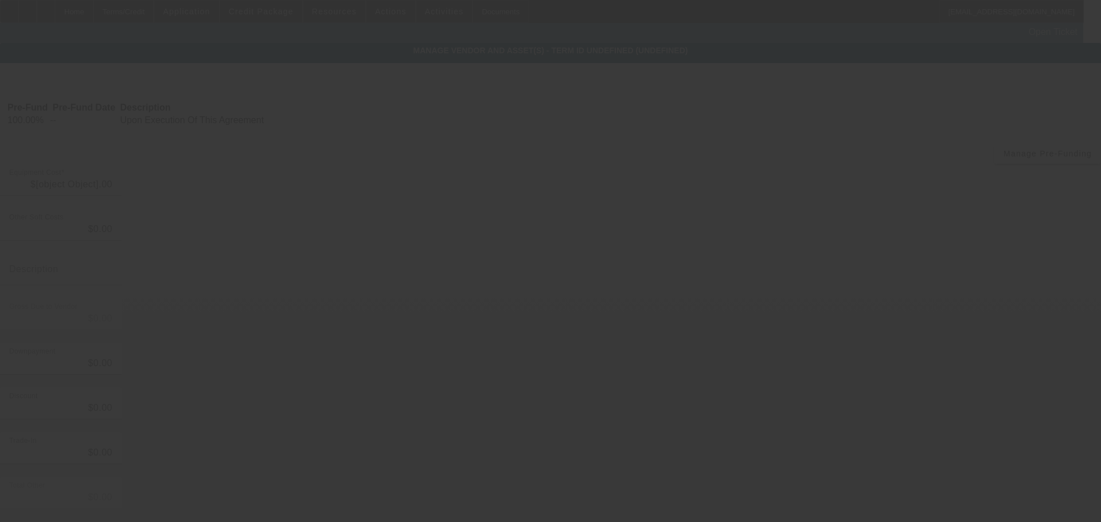
type input "$42,288.53"
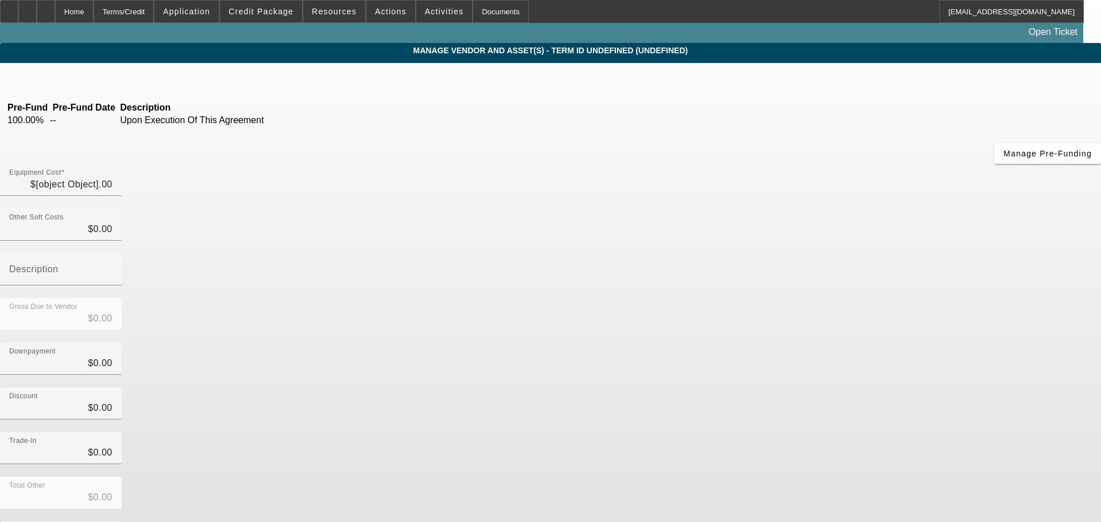
type input "$42,288.53"
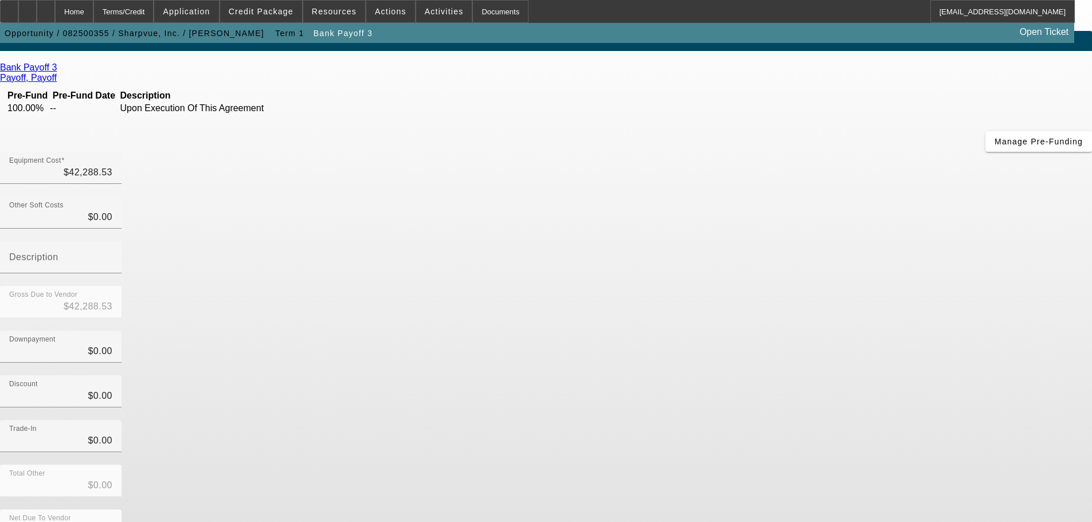
scroll to position [15, 0]
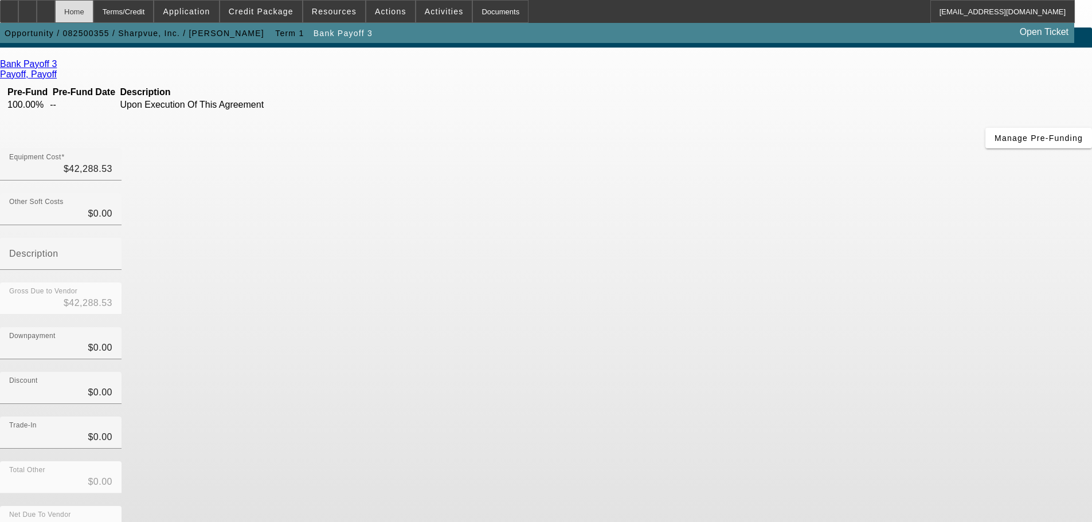
click at [93, 13] on div "Home" at bounding box center [74, 11] width 38 height 23
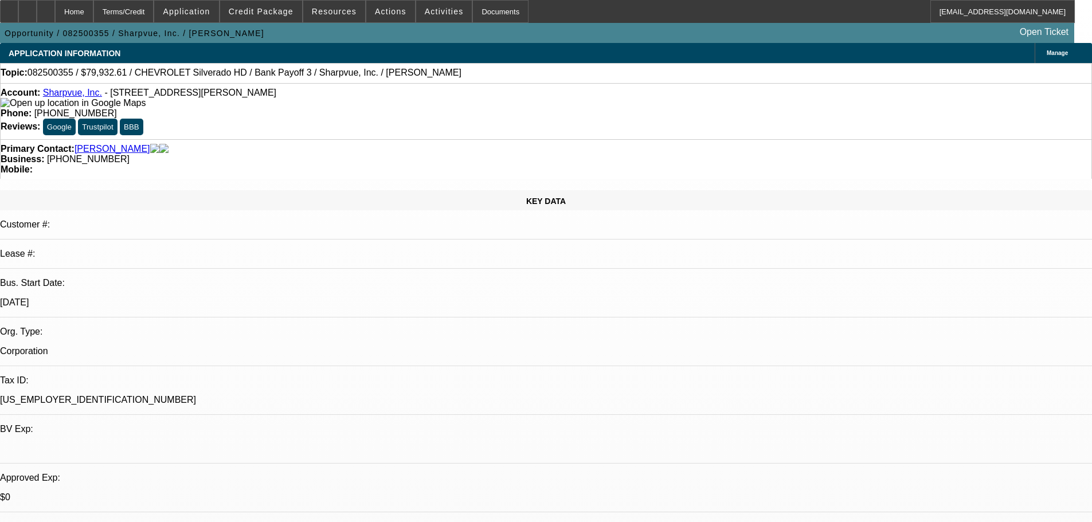
select select "0"
select select "2"
select select "0.1"
select select "4"
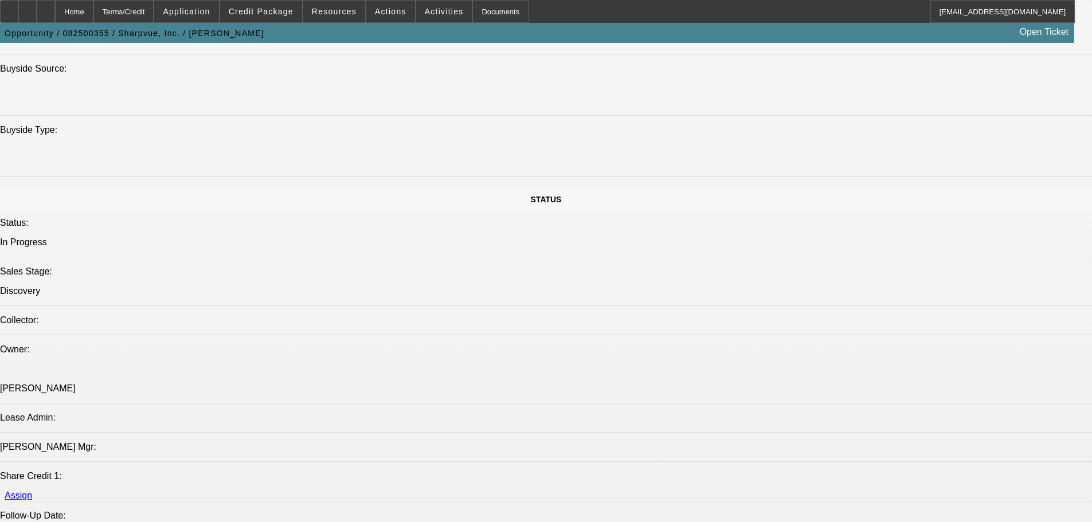
scroll to position [1262, 0]
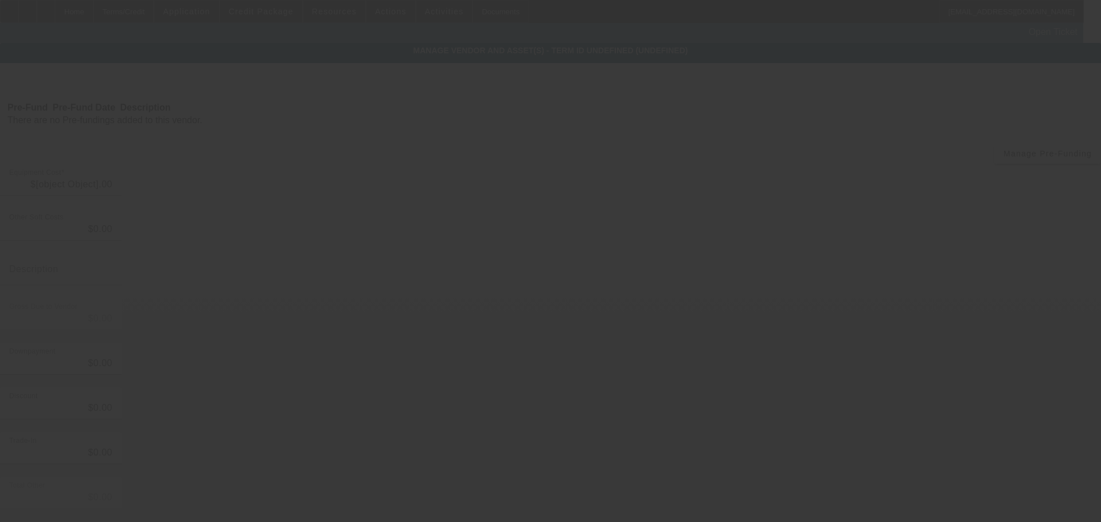
type input "$37,644.08"
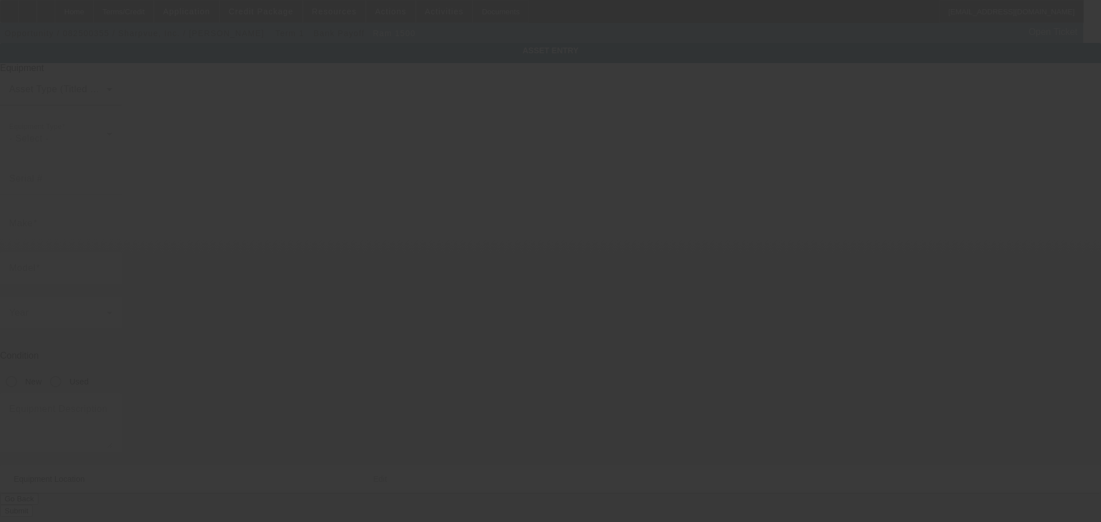
type input "Ram"
type input "1500"
type input "2381 Dutch Fork Road"
type input "Chapin"
type input "29036"
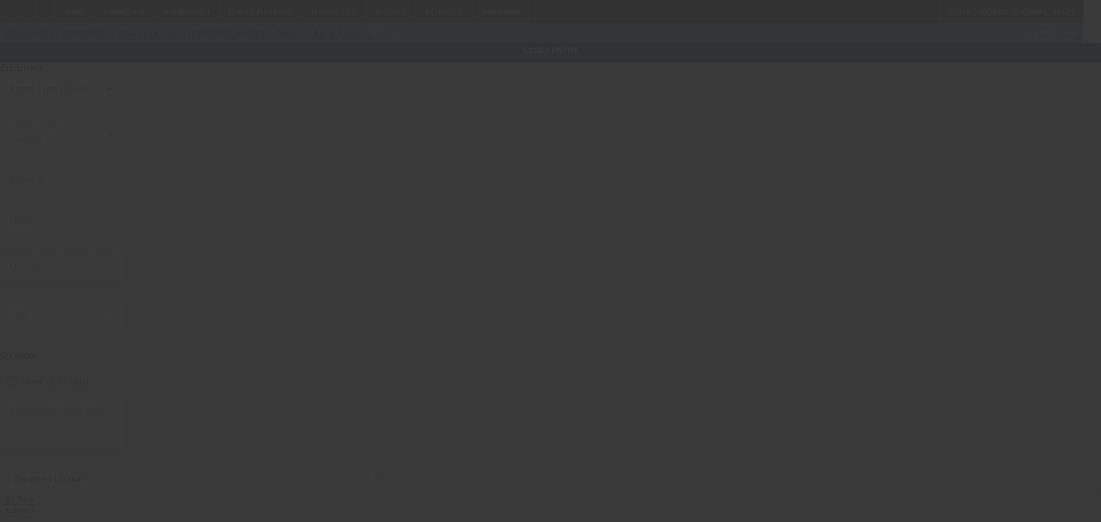
type input "Richland"
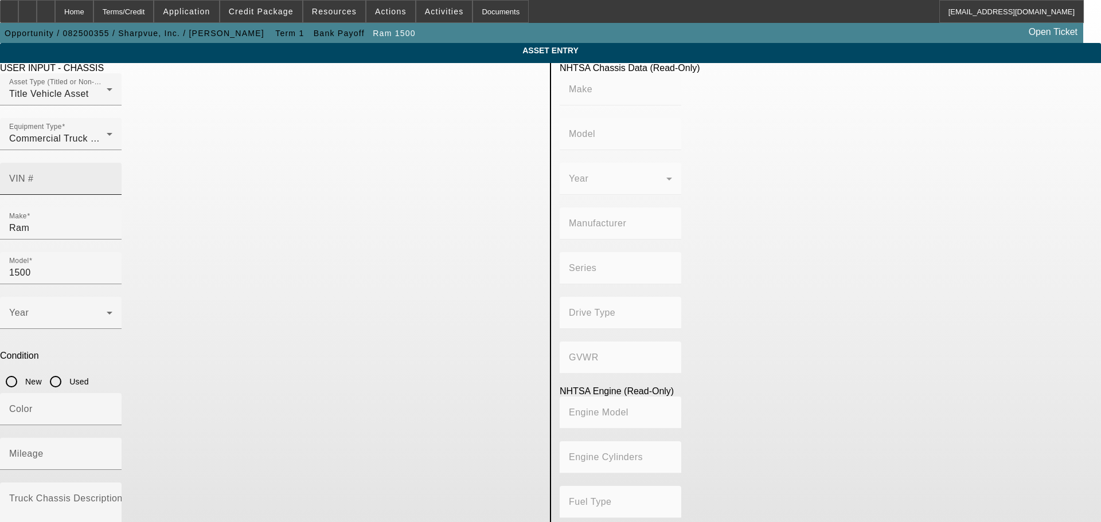
click at [112, 163] on div "VIN #" at bounding box center [60, 179] width 103 height 32
type input "1C6RRFCG2SN570569"
type input "RAM"
type input "1500"
type input "FCA US LLC"
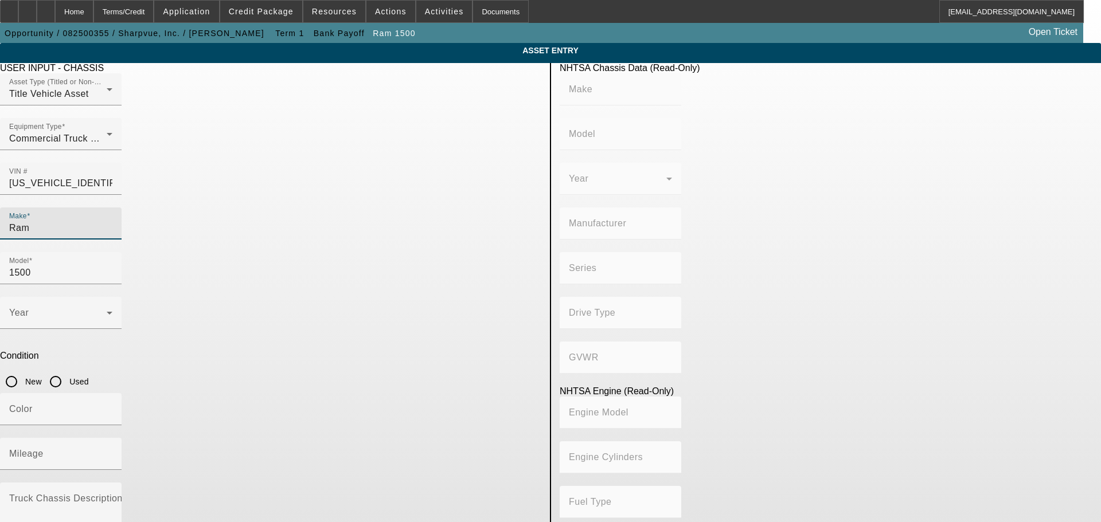
type input "4WD/4-Wheel Drive/4x4"
type input "Class 2E: 6,001 - 7,000 lb (2,722 - 3,175 kg)"
type input "6"
type input "Gasoline"
type input "219.68547874103"
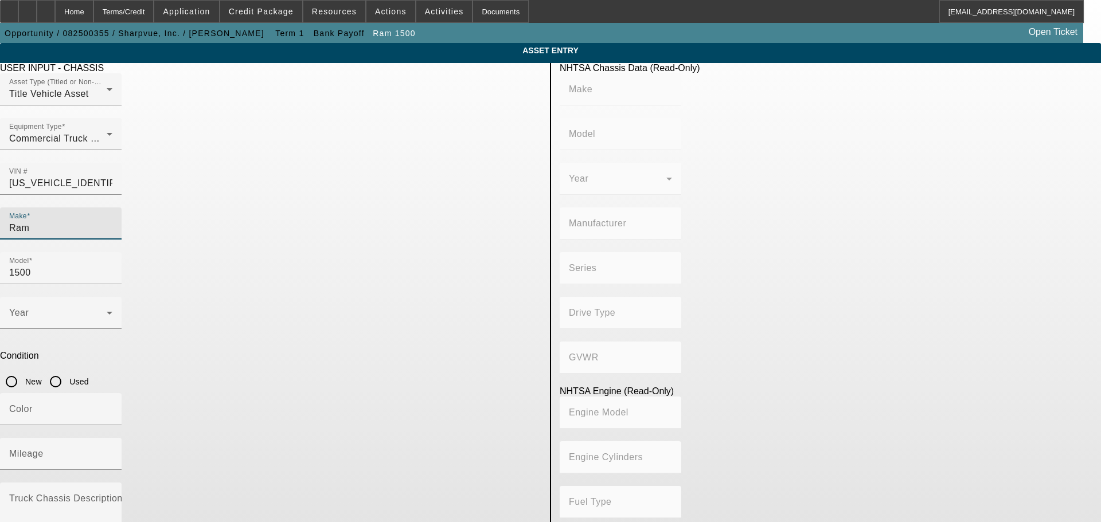
type input "3.6"
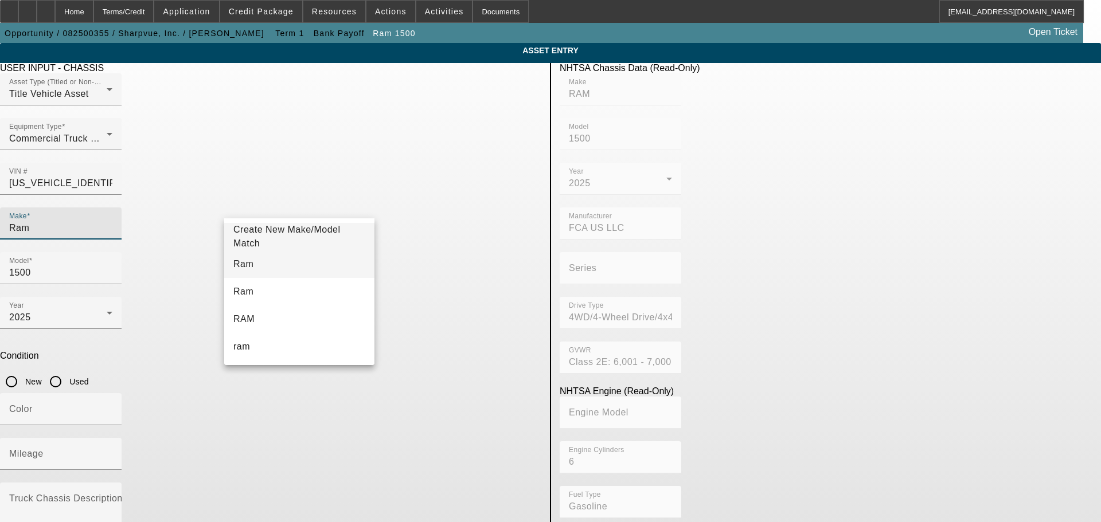
click at [245, 264] on span "Ram" at bounding box center [243, 264] width 20 height 10
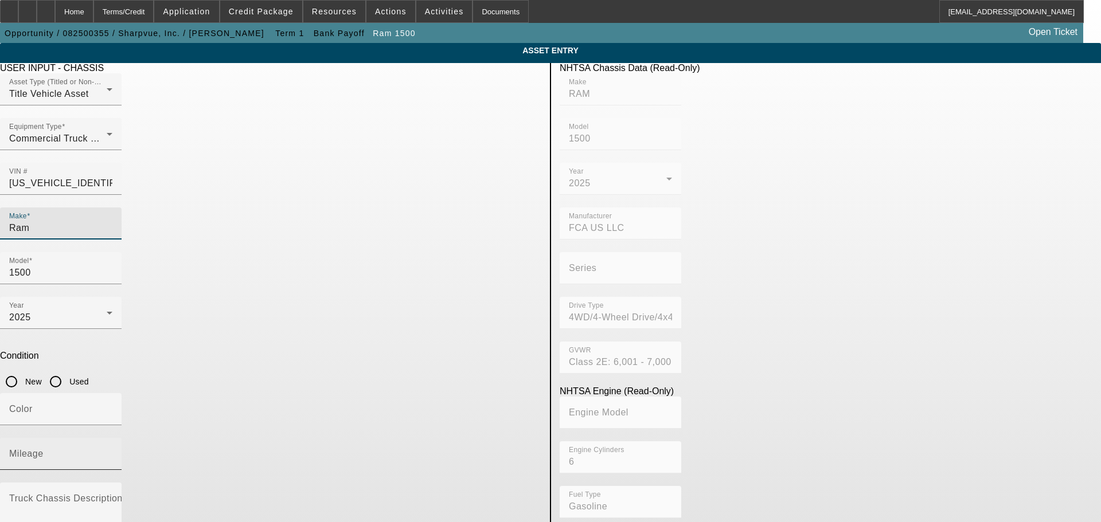
click at [44, 449] on mat-label "Mileage" at bounding box center [26, 454] width 34 height 10
click at [112, 452] on input "Mileage" at bounding box center [60, 459] width 103 height 14
click at [112, 452] on input "21" at bounding box center [60, 459] width 103 height 14
type input "21886"
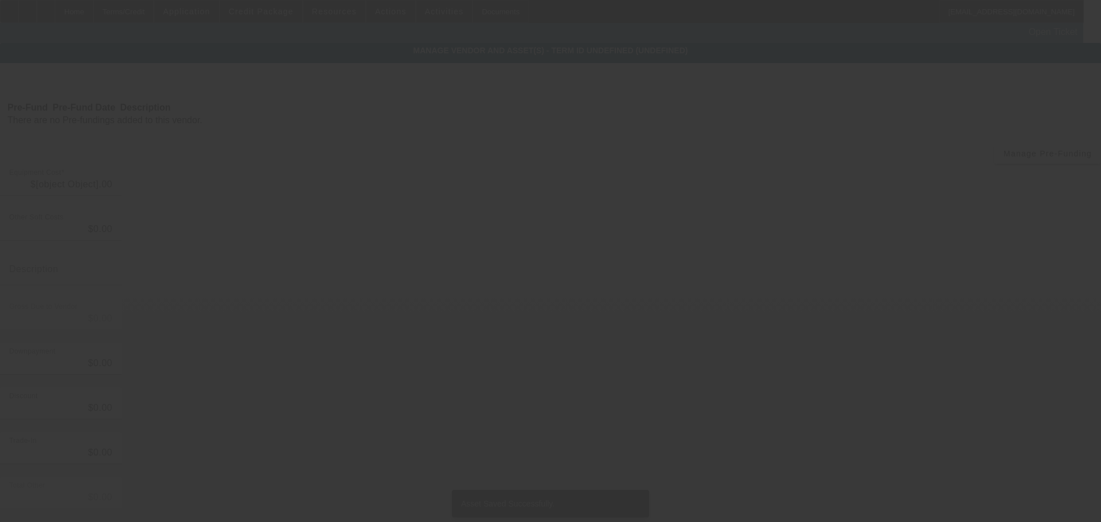
type input "$37,644.08"
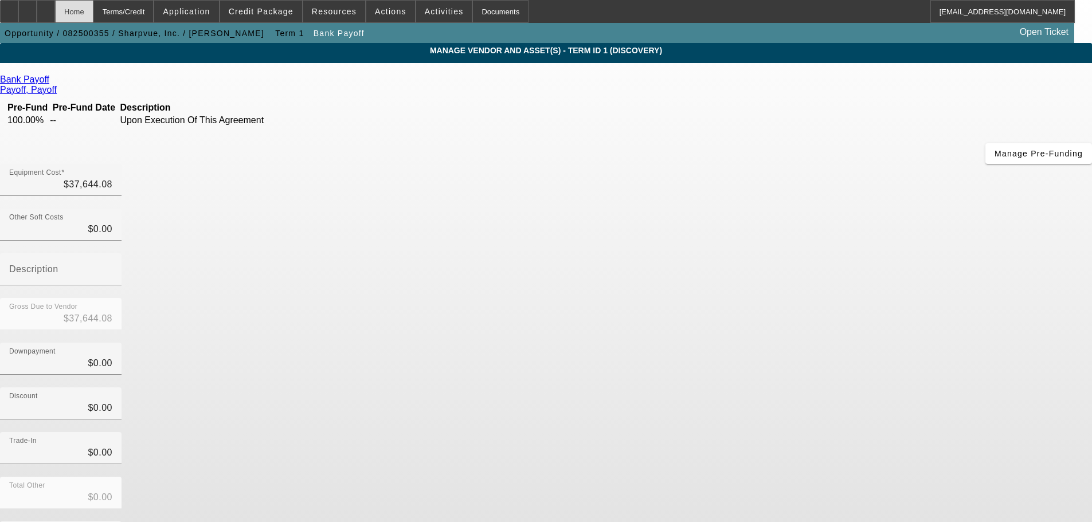
click at [93, 19] on div "Home" at bounding box center [74, 11] width 38 height 23
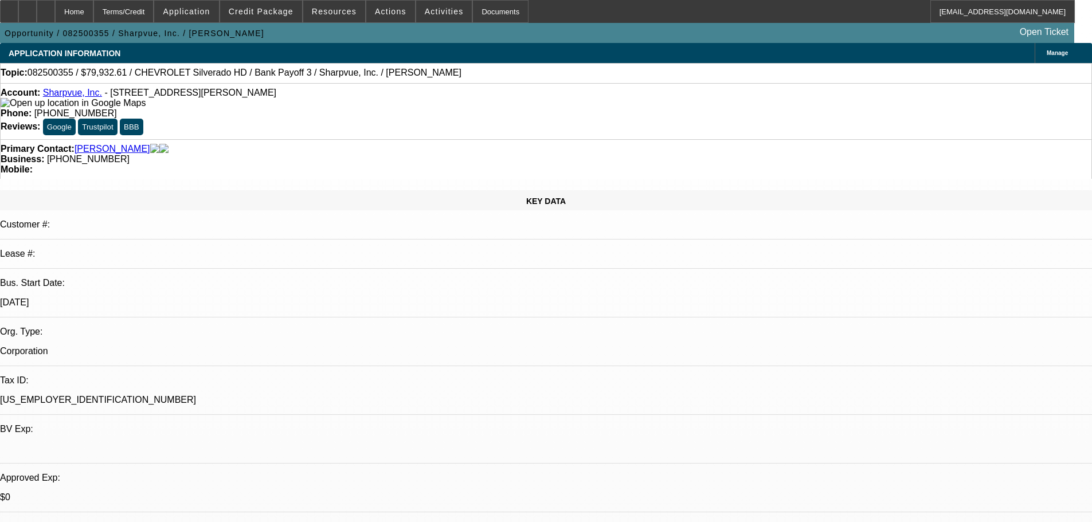
select select "0"
select select "2"
select select "0.1"
select select "4"
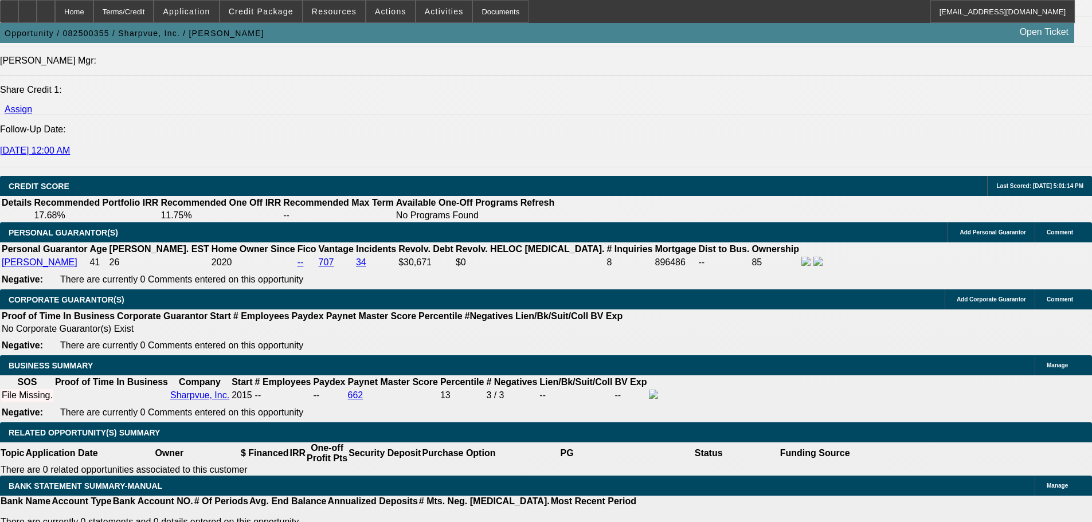
scroll to position [1491, 0]
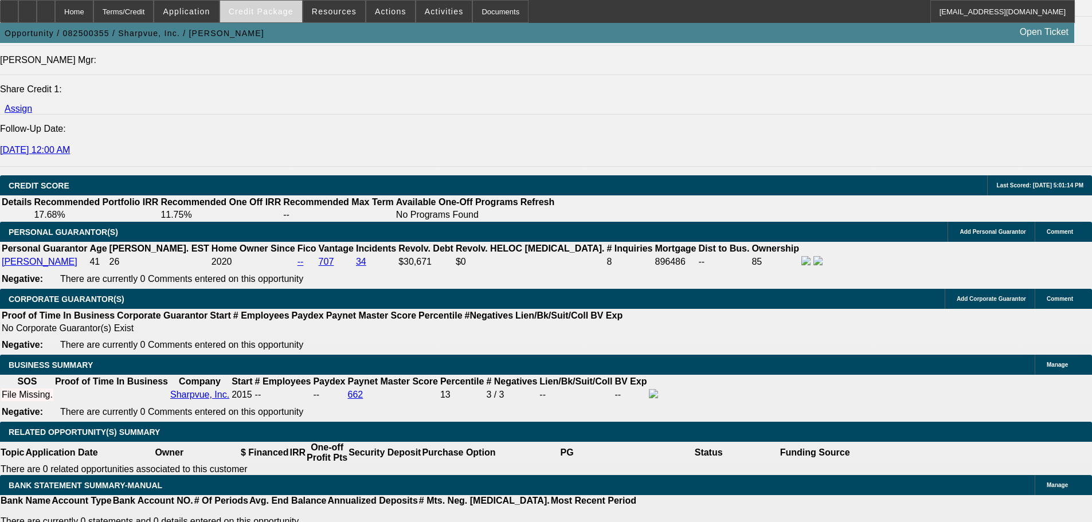
click at [283, 12] on span "Credit Package" at bounding box center [261, 11] width 65 height 9
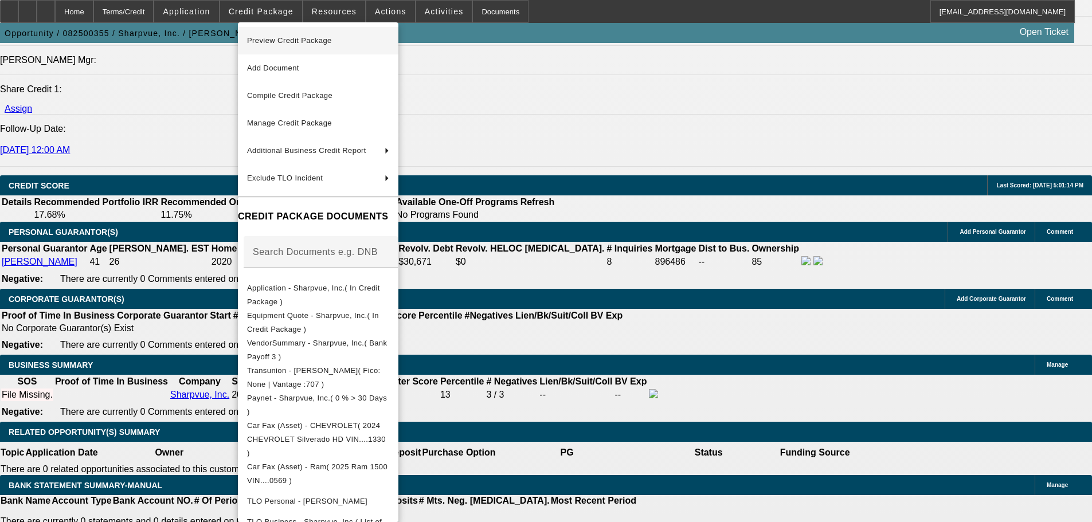
click at [303, 43] on span "Preview Credit Package" at bounding box center [289, 40] width 85 height 9
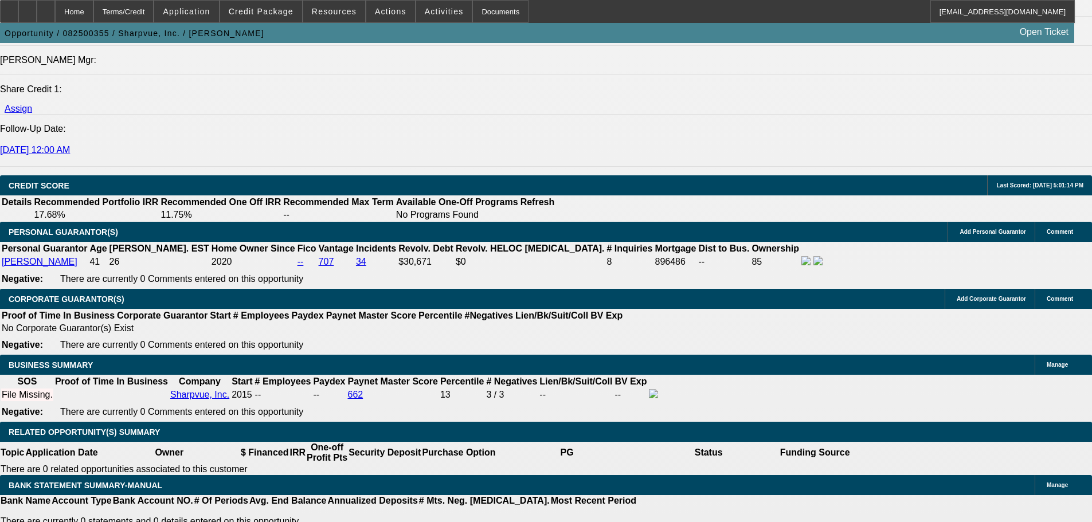
drag, startPoint x: 226, startPoint y: 268, endPoint x: 244, endPoint y: 262, distance: 19.4
type input "$0.00"
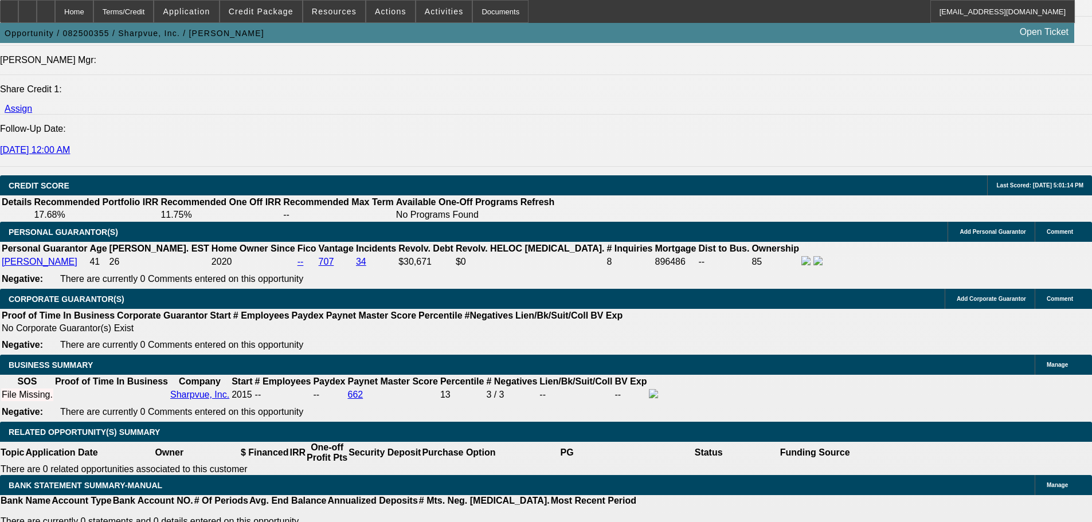
type input "48"
type input "11"
type input "$3,398.96"
type input "$1,699.48"
type input "$4,131.80"
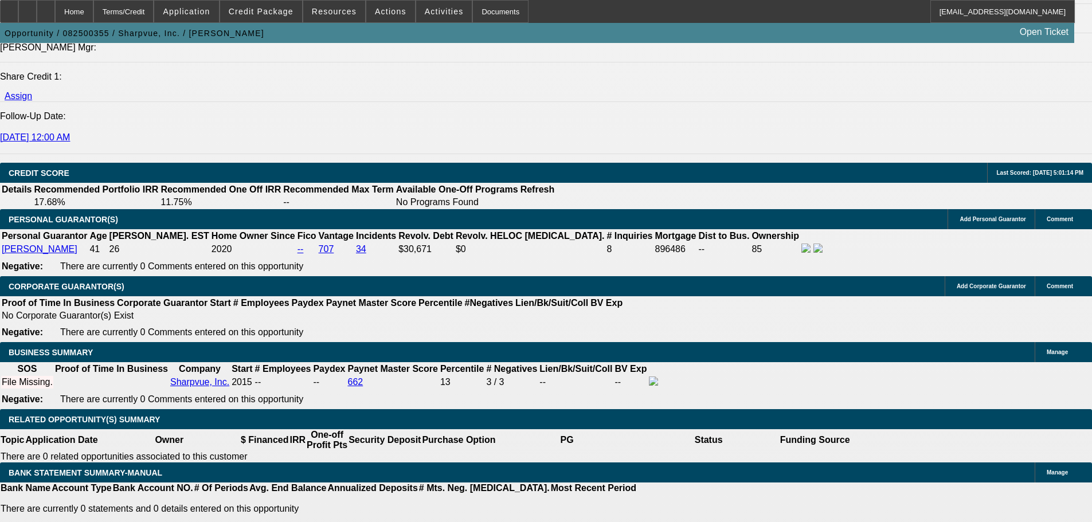
scroll to position [1606, 0]
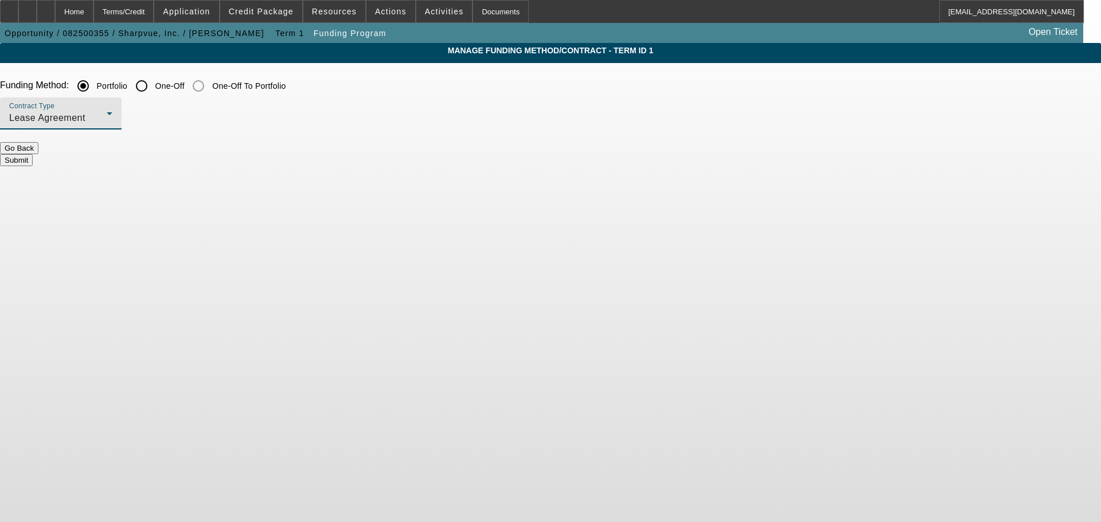
click at [107, 120] on div "Lease Agreement" at bounding box center [57, 118] width 97 height 14
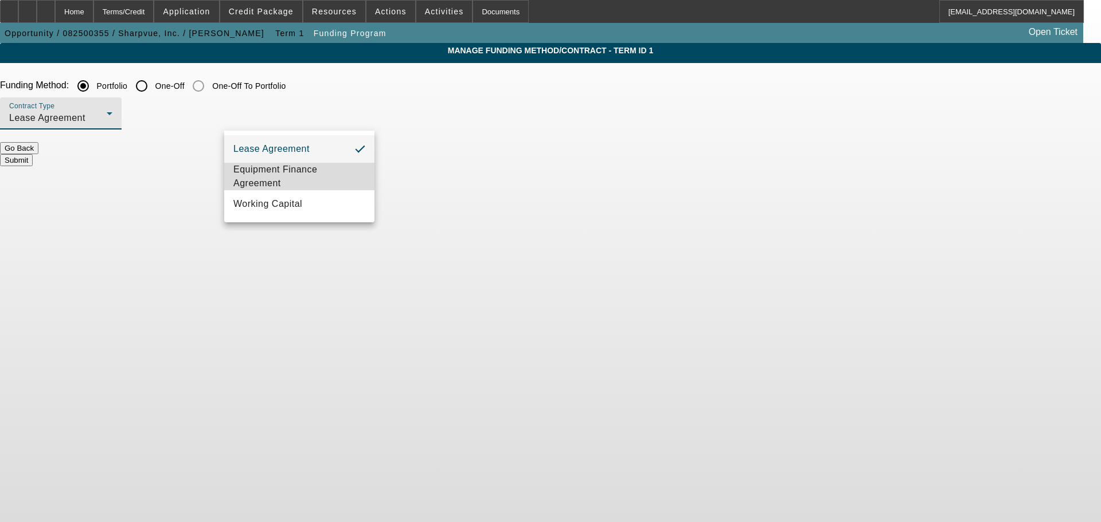
drag, startPoint x: 314, startPoint y: 169, endPoint x: 333, endPoint y: 163, distance: 19.6
click at [315, 169] on span "Equipment Finance Agreement" at bounding box center [299, 177] width 132 height 28
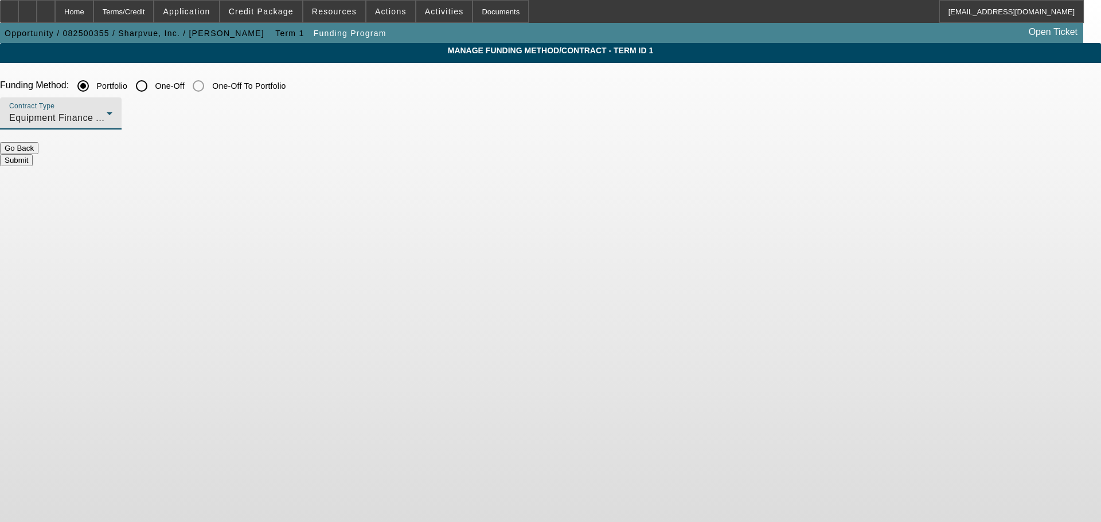
click at [153, 91] on input "One-Off" at bounding box center [141, 86] width 23 height 23
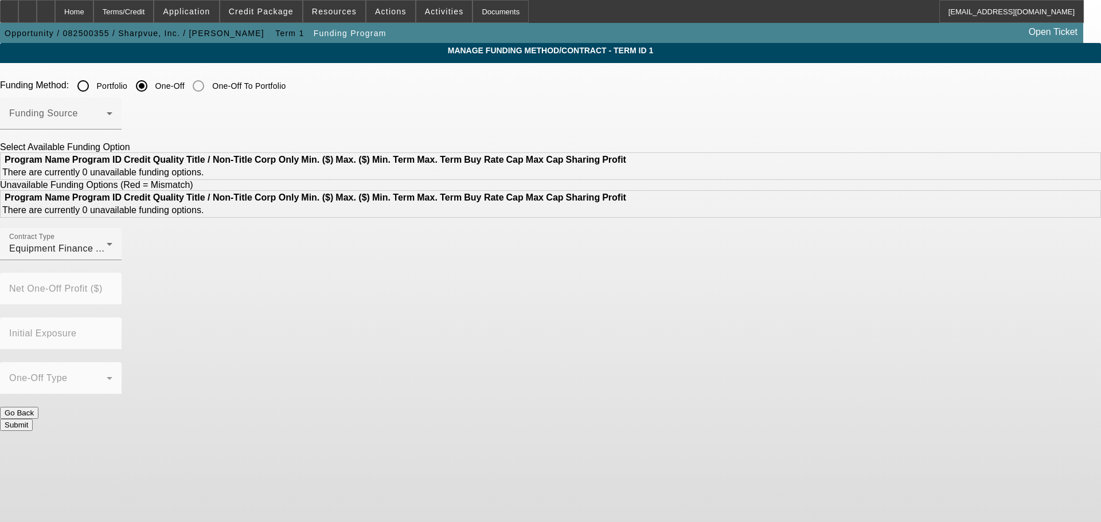
click at [153, 95] on input "One-Off" at bounding box center [141, 86] width 23 height 23
click at [107, 122] on span at bounding box center [57, 118] width 97 height 14
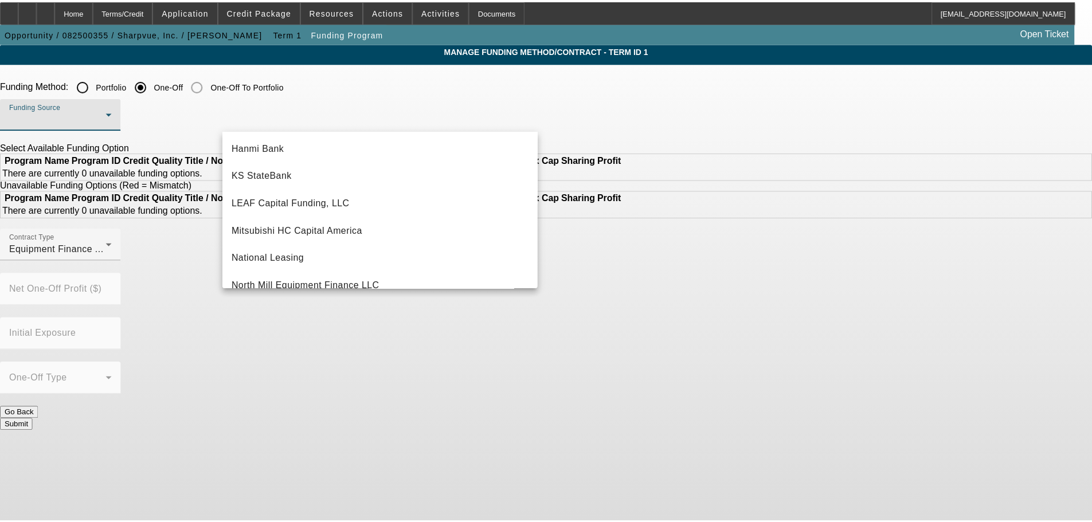
scroll to position [229, 0]
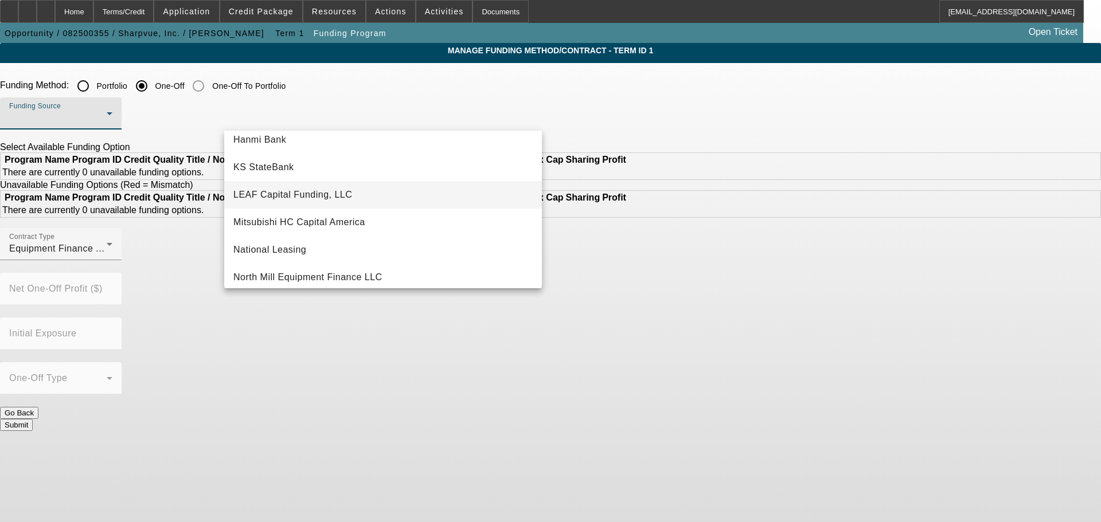
click at [361, 194] on mat-option "LEAF Capital Funding, LLC" at bounding box center [383, 195] width 318 height 28
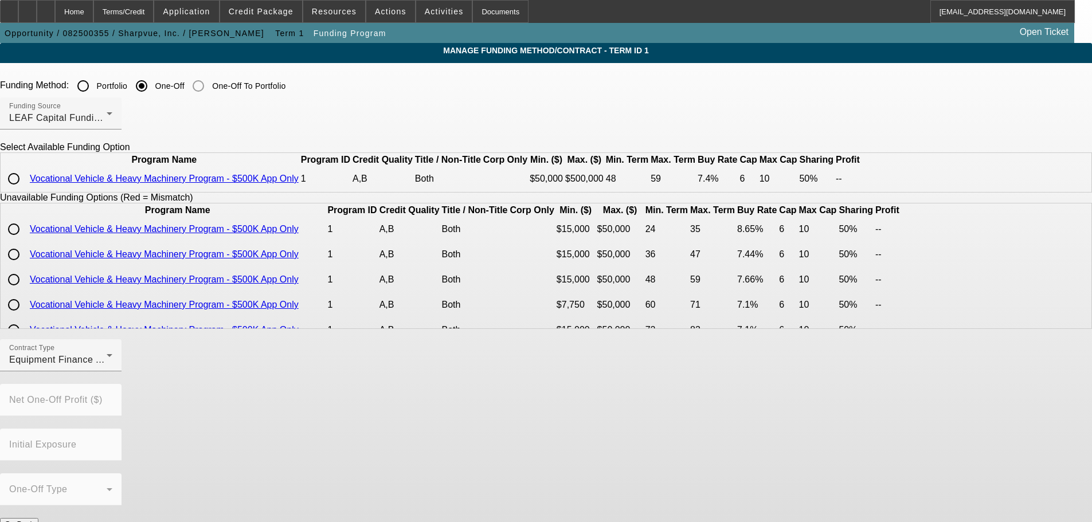
click at [25, 190] on input "radio" at bounding box center [13, 178] width 23 height 23
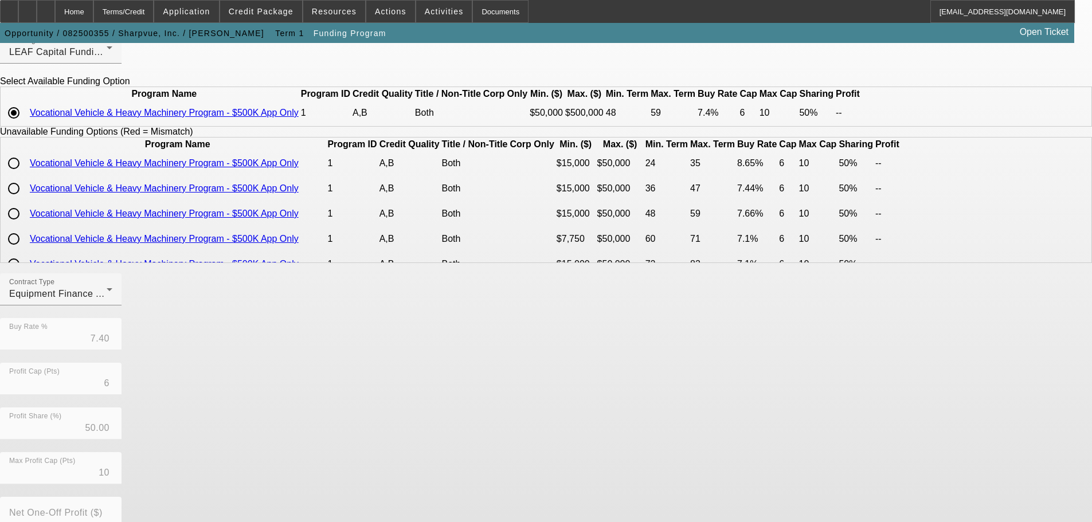
scroll to position [193, 0]
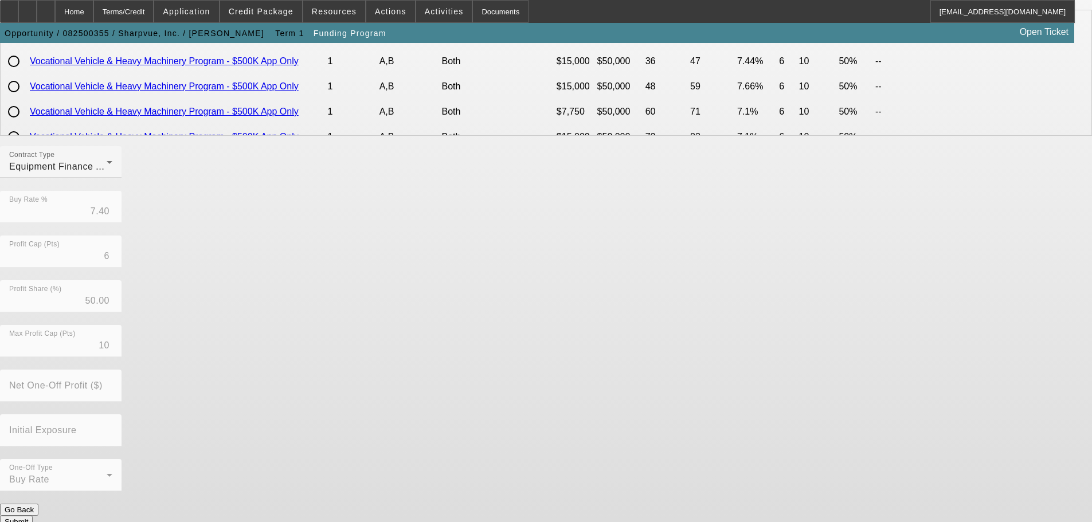
click at [33, 516] on button "Submit" at bounding box center [16, 522] width 33 height 12
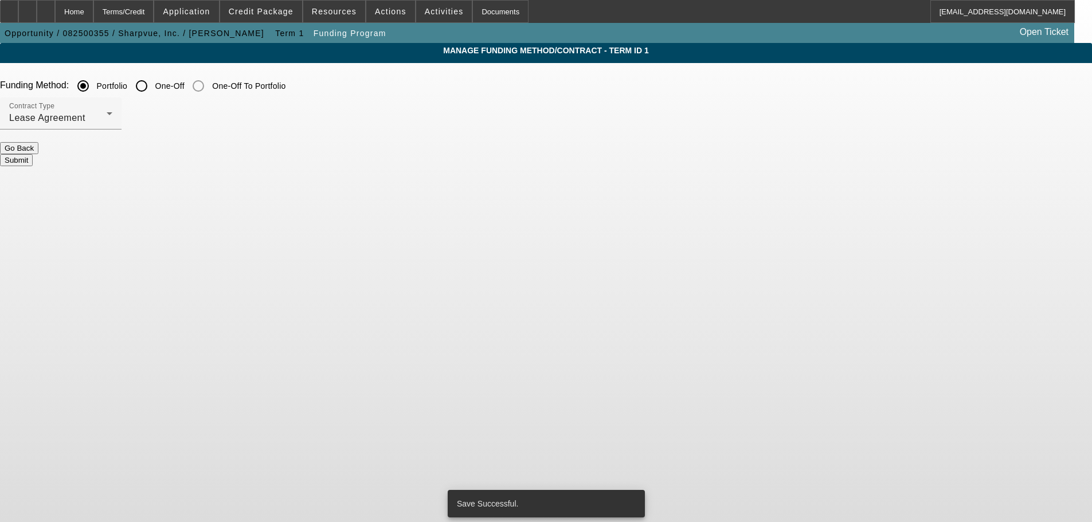
scroll to position [0, 0]
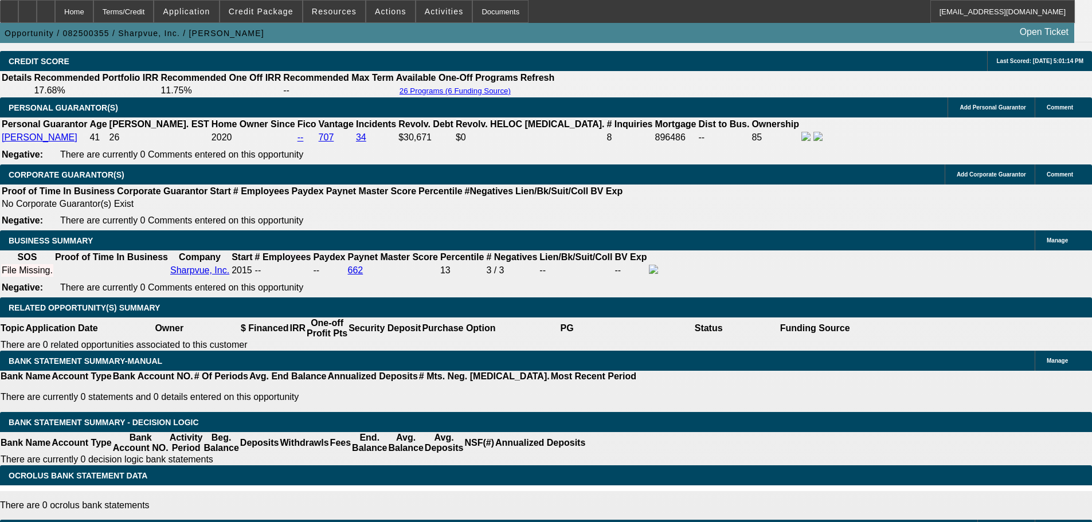
scroll to position [1654, 0]
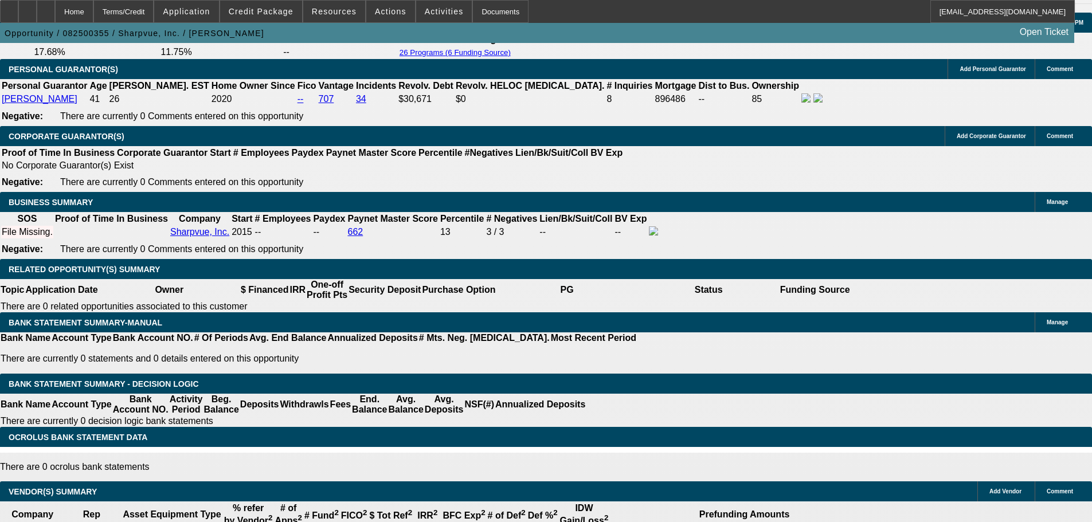
click at [439, 17] on span at bounding box center [444, 12] width 56 height 28
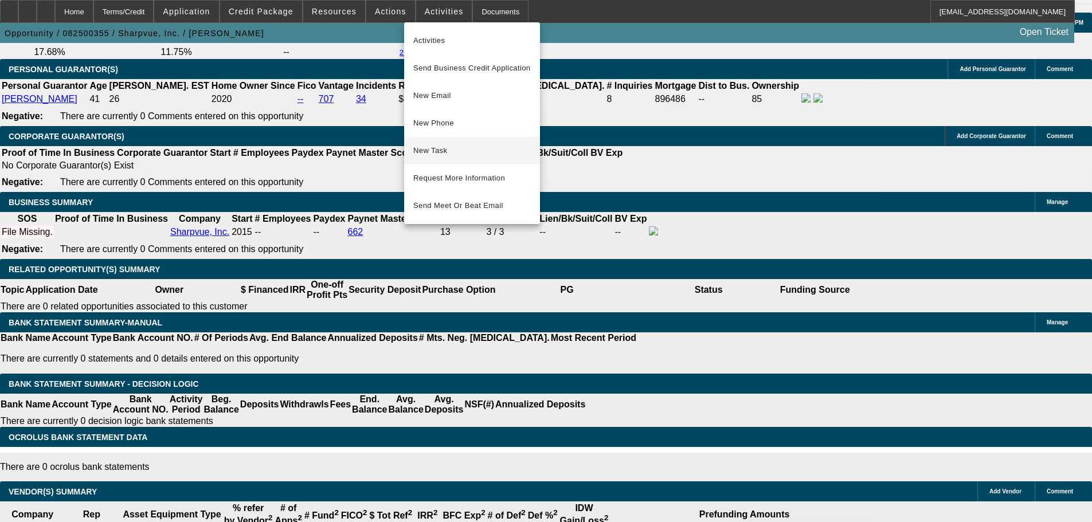
click at [440, 149] on span "New Task" at bounding box center [472, 151] width 118 height 14
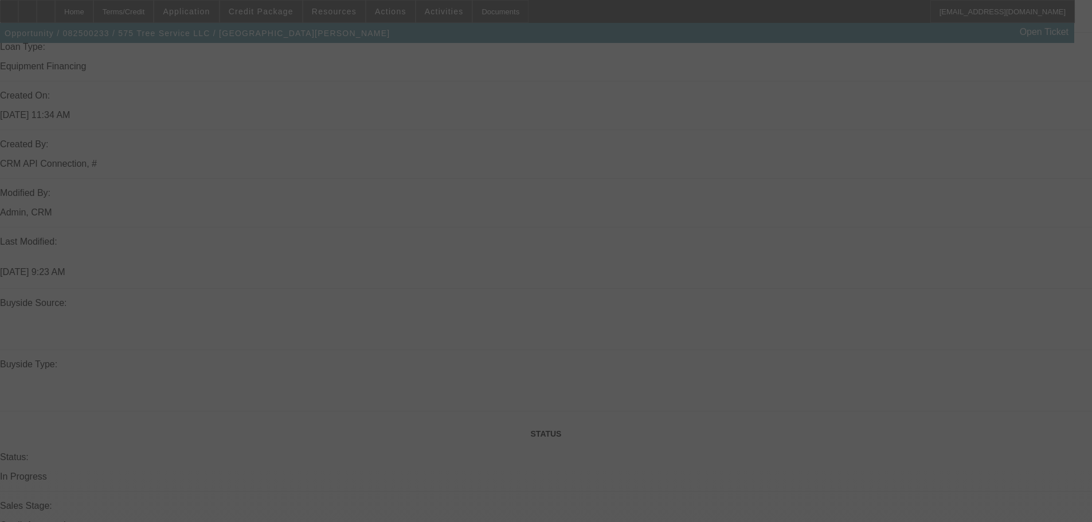
scroll to position [916, 0]
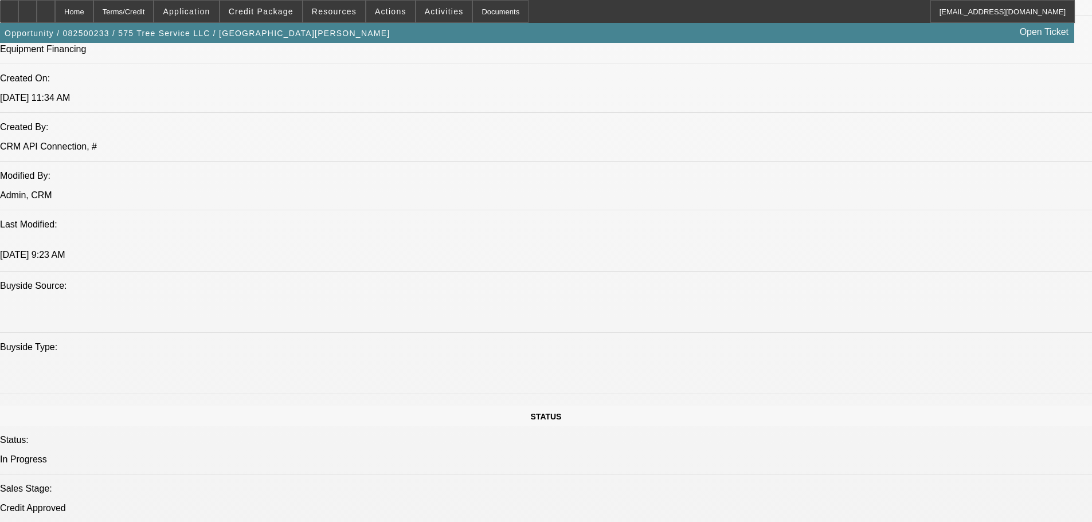
select select "0"
select select "2"
select select "0"
select select "6"
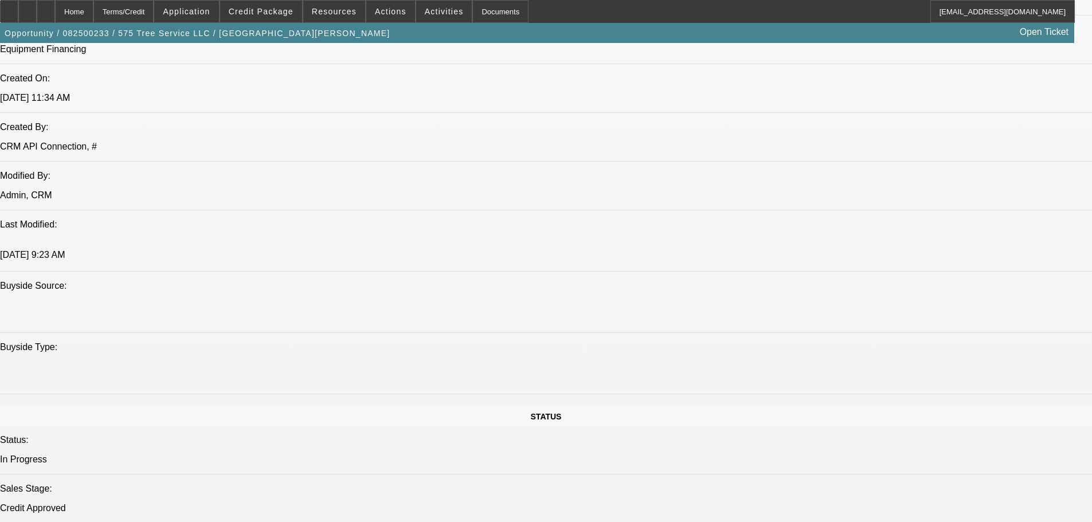
select select "0"
select select "2"
select select "0"
select select "6"
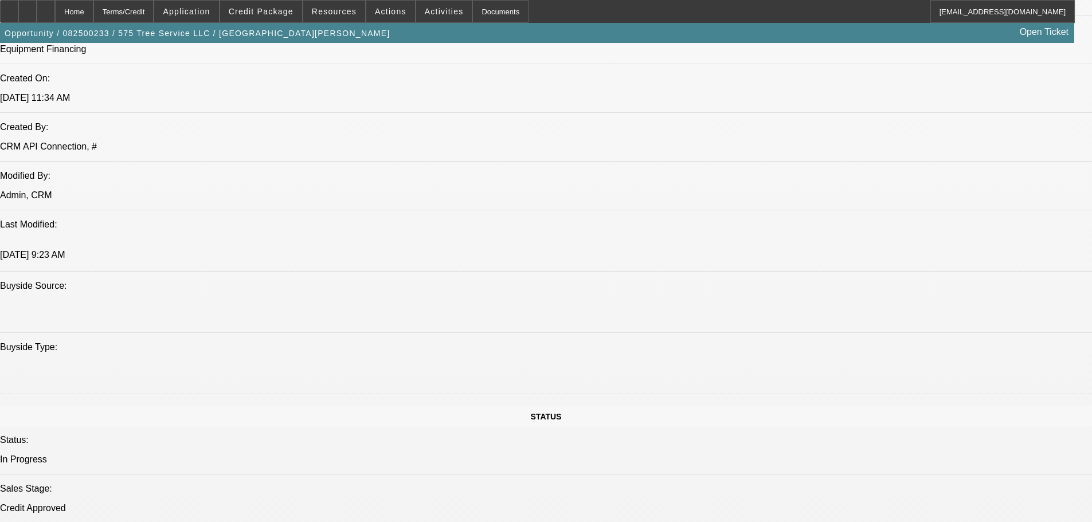
select select "0"
select select "6"
select select "0"
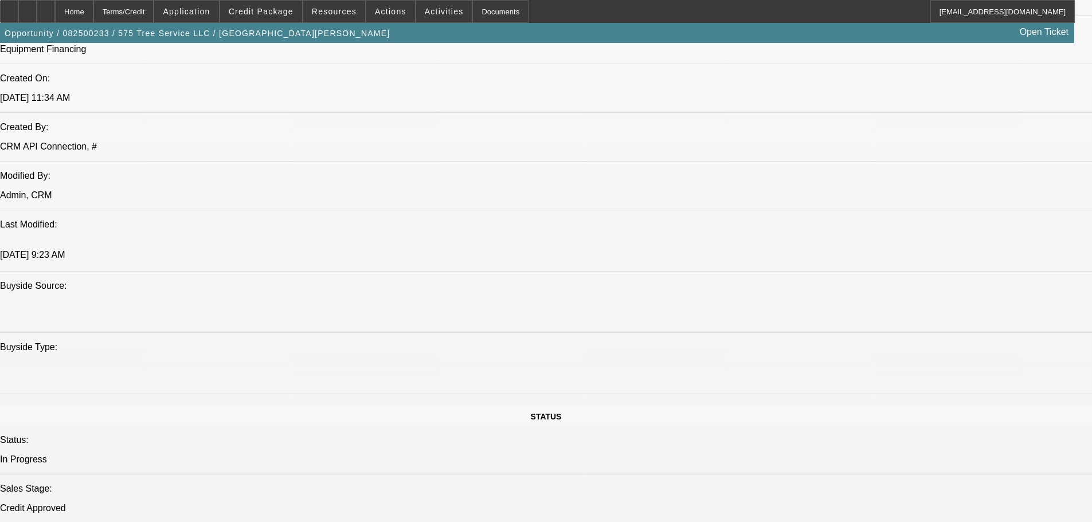
select select "0"
select select "6"
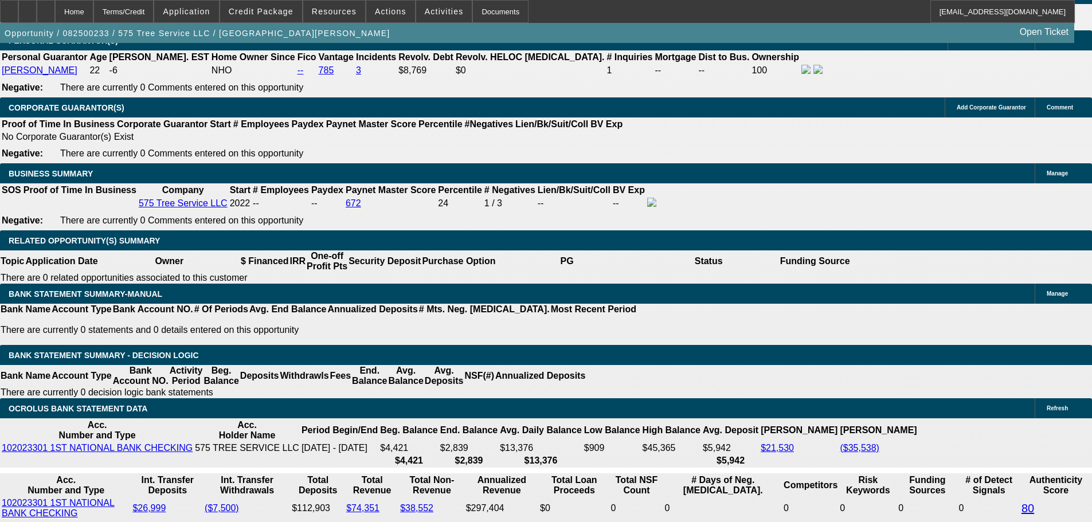
scroll to position [1833, 0]
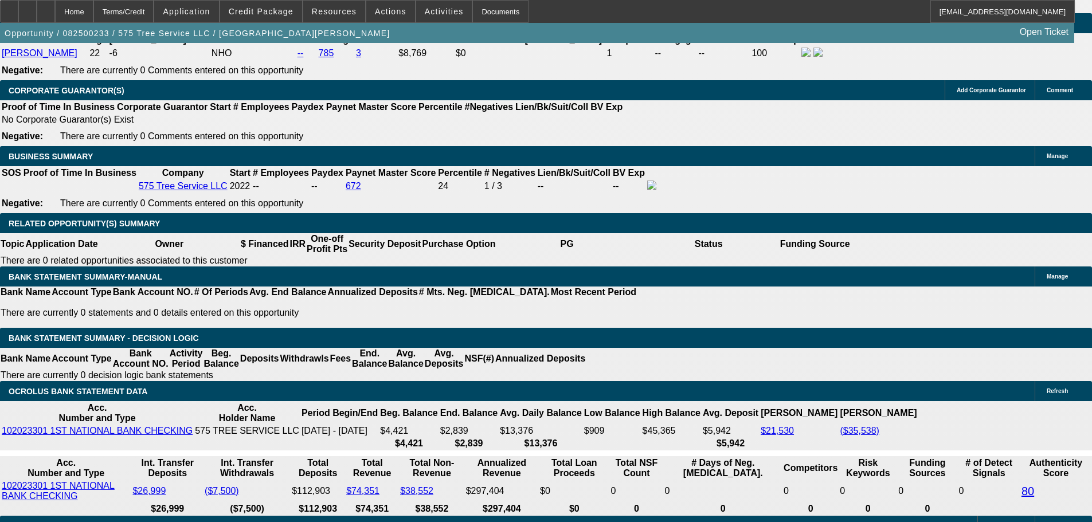
drag, startPoint x: 197, startPoint y: 161, endPoint x: 295, endPoint y: 165, distance: 98.1
type input "$25,000.00"
type input "UNKNOWN"
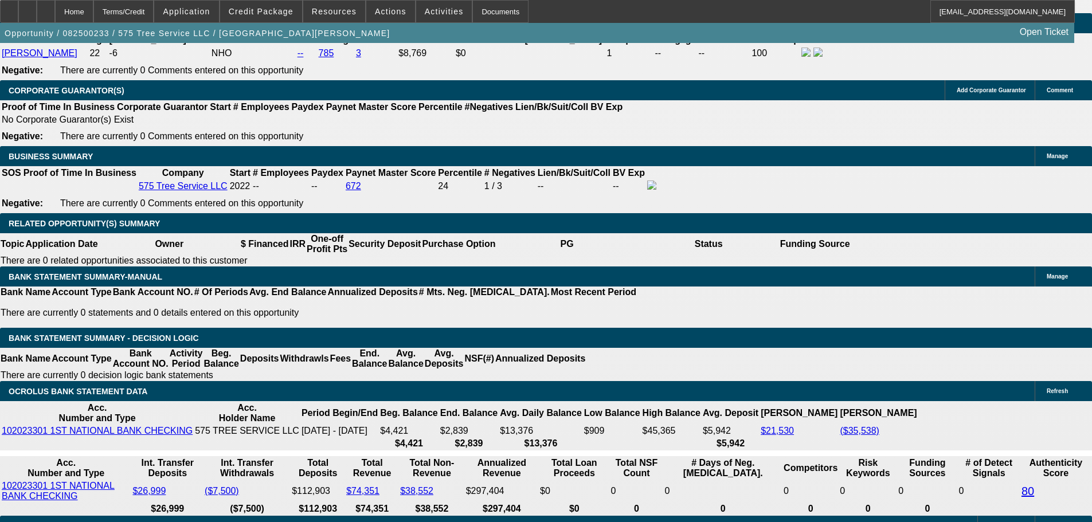
type input "$1,376.52"
type input "$2,753.04"
drag, startPoint x: 246, startPoint y: 250, endPoint x: 294, endPoint y: 261, distance: 49.4
type input "13"
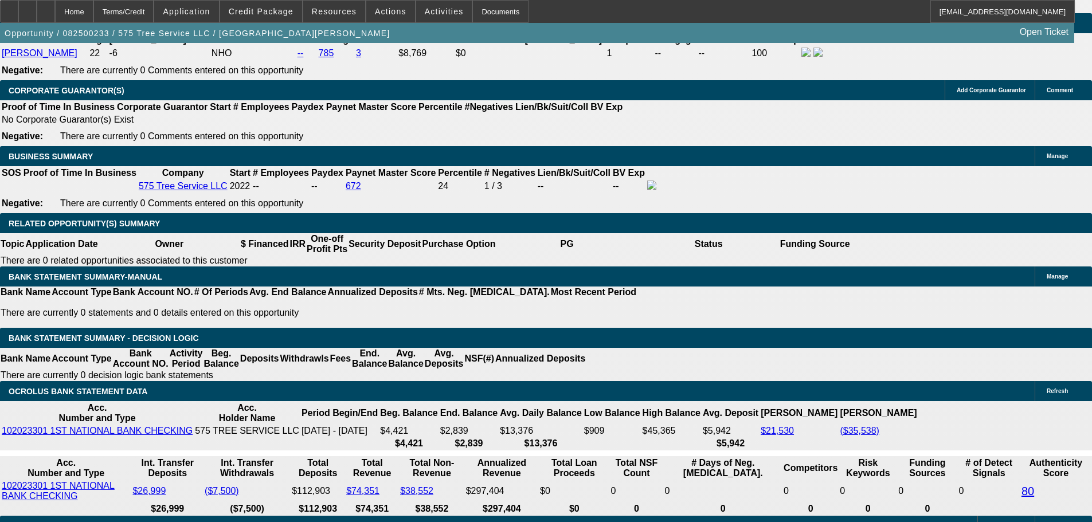
type input "$1,060.33"
type input "$2,120.66"
type input "$1,249.03"
type input "$2,498.06"
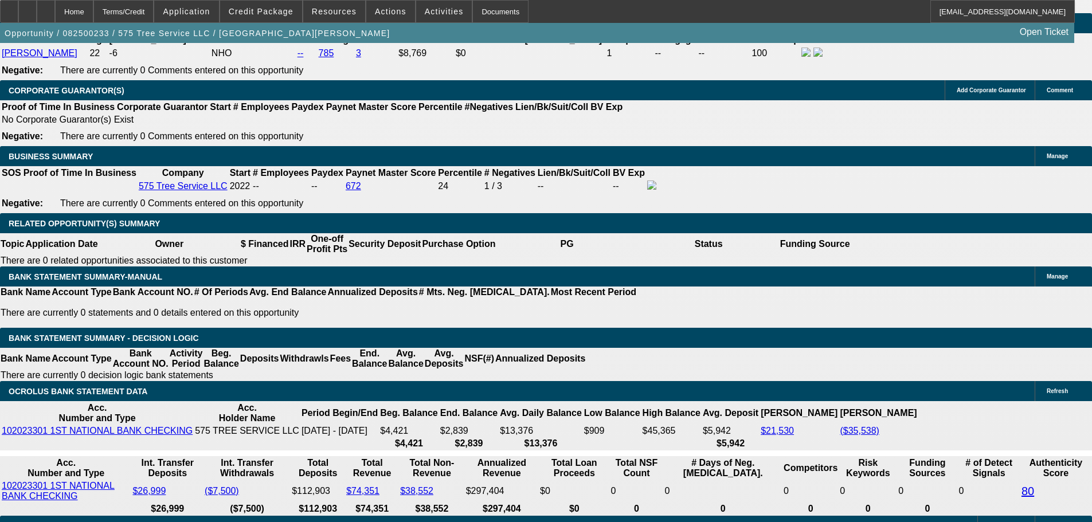
drag, startPoint x: 249, startPoint y: 252, endPoint x: 299, endPoint y: 249, distance: 50.0
type input "14"
type input "$1,060.33"
type input "$2,120.66"
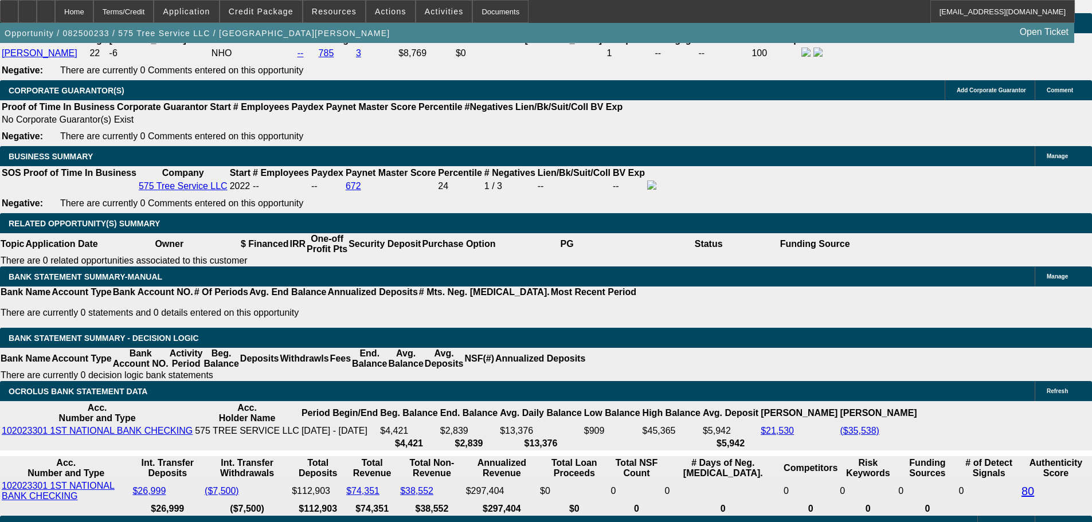
type input "$1,265.60"
type input "$2,531.20"
type input "14"
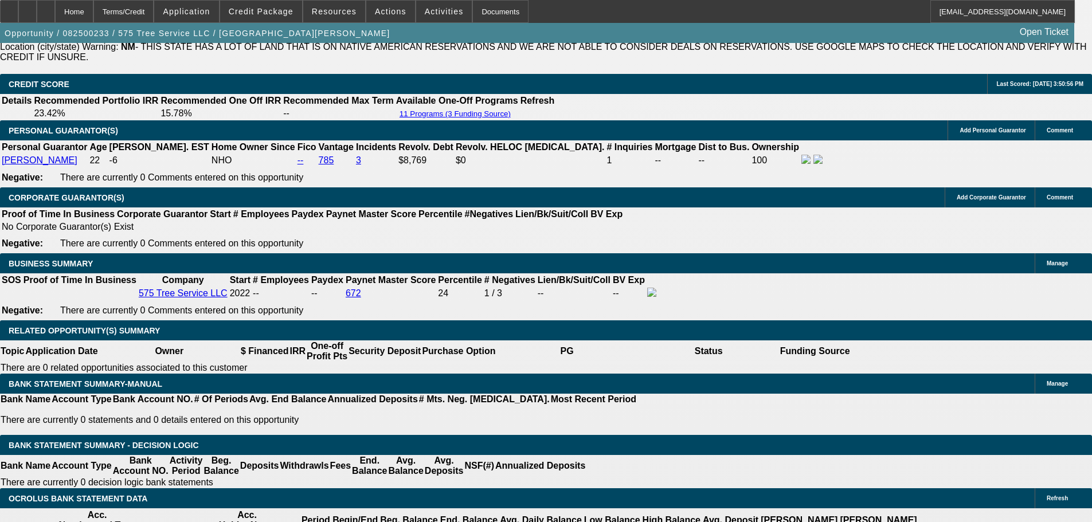
scroll to position [1604, 0]
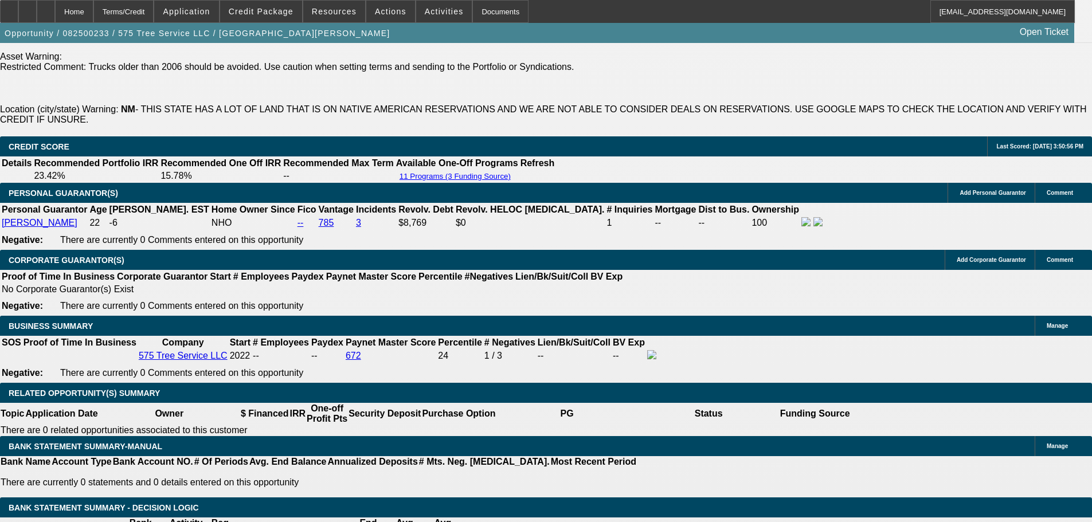
scroll to position [1776, 0]
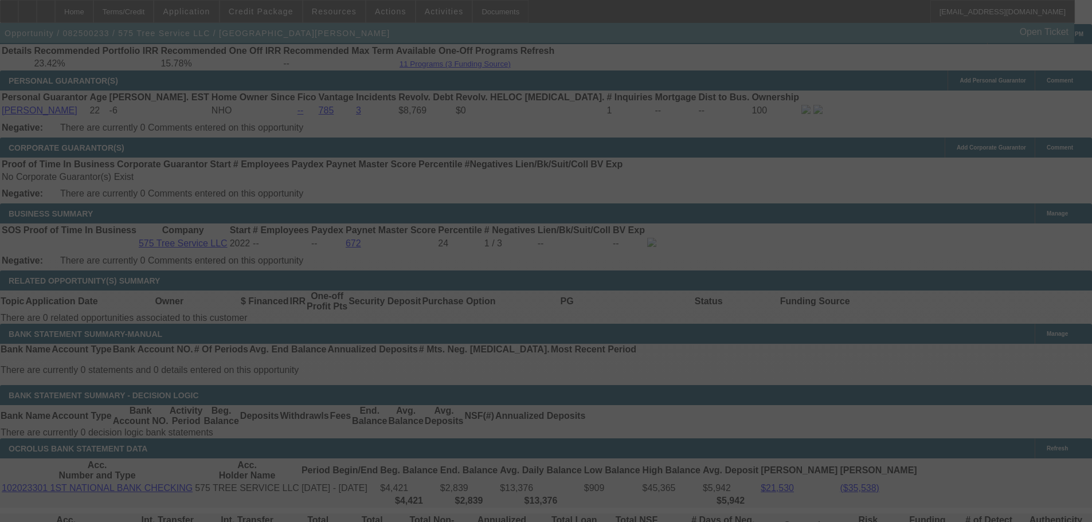
select select "0"
select select "2"
select select "0"
select select "6"
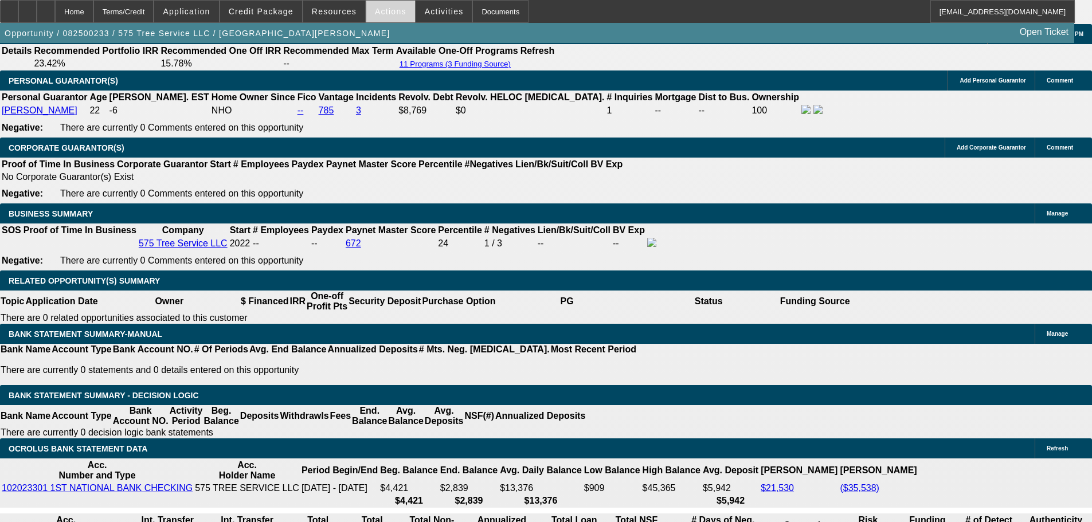
click at [384, 17] on span at bounding box center [390, 12] width 49 height 28
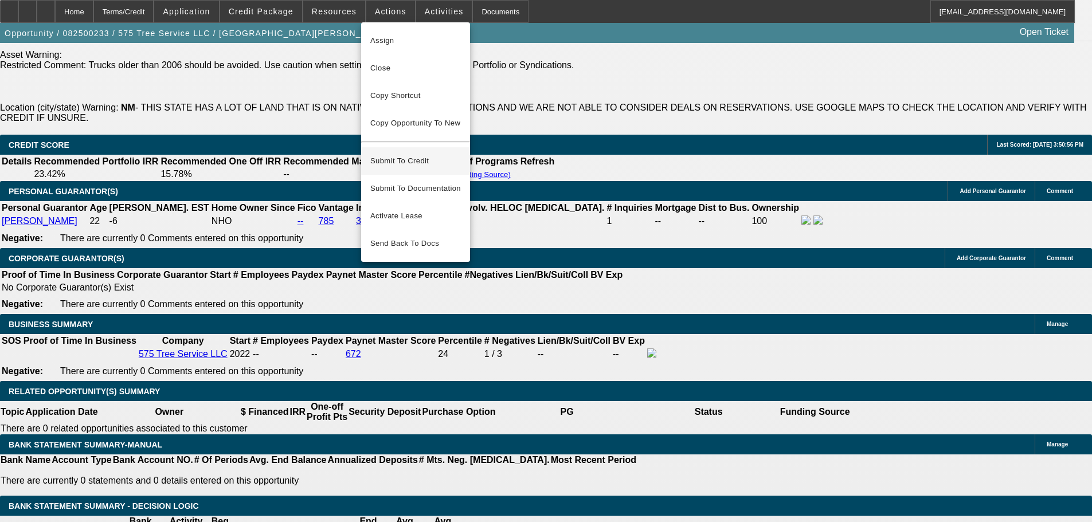
scroll to position [1661, 0]
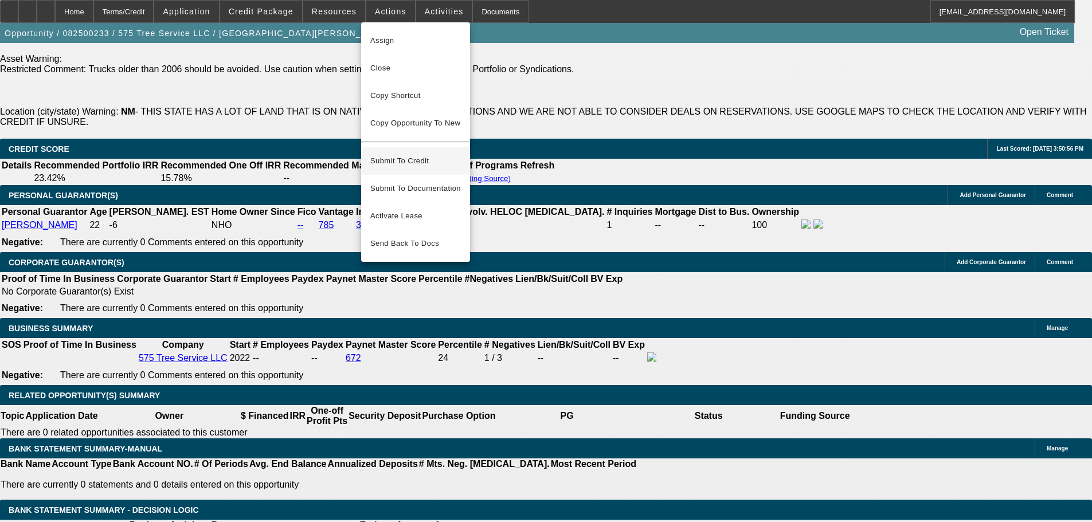
click at [415, 154] on span "Submit To Credit" at bounding box center [415, 161] width 91 height 14
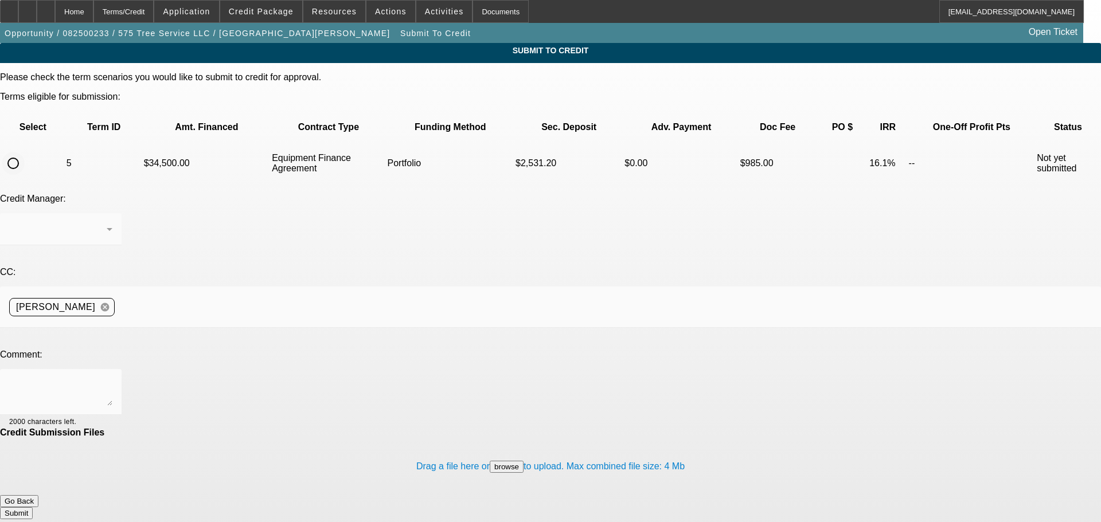
click at [25, 152] on input "radio" at bounding box center [13, 163] width 23 height 23
radio input "true"
click at [112, 378] on textarea at bounding box center [60, 392] width 103 height 28
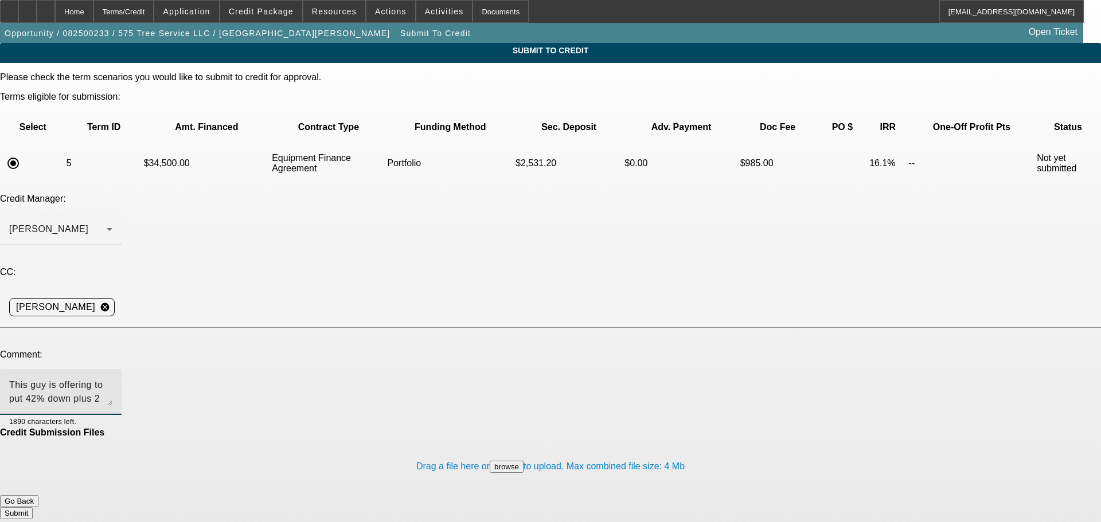
type textarea "This guy is offering to put 42% down plus 2 pmts as security if we can get the …"
click at [33, 508] on button "Submit" at bounding box center [16, 514] width 33 height 12
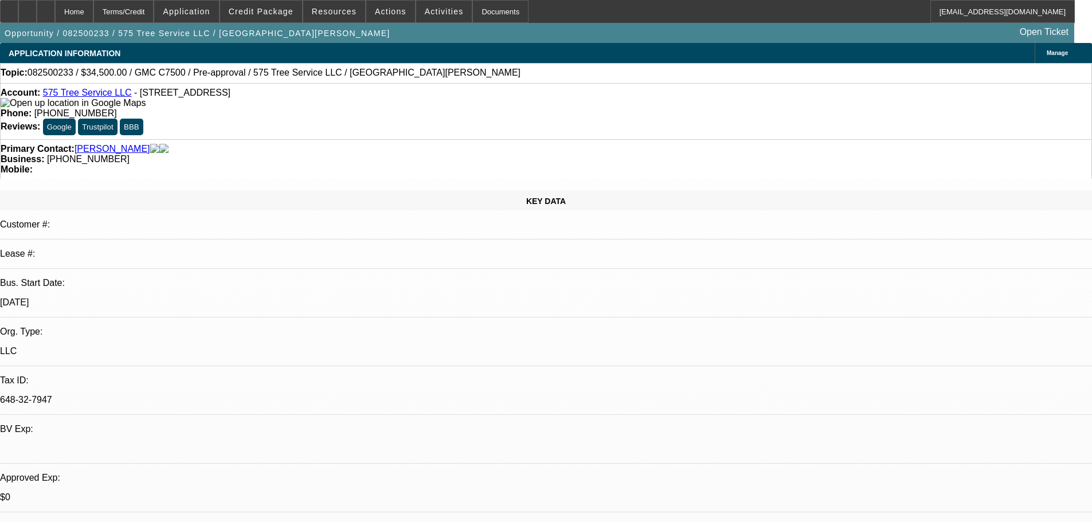
select select "0"
select select "2"
select select "0"
select select "6"
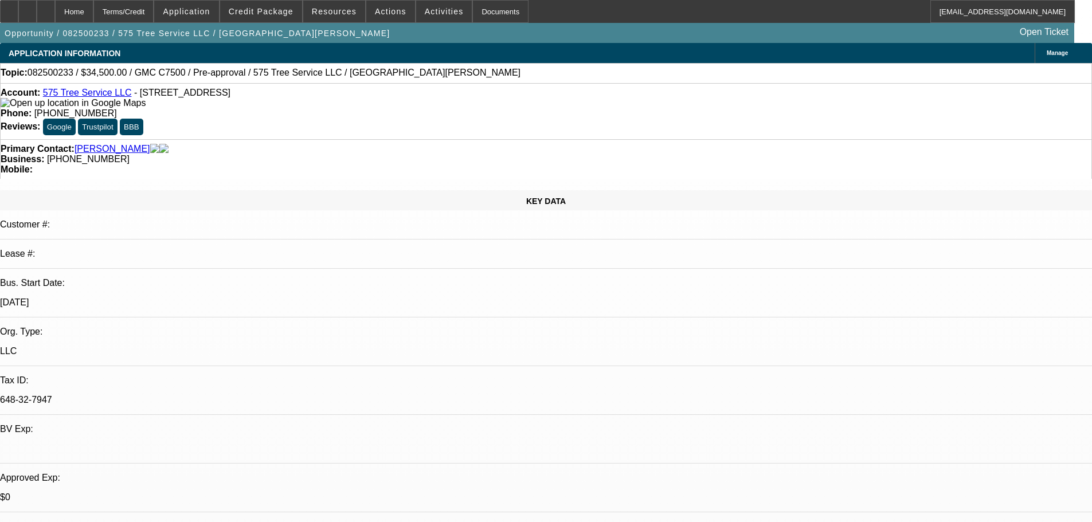
select select "0"
select select "2"
select select "0"
select select "6"
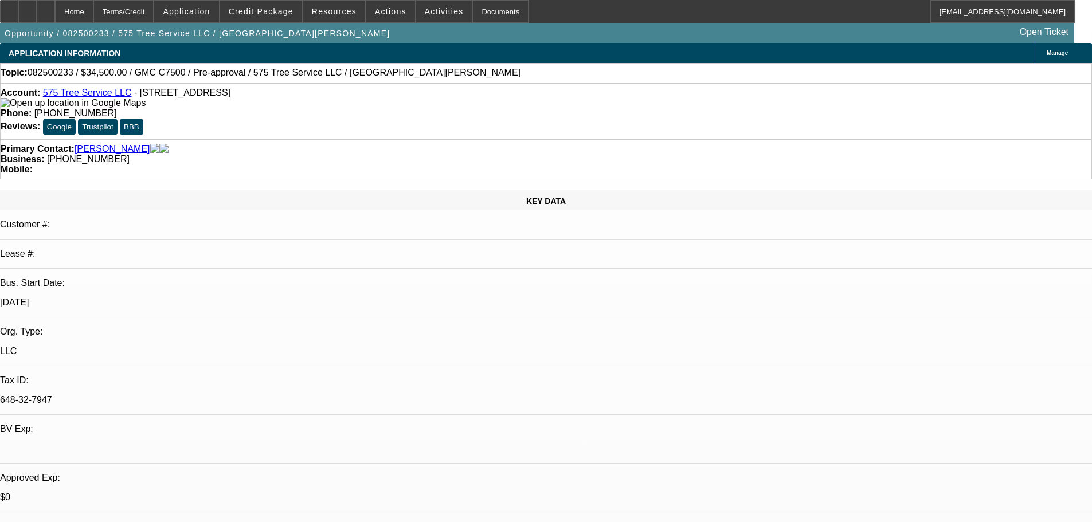
select select "0"
select select "6"
select select "0"
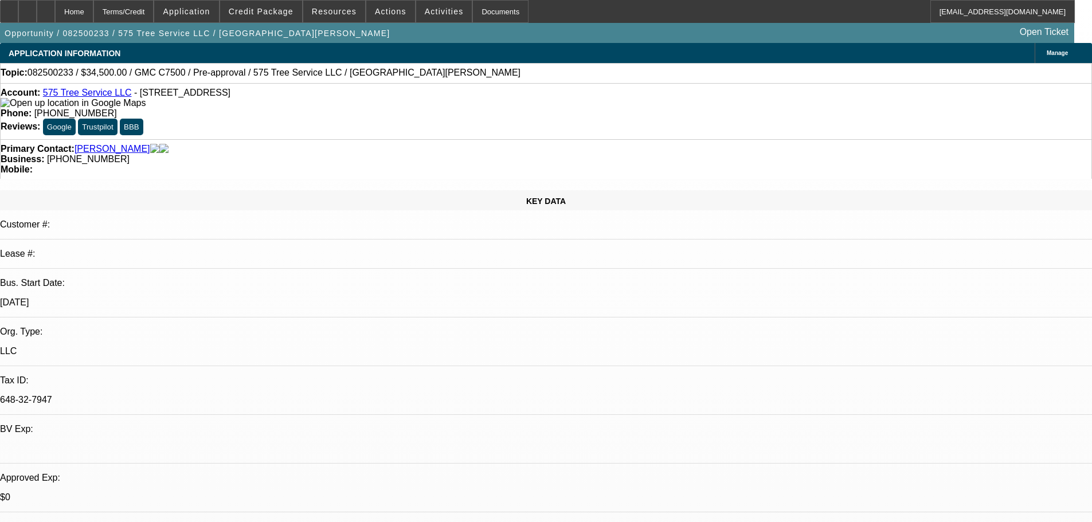
select select "0"
select select "6"
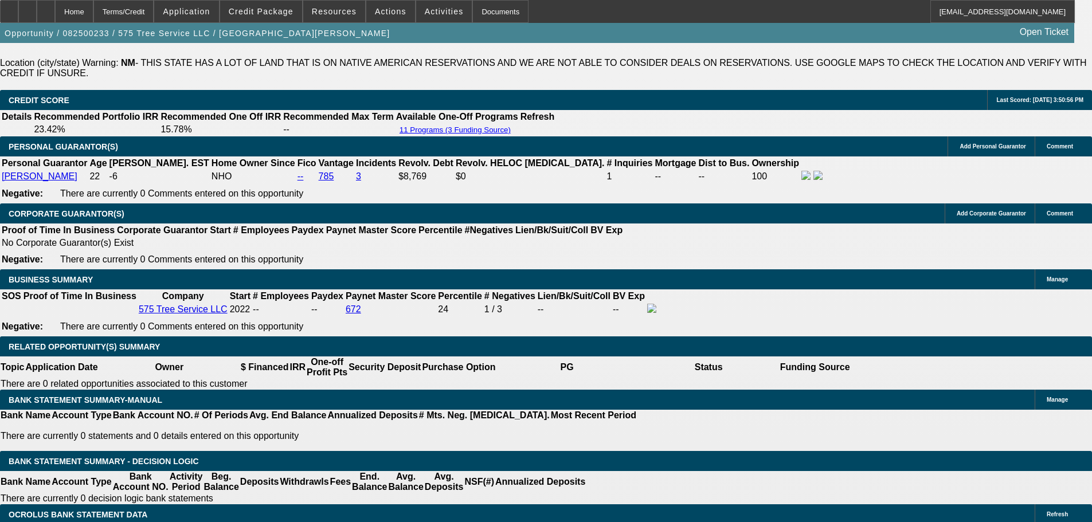
scroll to position [1892, 0]
